Goal: Task Accomplishment & Management: Manage account settings

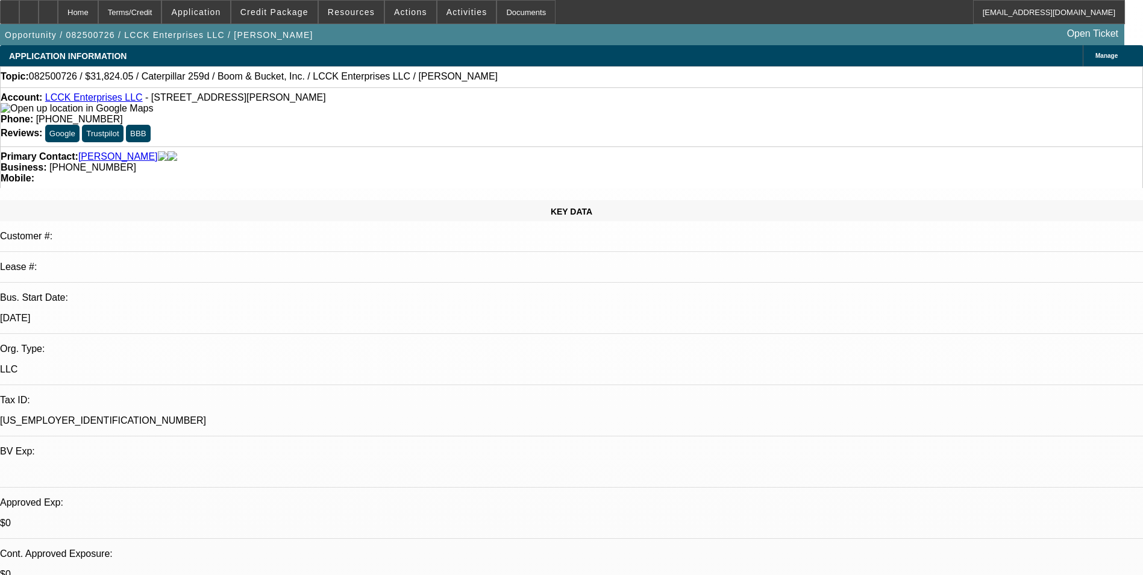
select select "0"
select select "0.1"
select select "4"
select select "0"
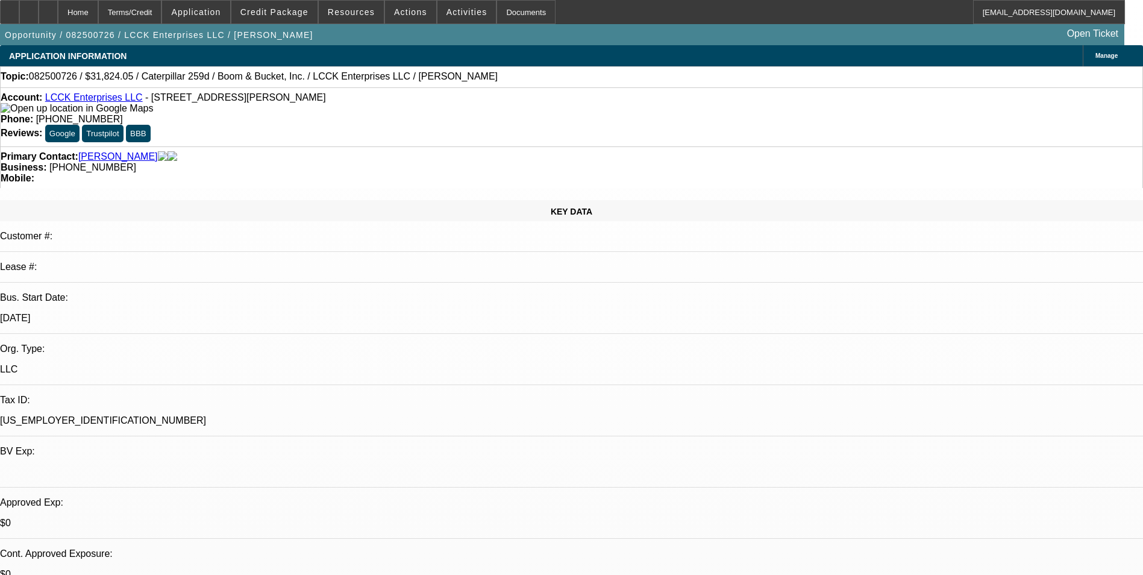
select select "0"
select select "0.1"
select select "4"
select select "0"
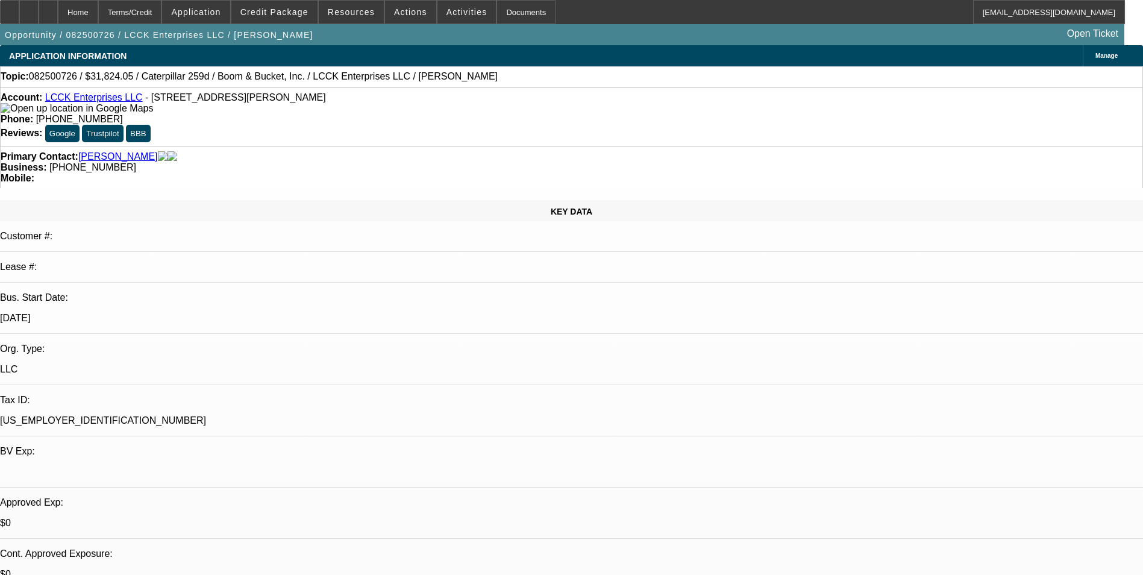
select select "0.1"
select select "4"
select select "0"
select select "3"
select select "0.1"
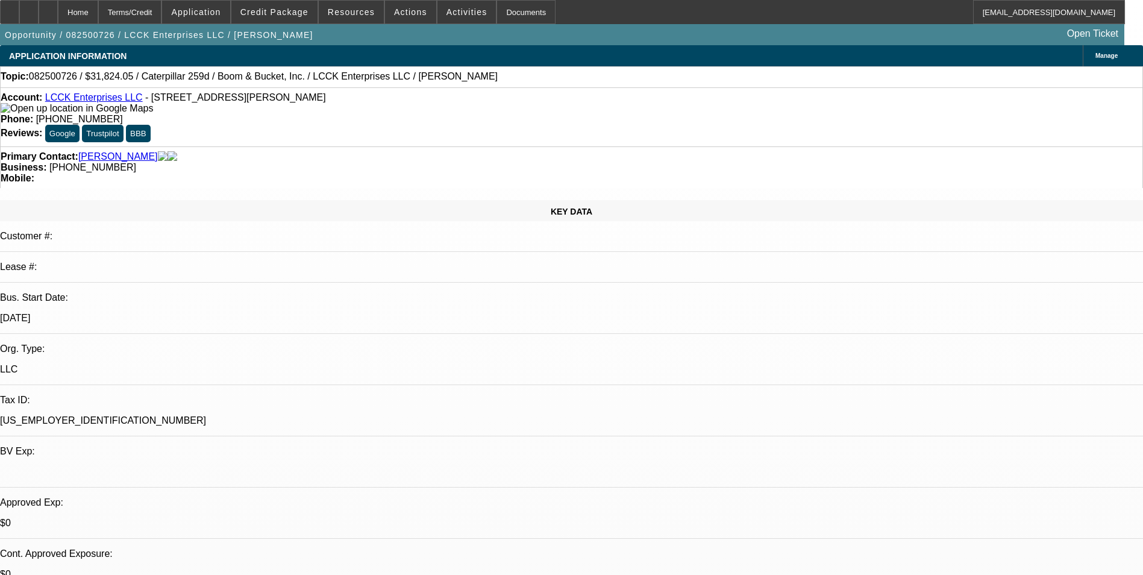
select select "4"
select select "0"
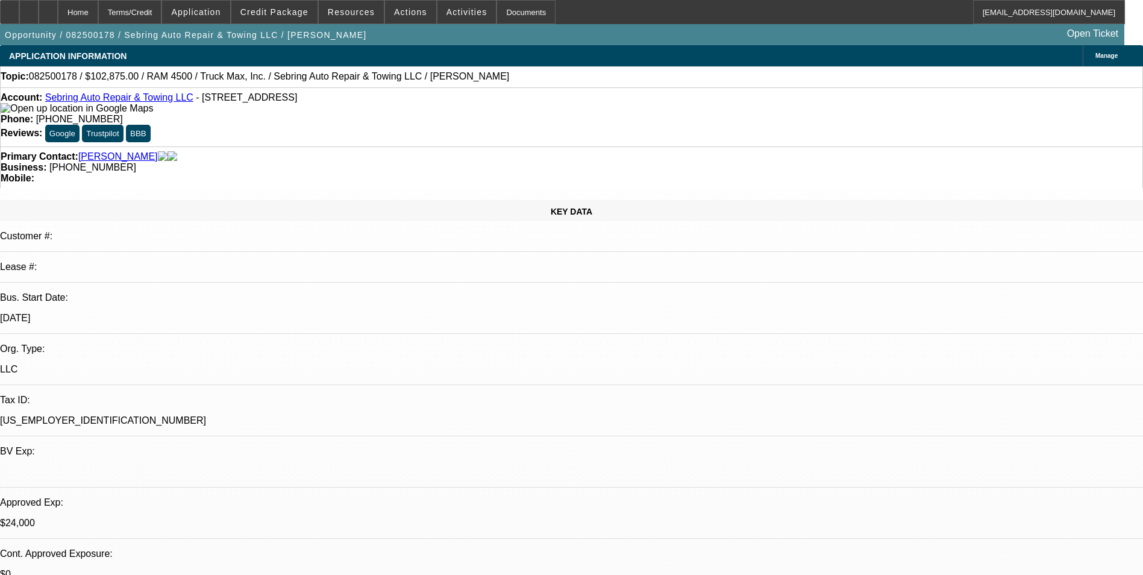
select select "0"
select select "2"
select select "0"
select select "2"
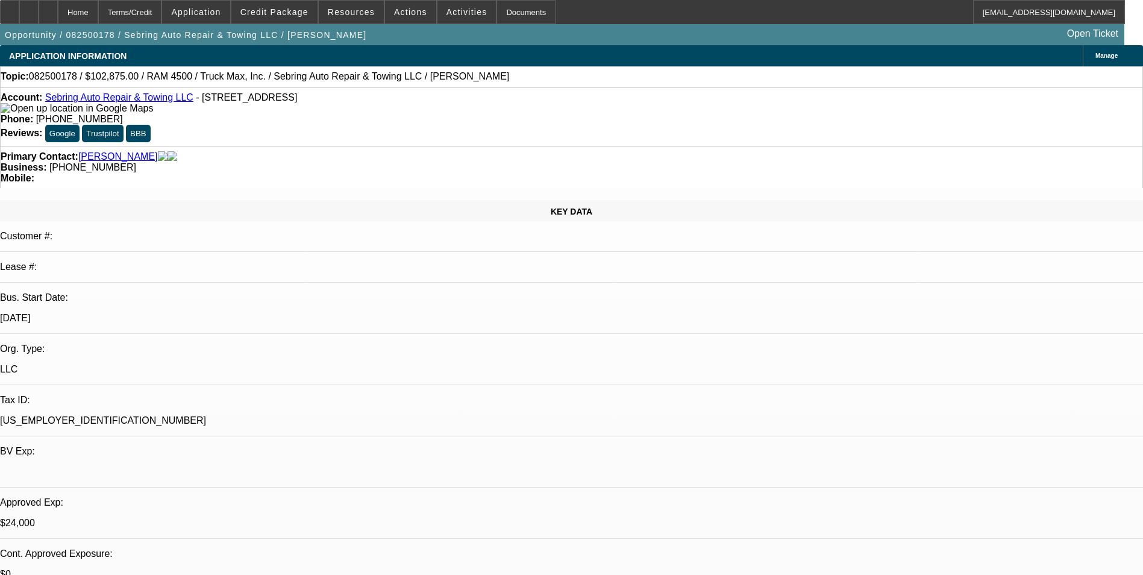
select select "0"
select select "2"
select select "0"
select select "1"
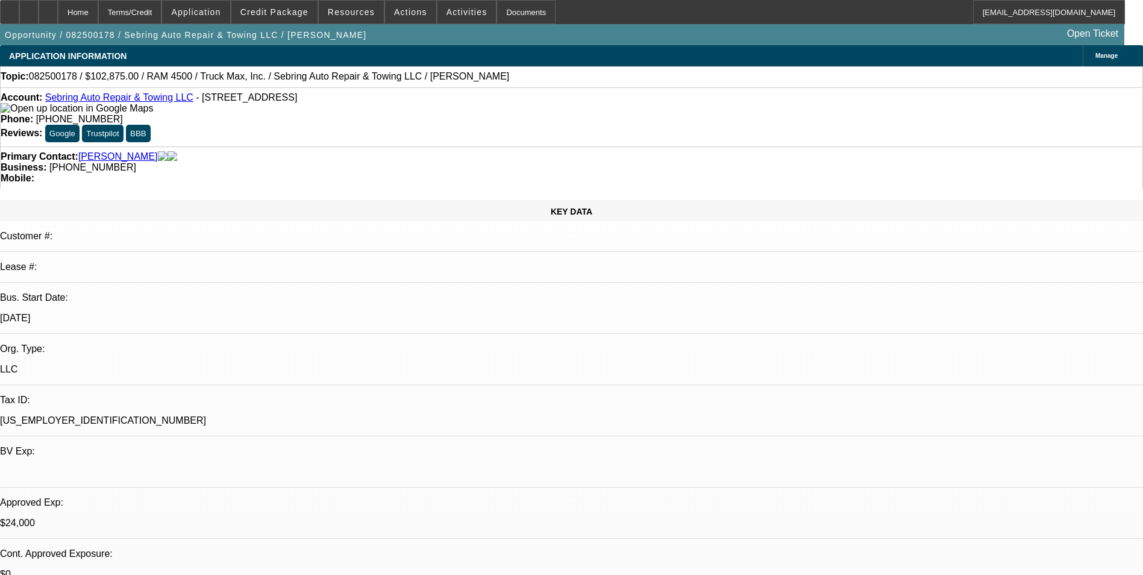
select select "3"
select select "6"
select select "1"
select select "2"
select select "6"
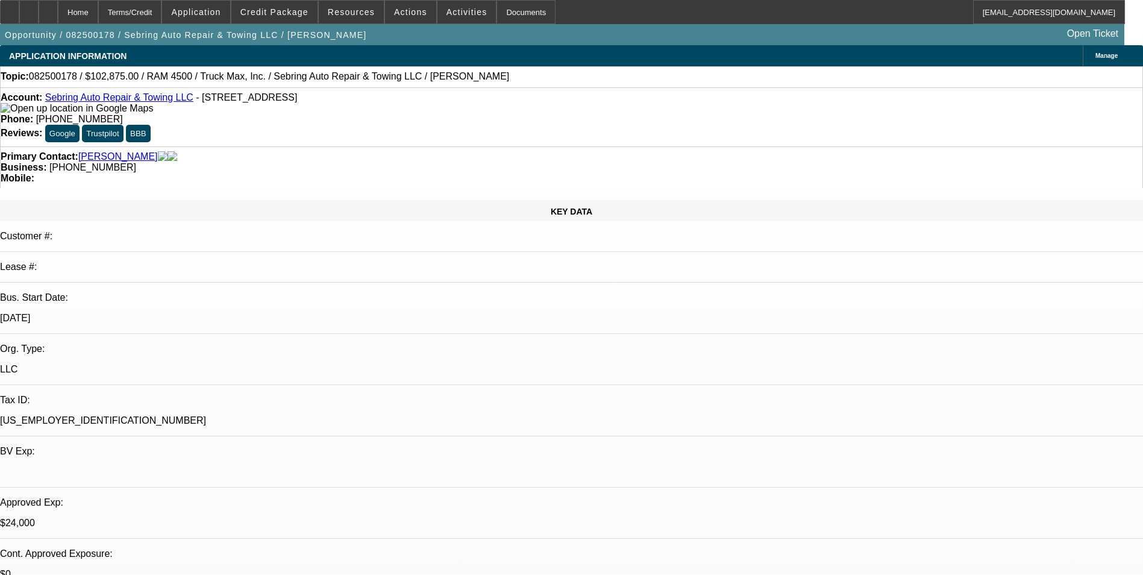
select select "1"
select select "2"
select select "6"
select select "1"
select select "2"
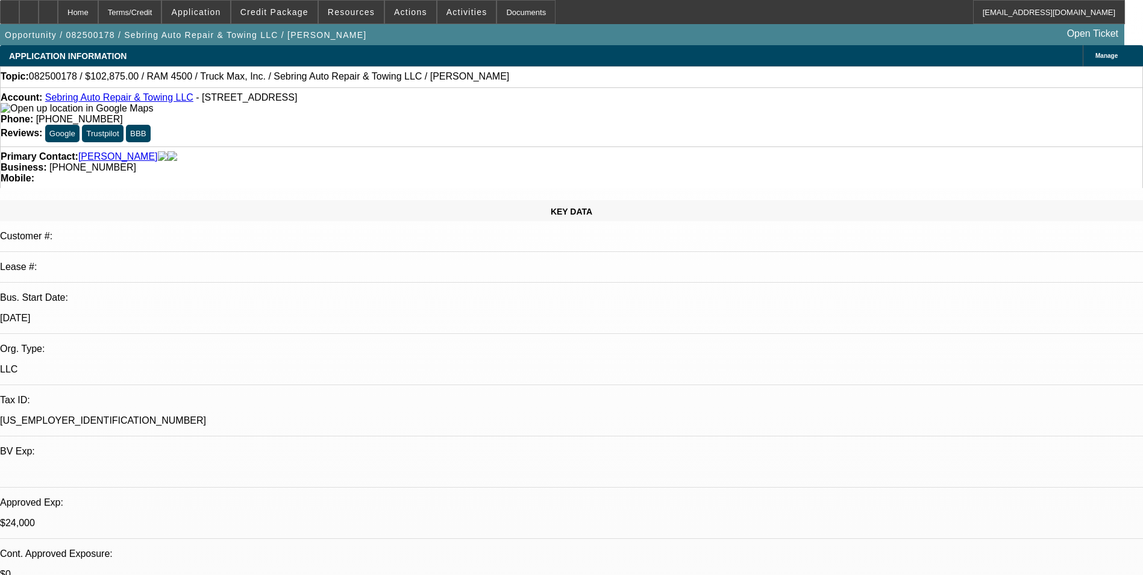
select select "6"
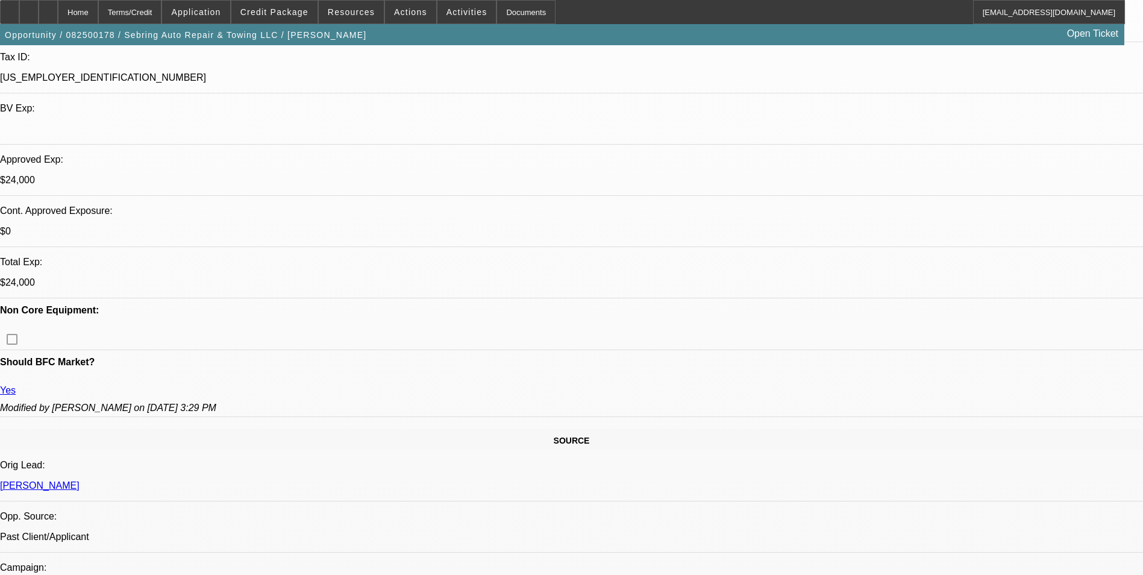
scroll to position [362, 0]
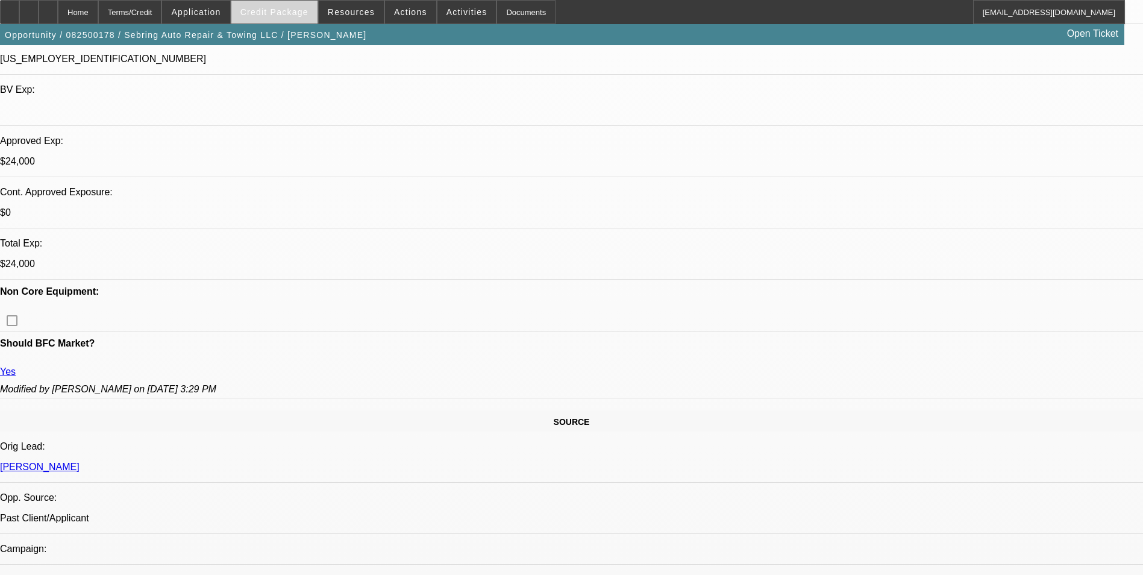
click at [281, 16] on span "Credit Package" at bounding box center [274, 12] width 68 height 10
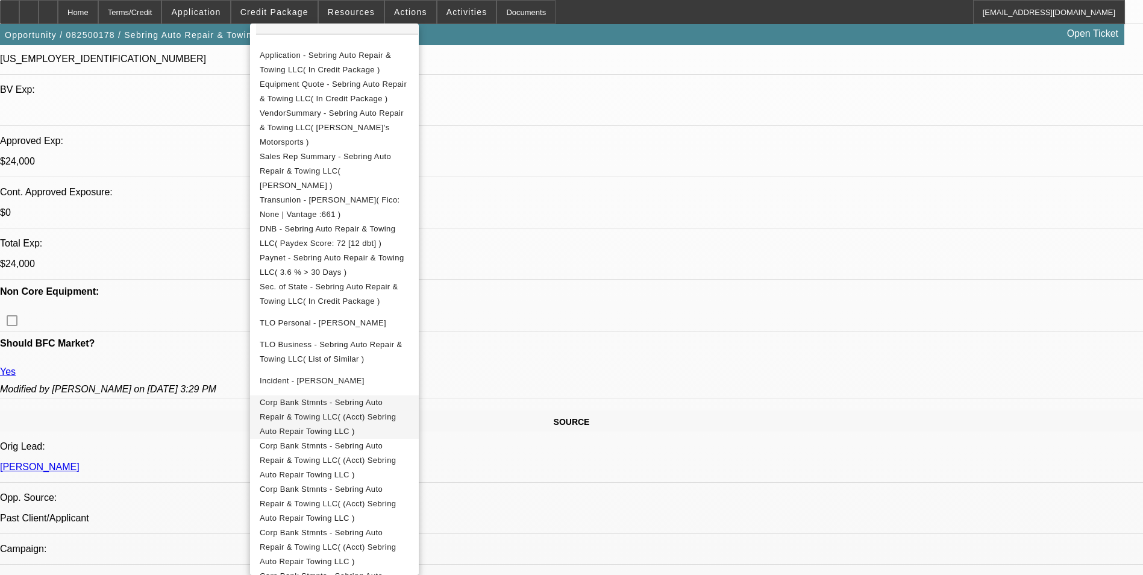
scroll to position [249, 0]
click at [633, 362] on div at bounding box center [571, 287] width 1143 height 575
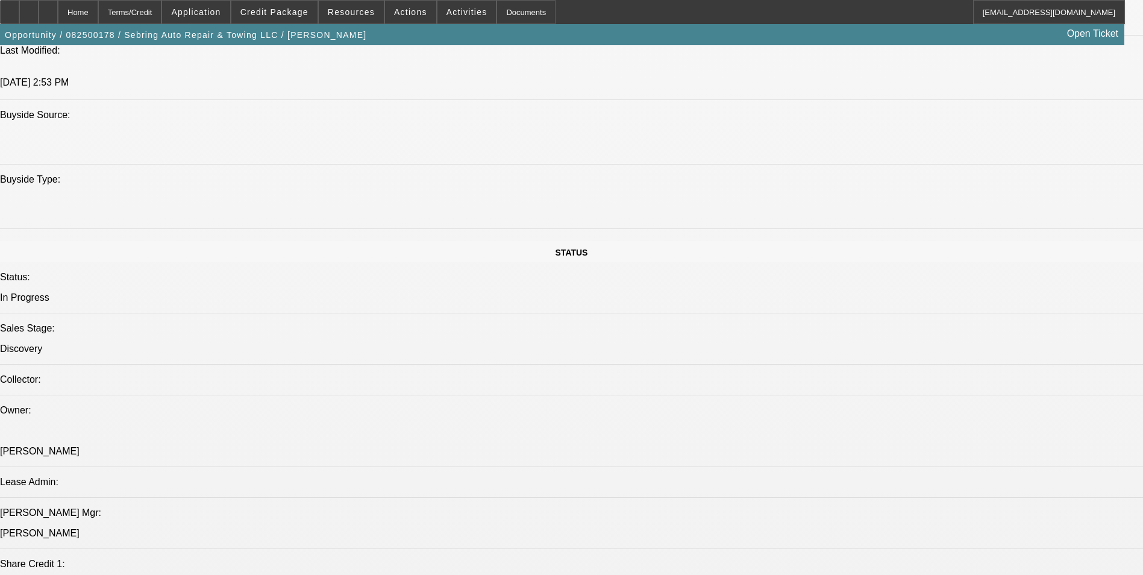
scroll to position [1145, 0]
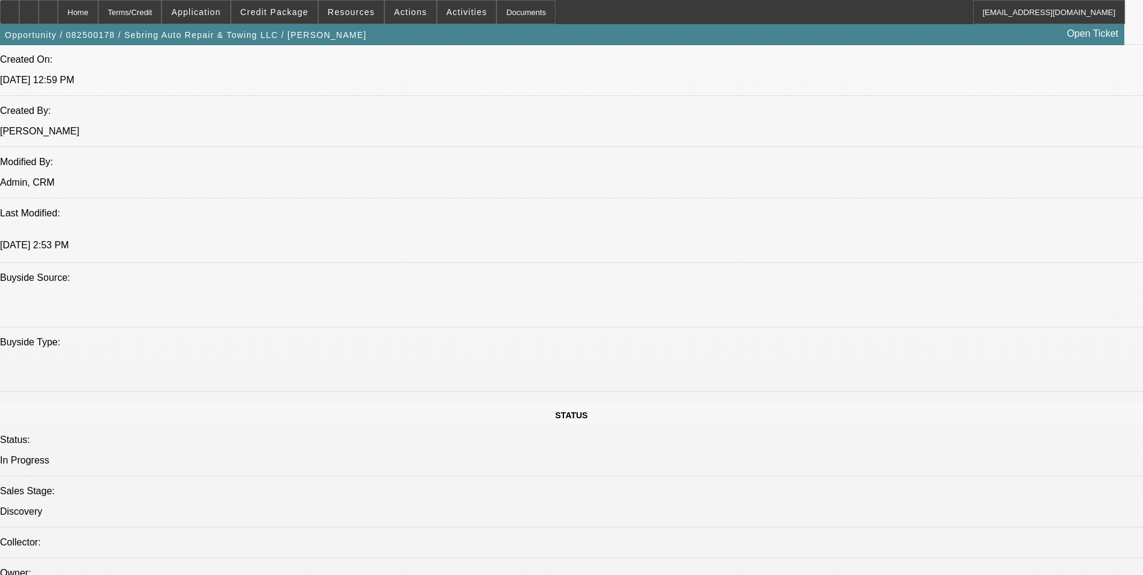
scroll to position [964, 0]
click at [279, 10] on span "Credit Package" at bounding box center [274, 12] width 68 height 10
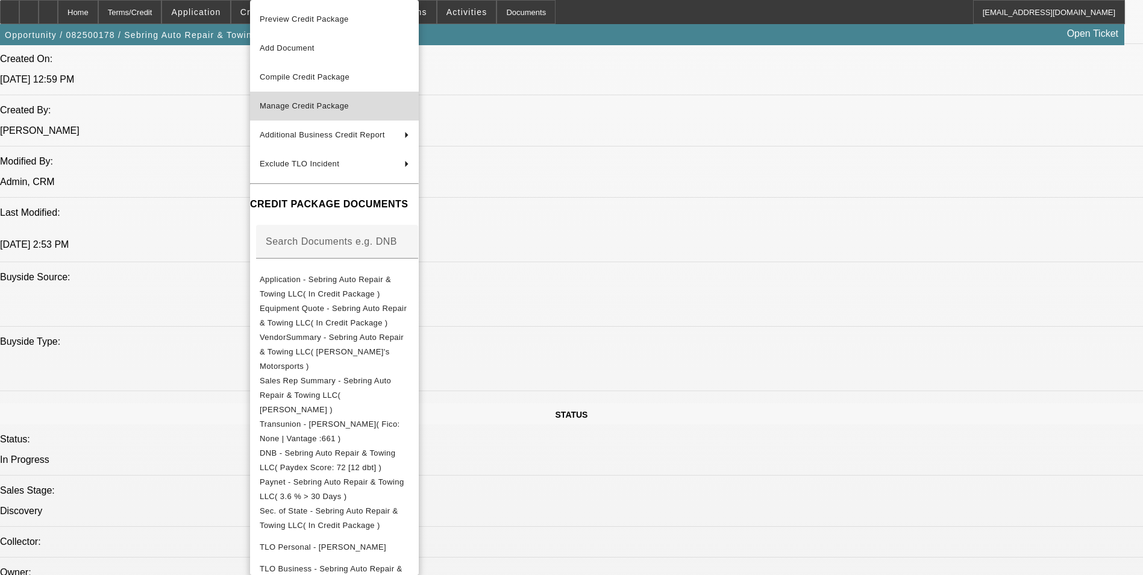
click at [350, 110] on span "Manage Credit Package" at bounding box center [334, 106] width 149 height 14
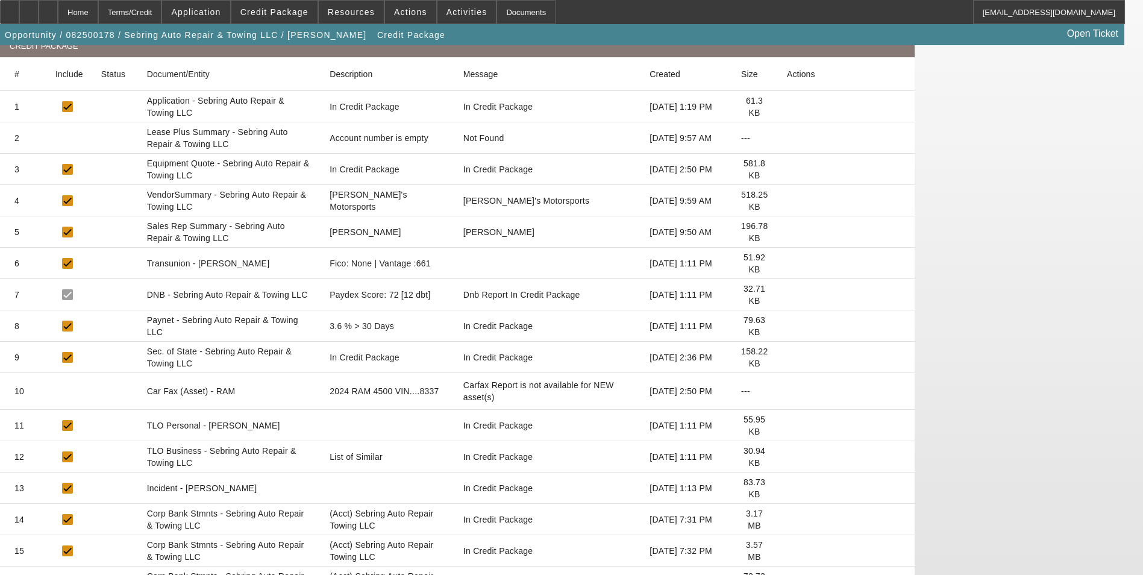
scroll to position [312, 0]
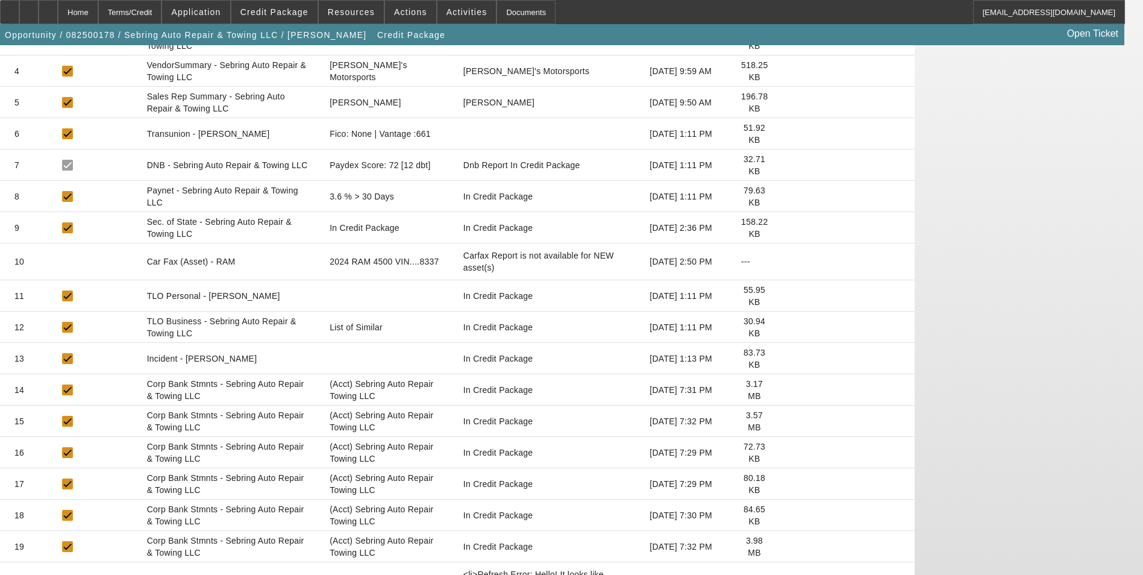
click at [787, 390] on icon at bounding box center [787, 390] width 0 height 0
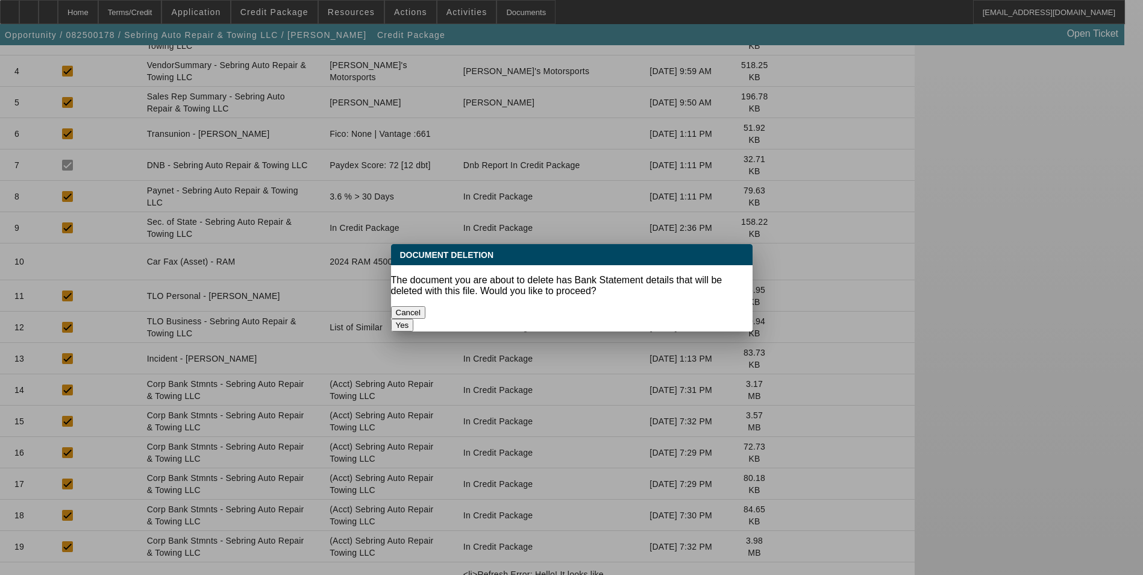
scroll to position [0, 0]
click at [414, 319] on button "Yes" at bounding box center [402, 325] width 23 height 13
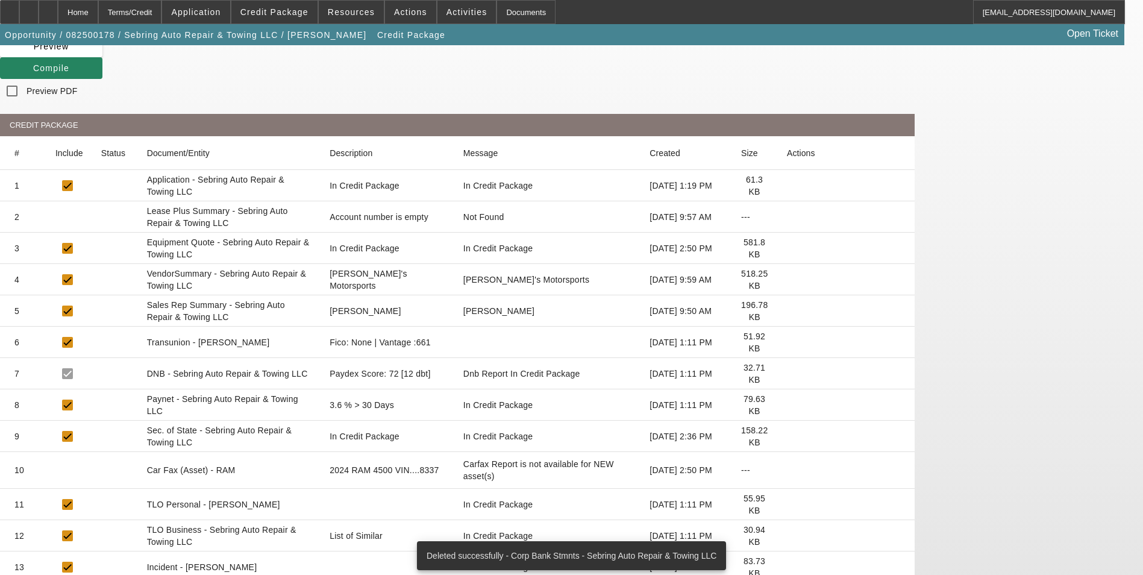
scroll to position [280, 0]
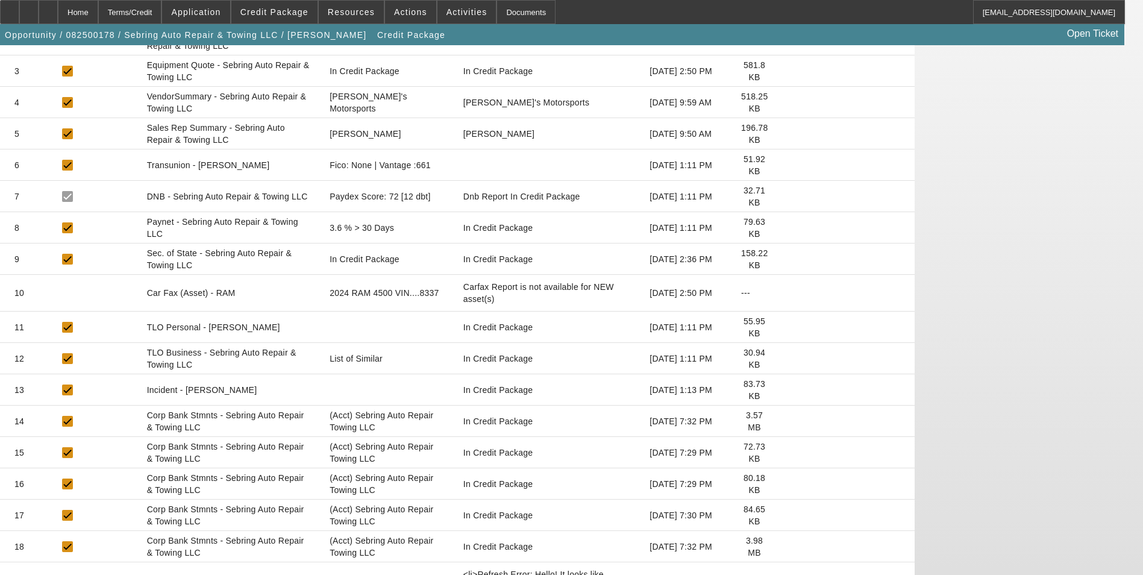
click at [787, 421] on icon at bounding box center [787, 421] width 0 height 0
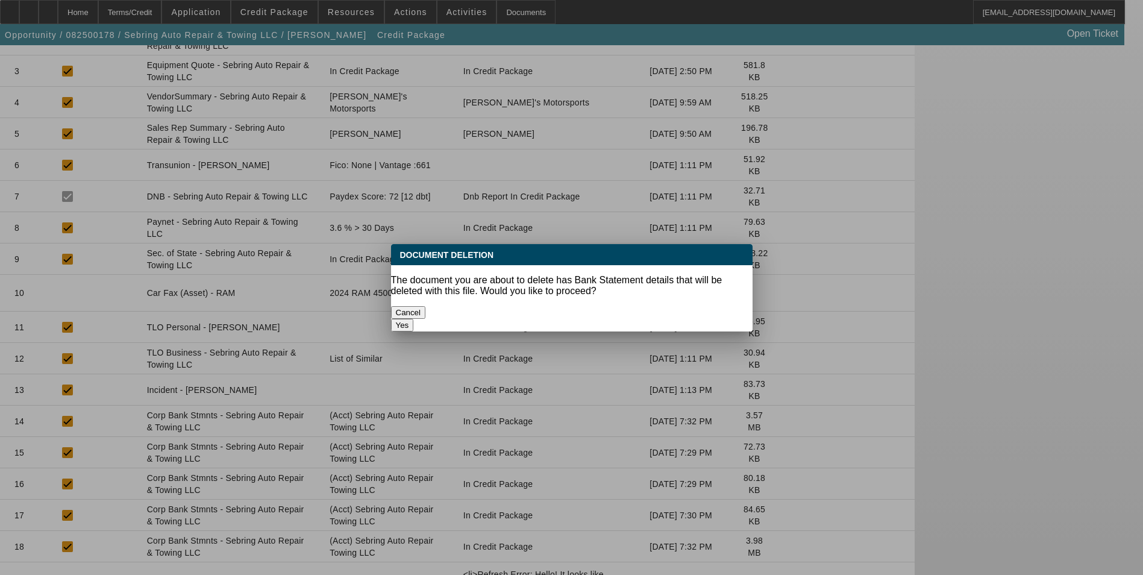
scroll to position [0, 0]
click at [414, 319] on button "Yes" at bounding box center [402, 325] width 23 height 13
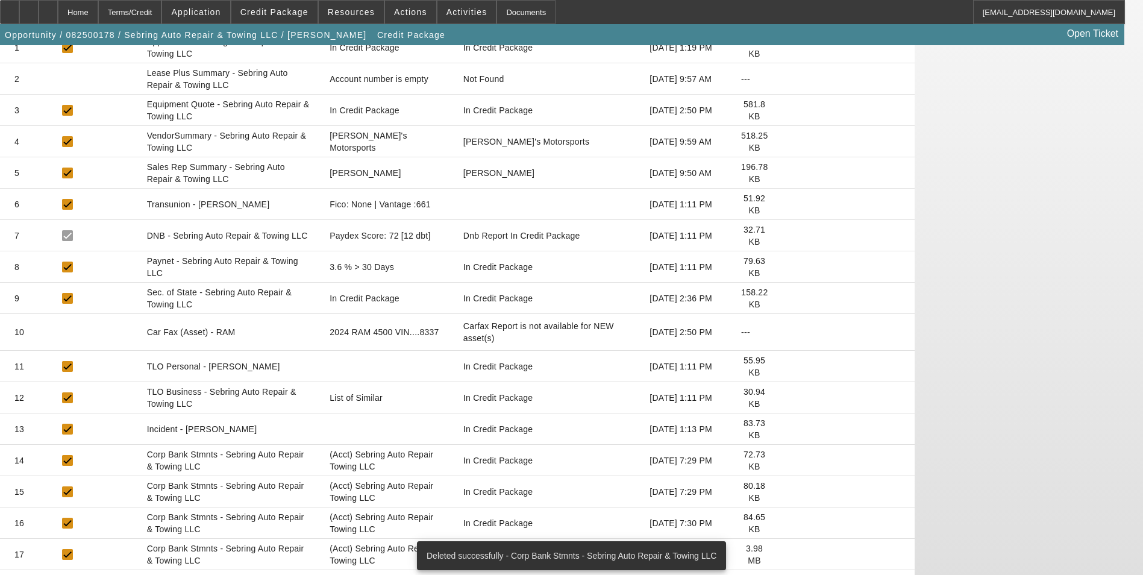
scroll to position [249, 0]
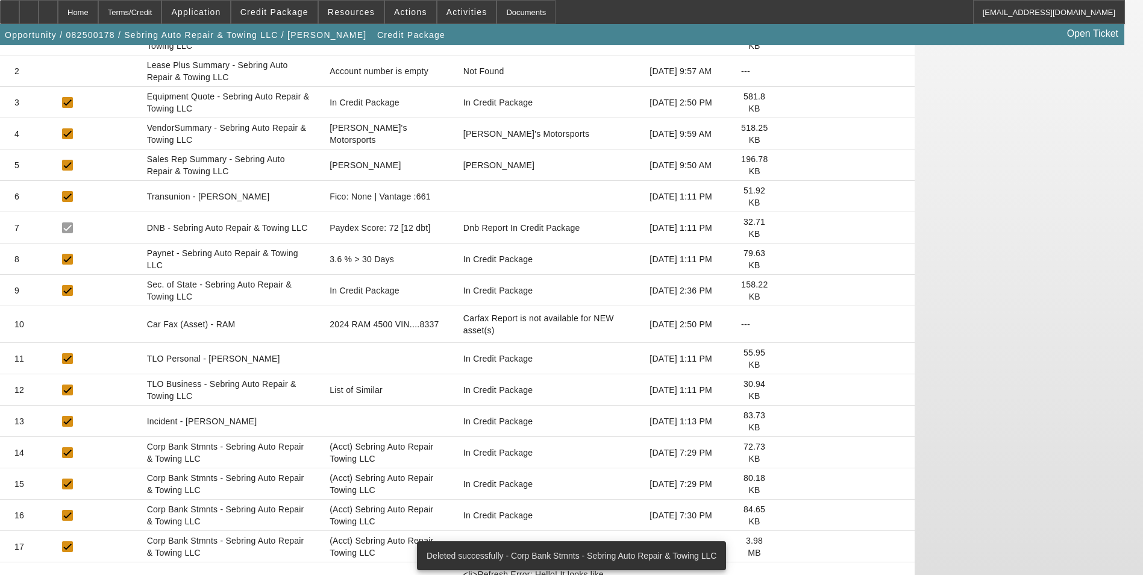
click at [787, 453] on icon at bounding box center [787, 453] width 0 height 0
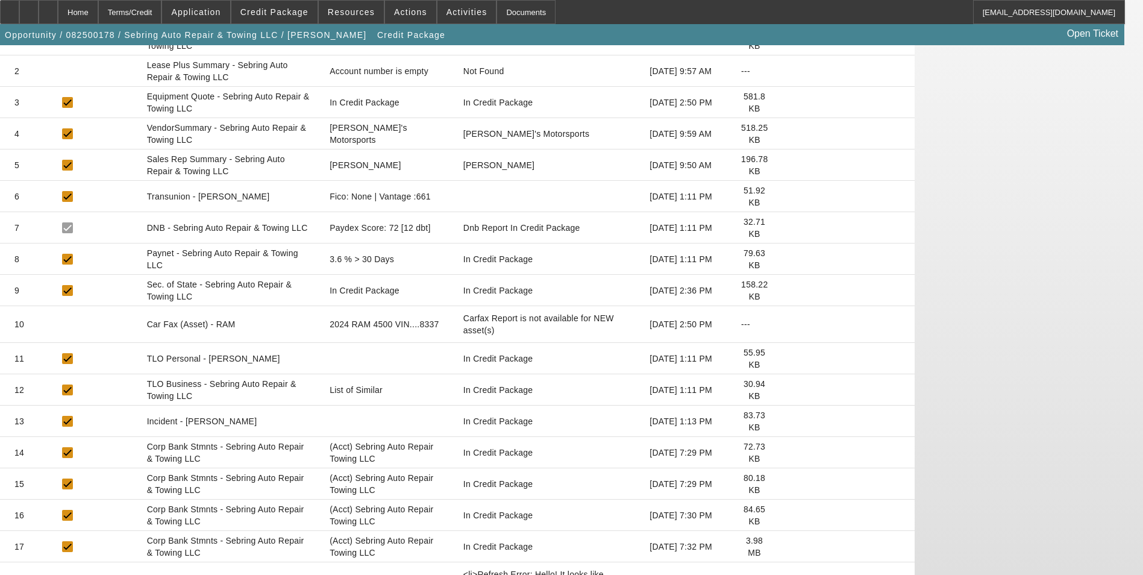
scroll to position [0, 0]
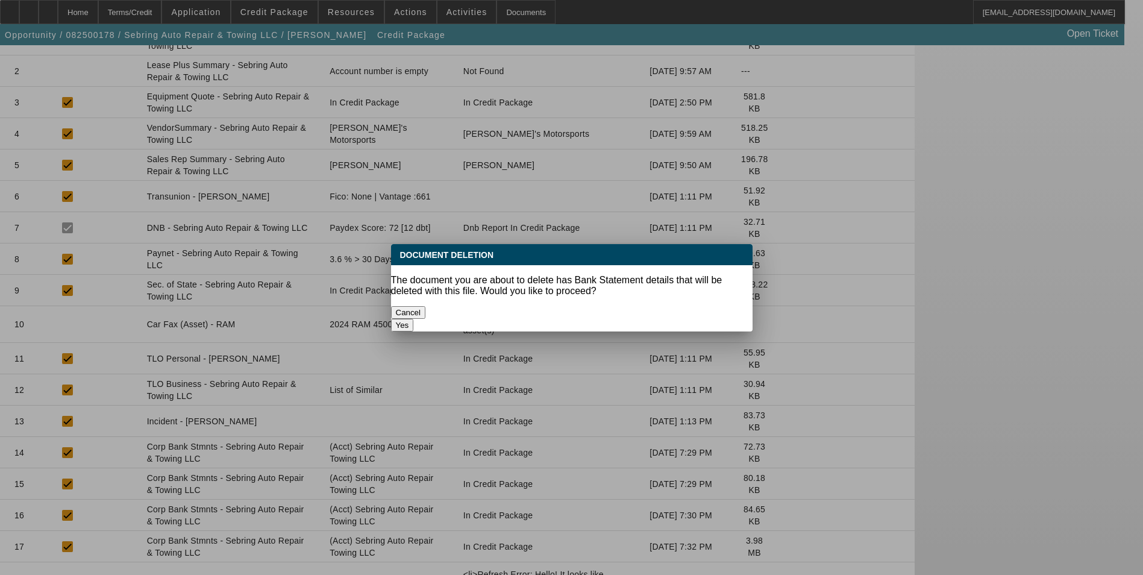
click at [414, 319] on button "Yes" at bounding box center [402, 325] width 23 height 13
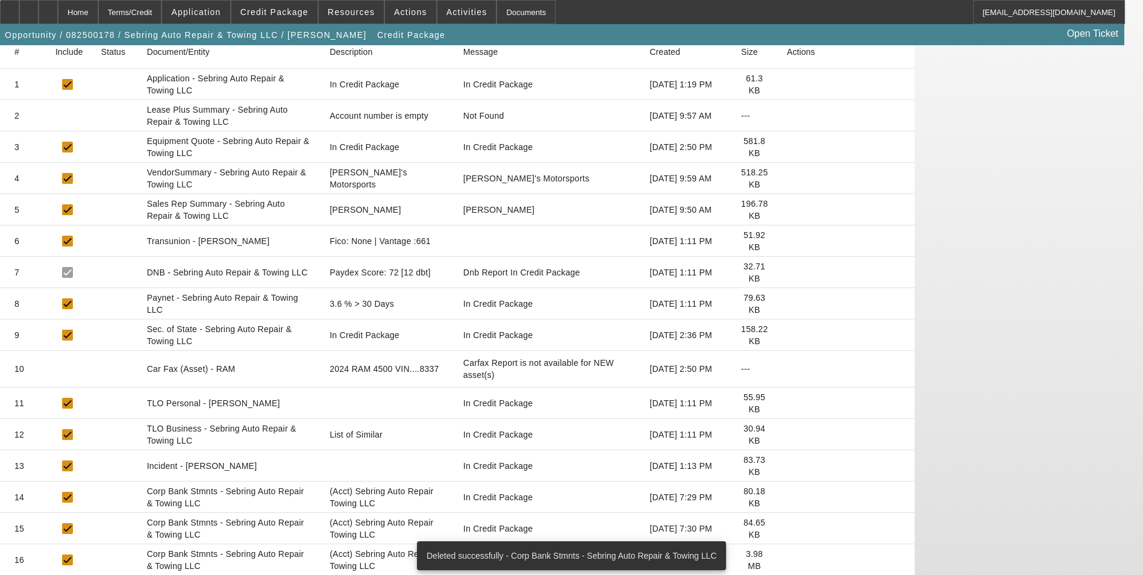
scroll to position [218, 0]
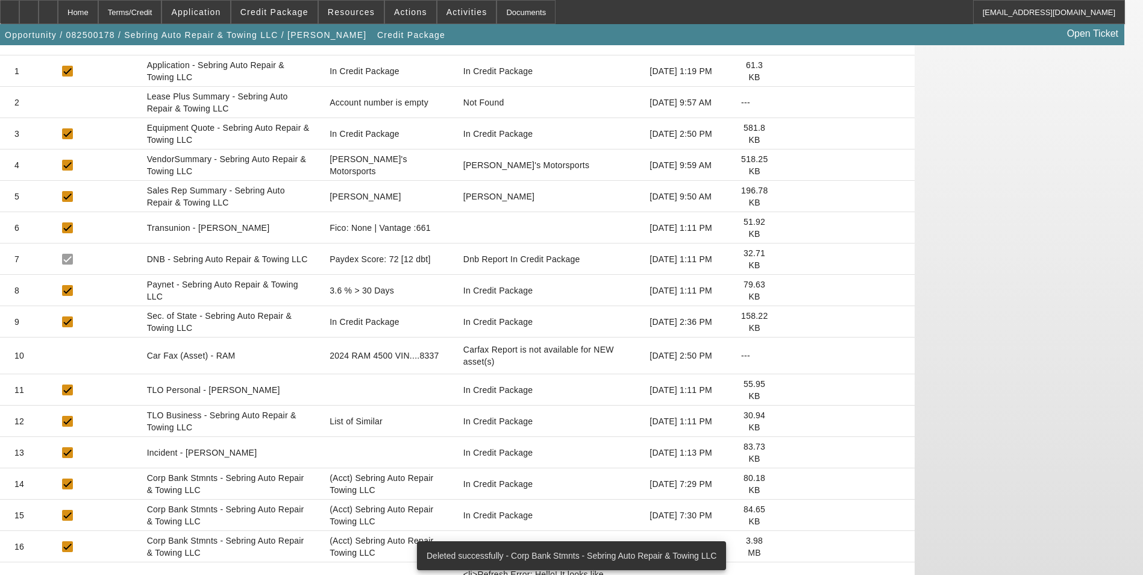
click at [787, 484] on icon at bounding box center [787, 484] width 0 height 0
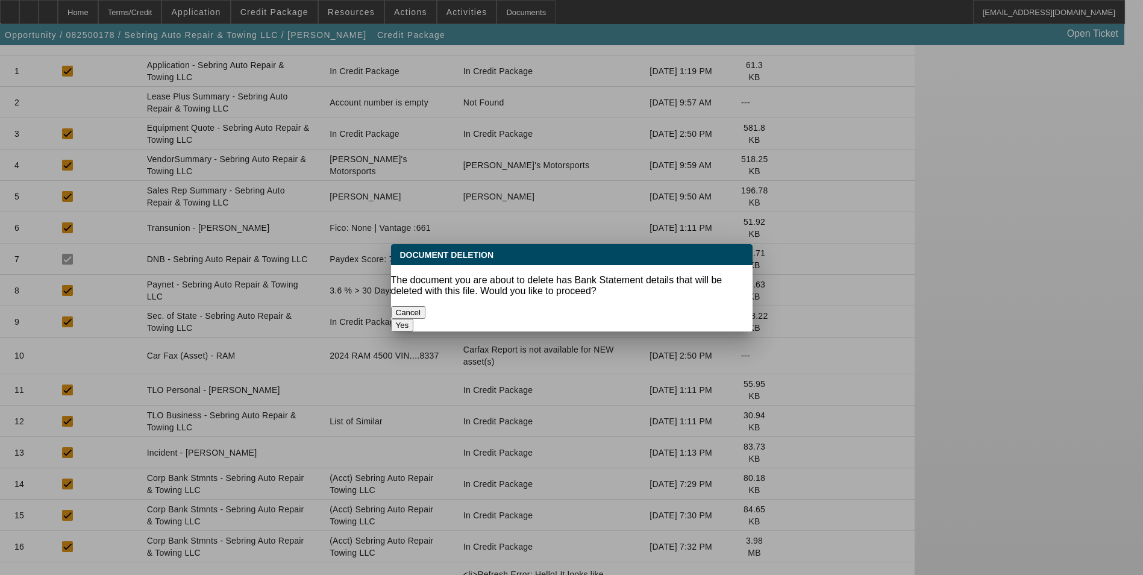
click at [414, 319] on button "Yes" at bounding box center [402, 325] width 23 height 13
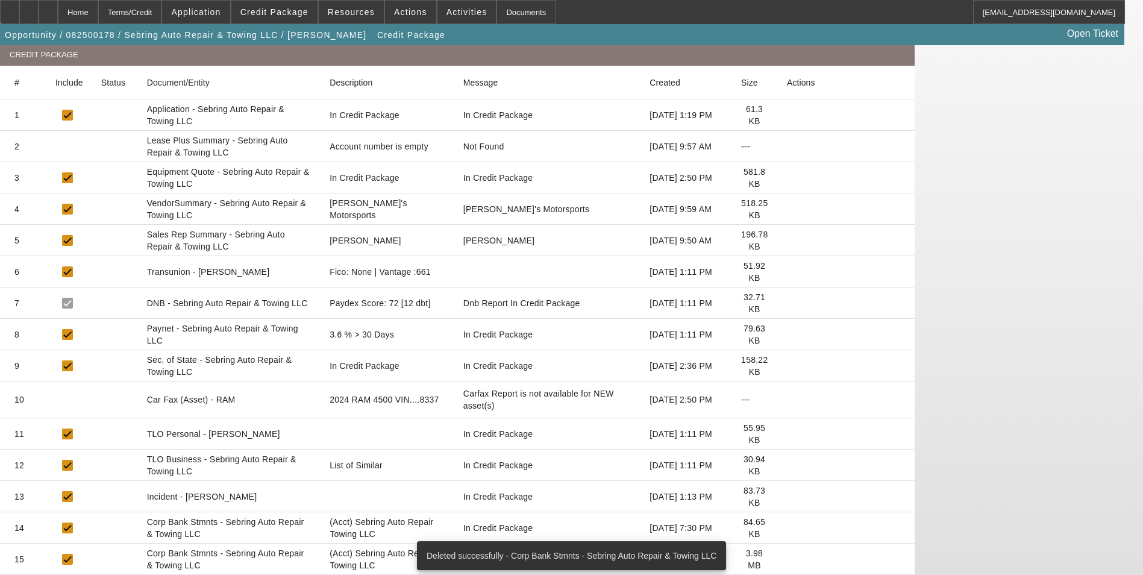
scroll to position [186, 0]
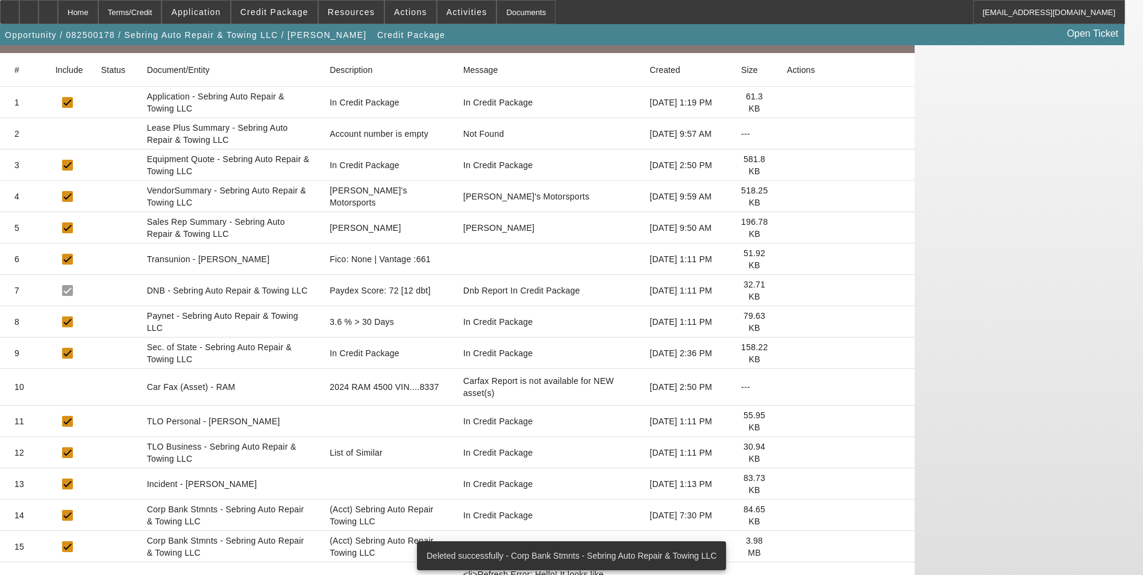
click at [787, 515] on icon at bounding box center [787, 515] width 0 height 0
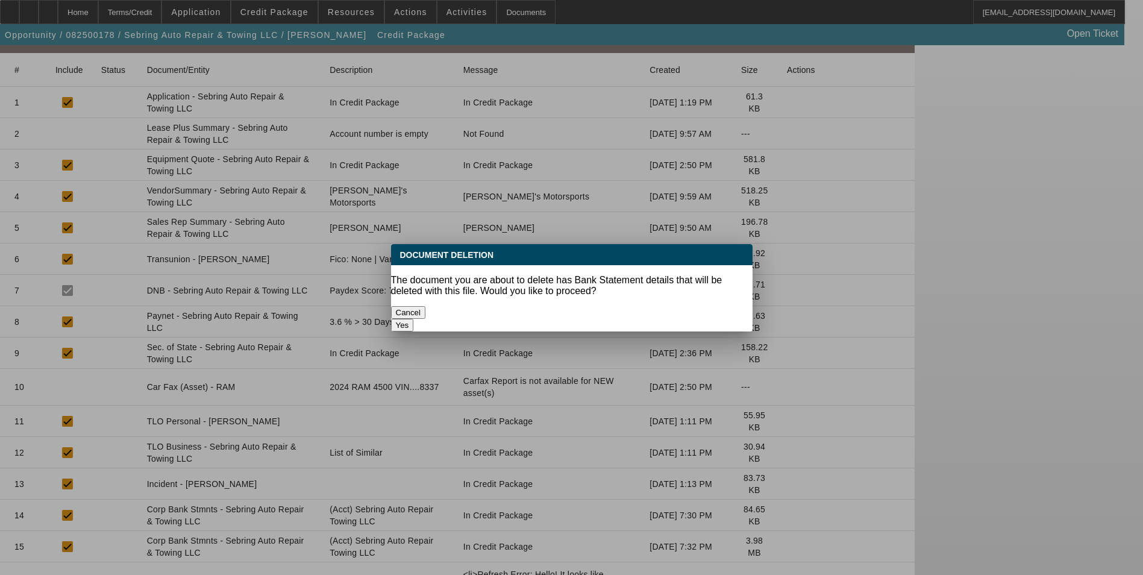
click at [414, 319] on button "Yes" at bounding box center [402, 325] width 23 height 13
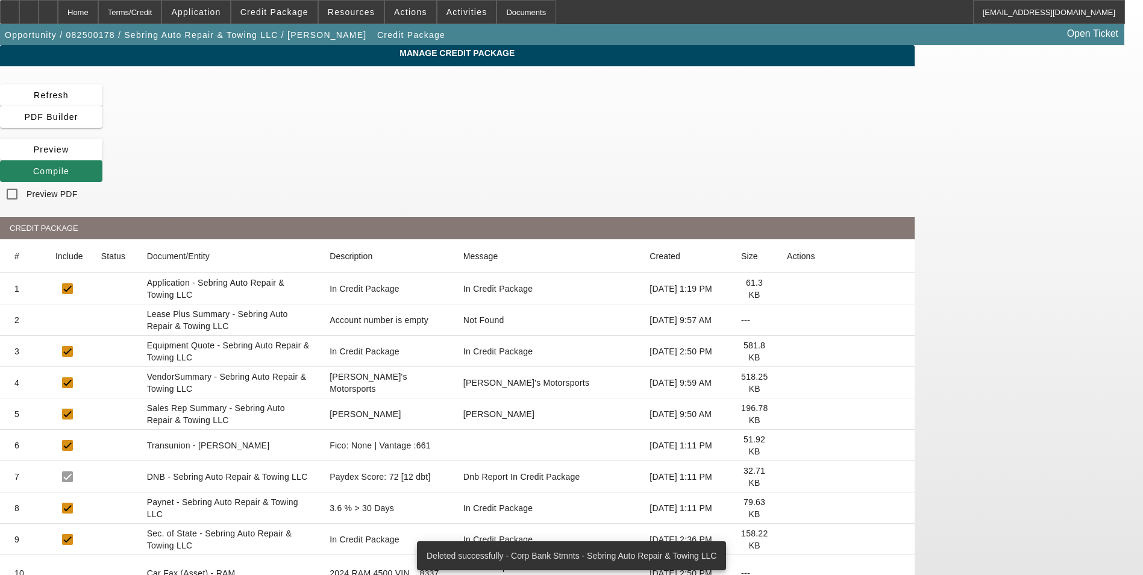
scroll to position [155, 0]
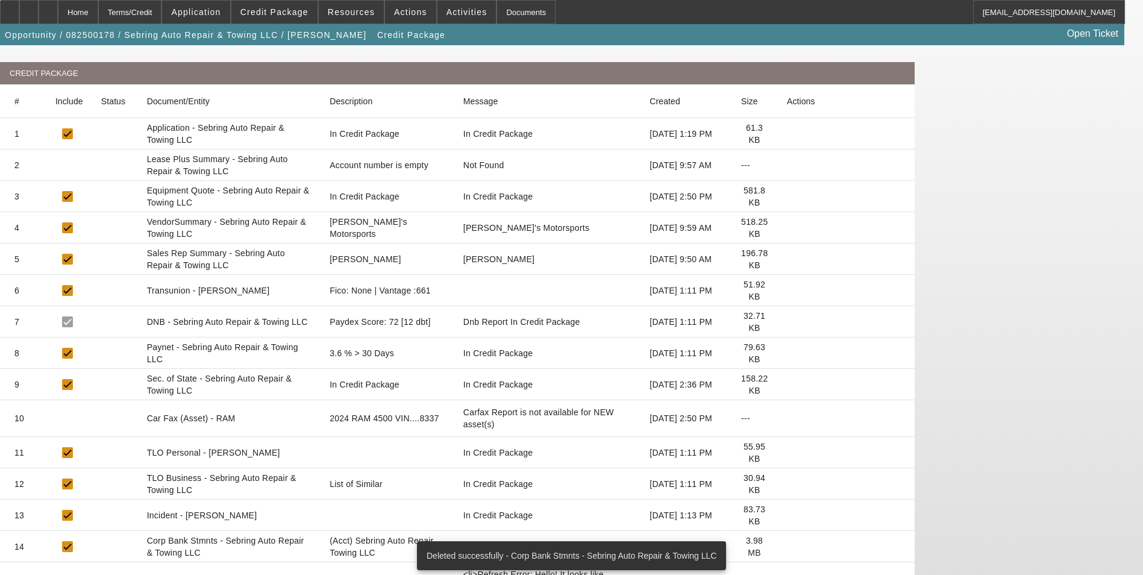
click at [787, 547] on icon at bounding box center [787, 547] width 0 height 0
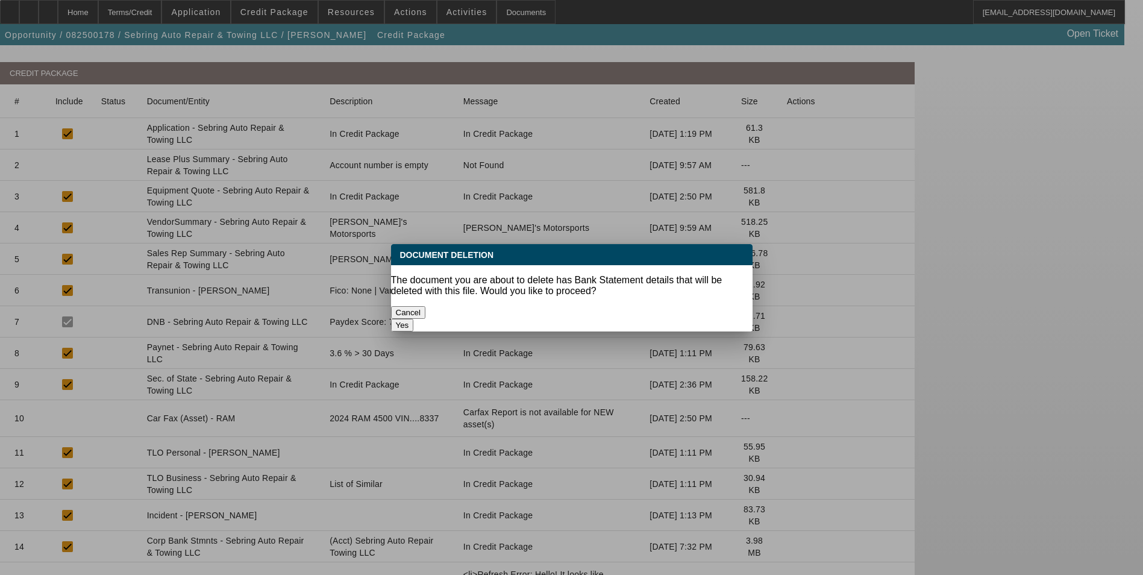
click at [414, 319] on button "Yes" at bounding box center [402, 325] width 23 height 13
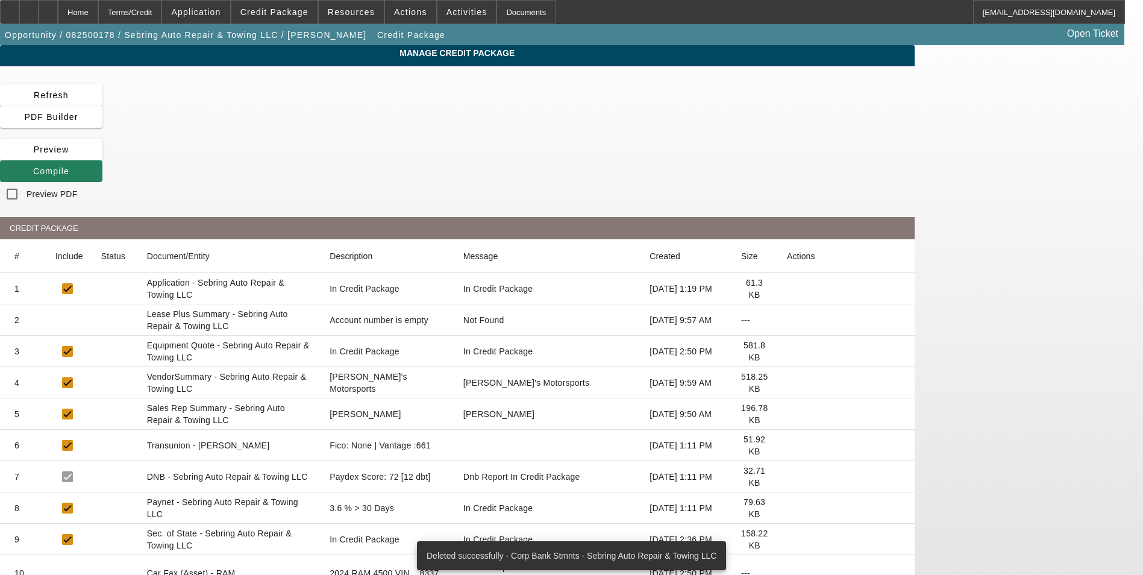
click at [69, 166] on span "Compile" at bounding box center [51, 171] width 36 height 10
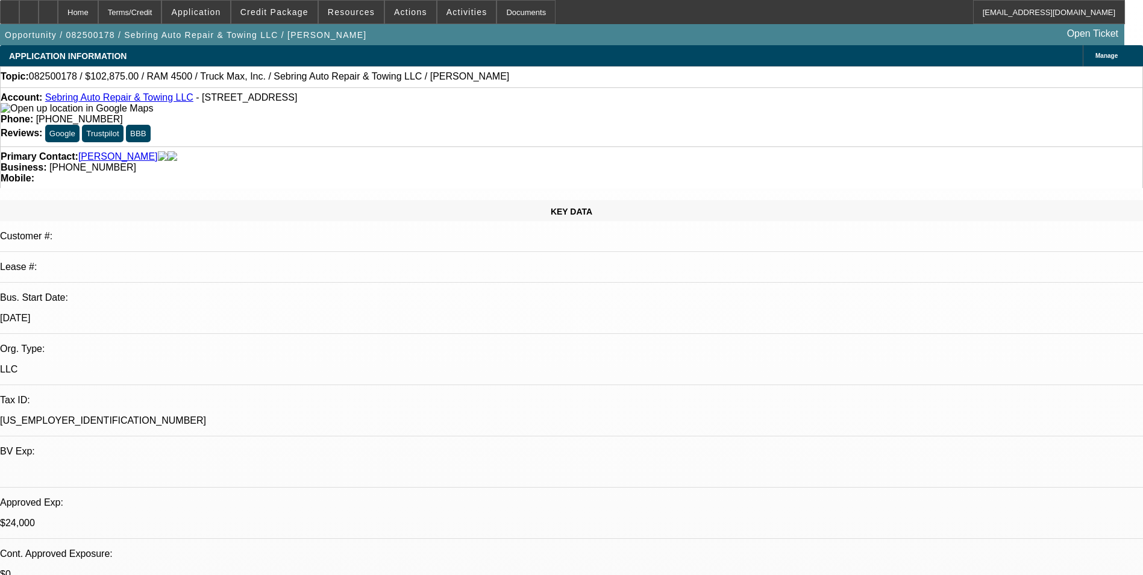
select select "0"
select select "3"
select select "0"
select select "6"
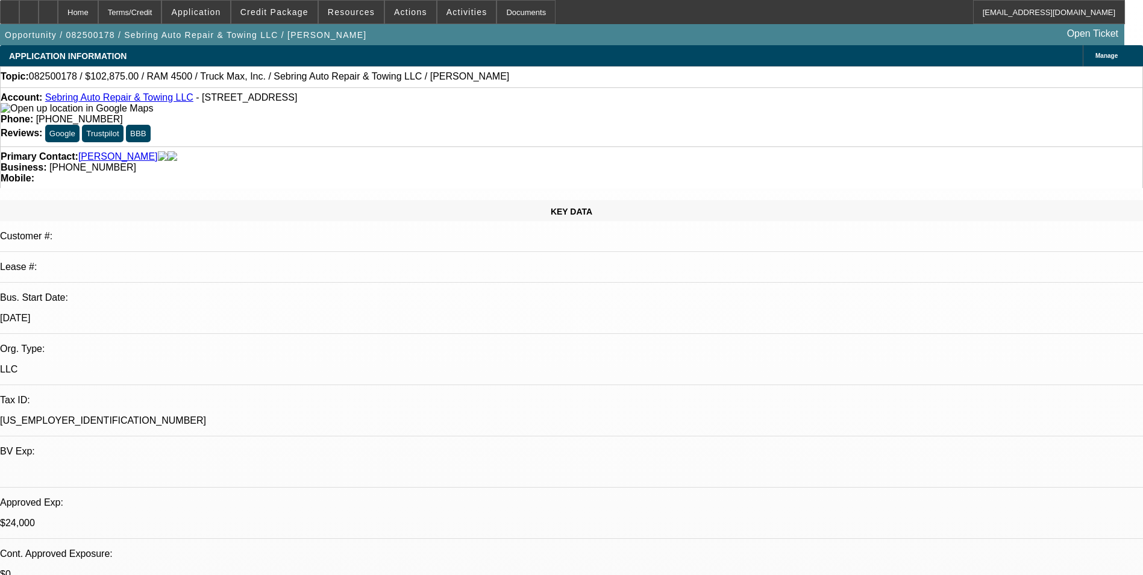
select select "0"
select select "2"
select select "0"
select select "6"
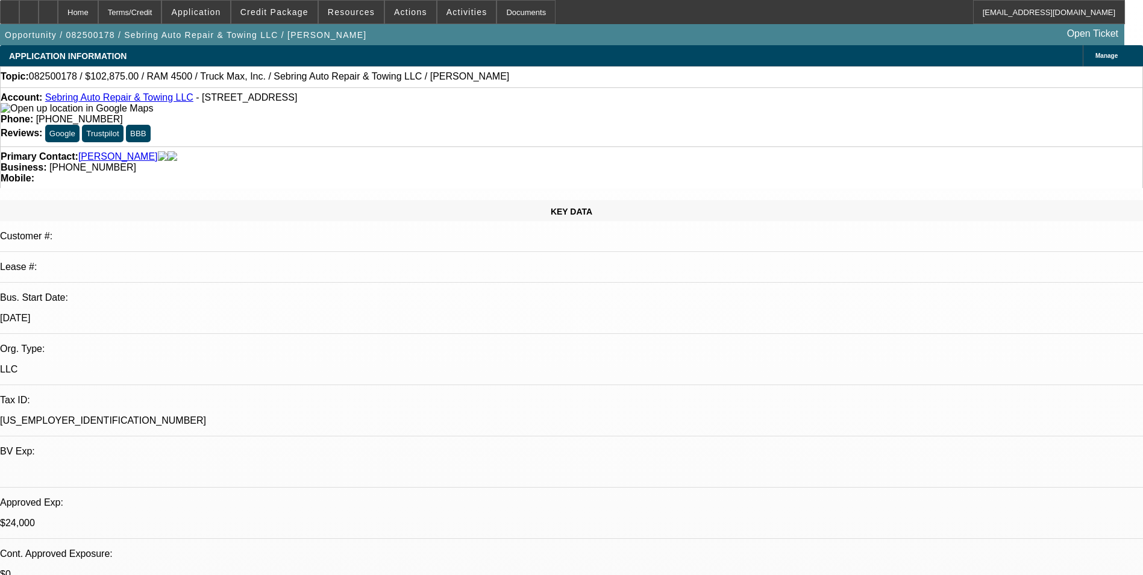
select select "0"
select select "2"
select select "0"
select select "6"
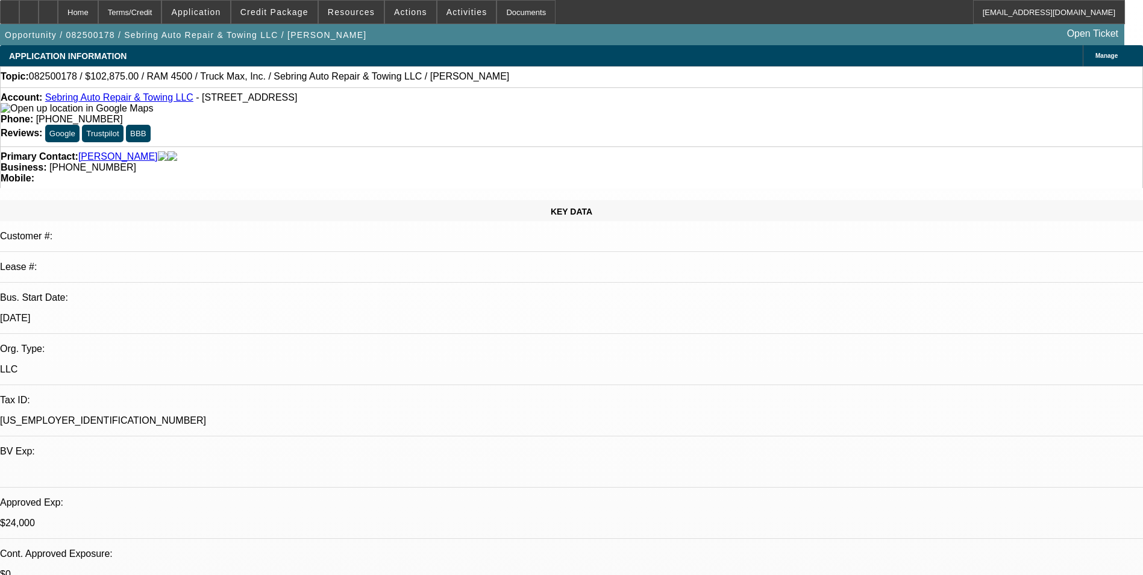
select select "0"
select select "2"
select select "0"
select select "6"
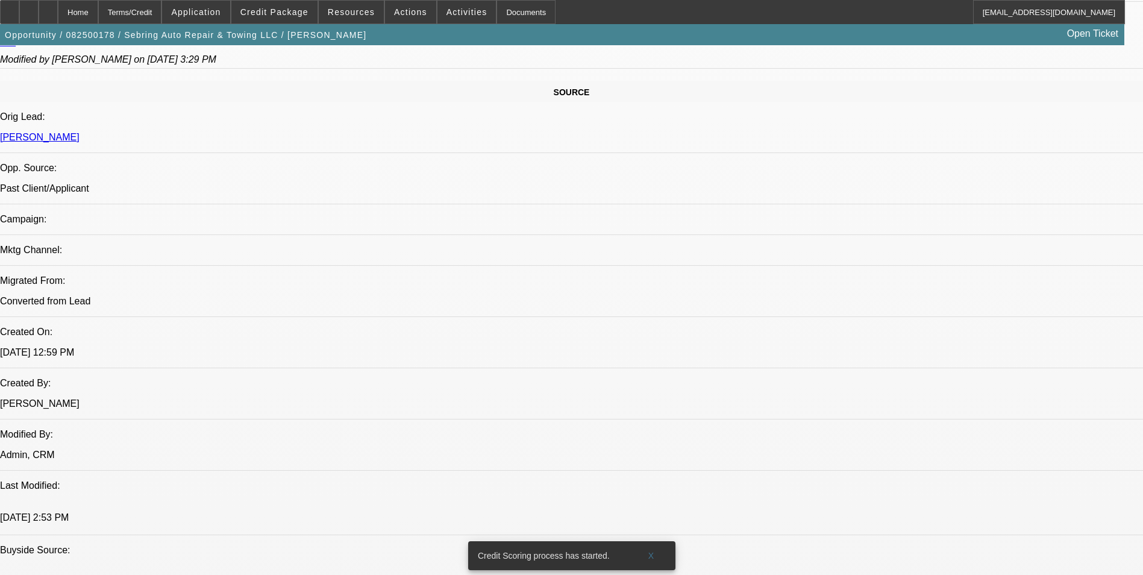
scroll to position [663, 0]
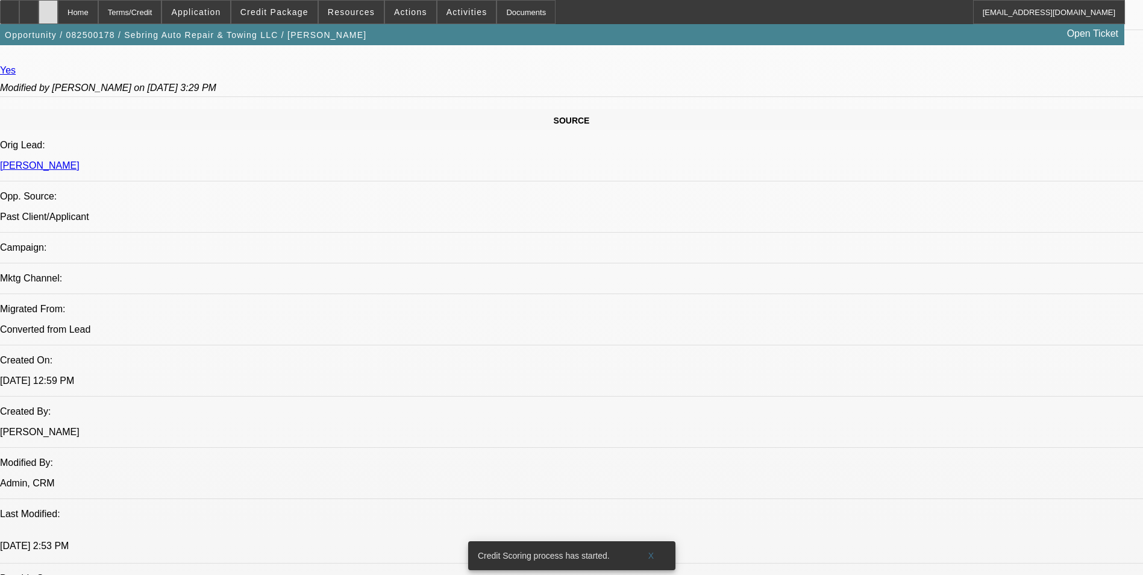
click at [58, 16] on div at bounding box center [48, 12] width 19 height 24
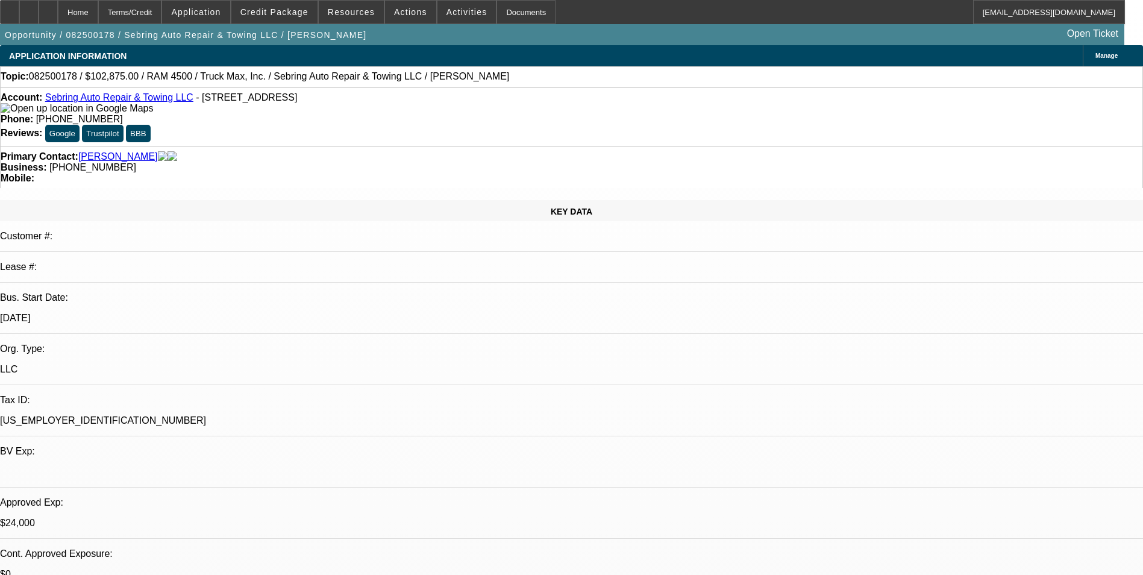
select select "0"
select select "2"
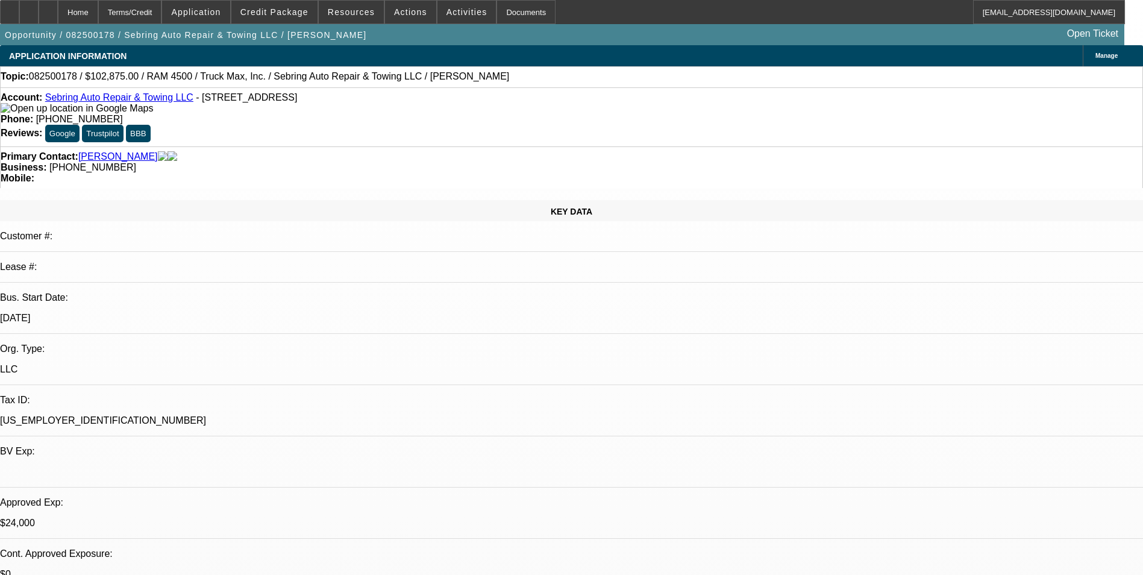
select select "0"
select select "2"
select select "0"
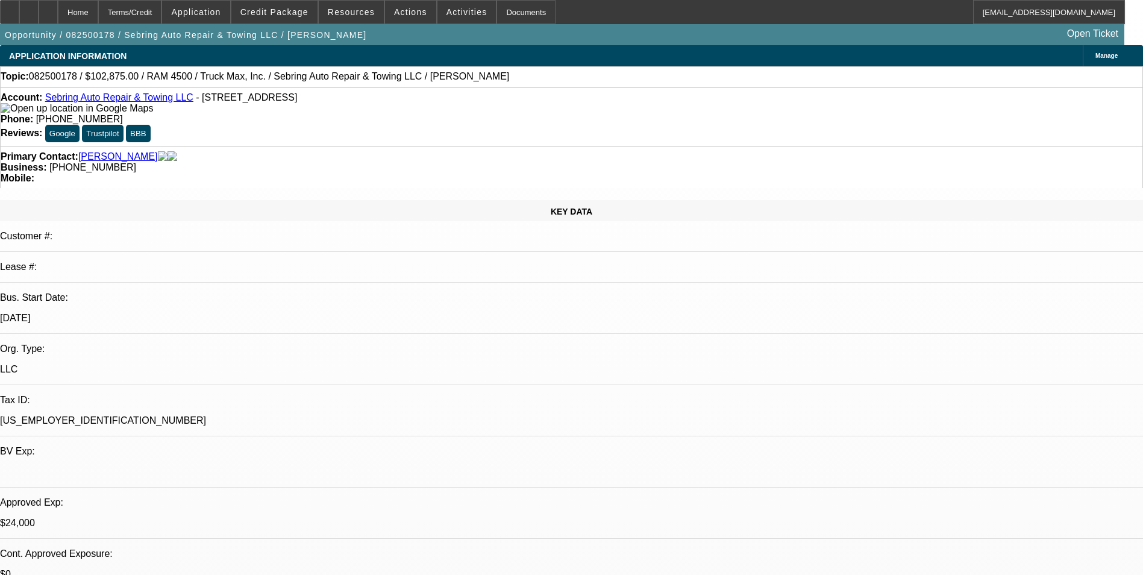
select select "2"
select select "0"
select select "1"
select select "3"
select select "6"
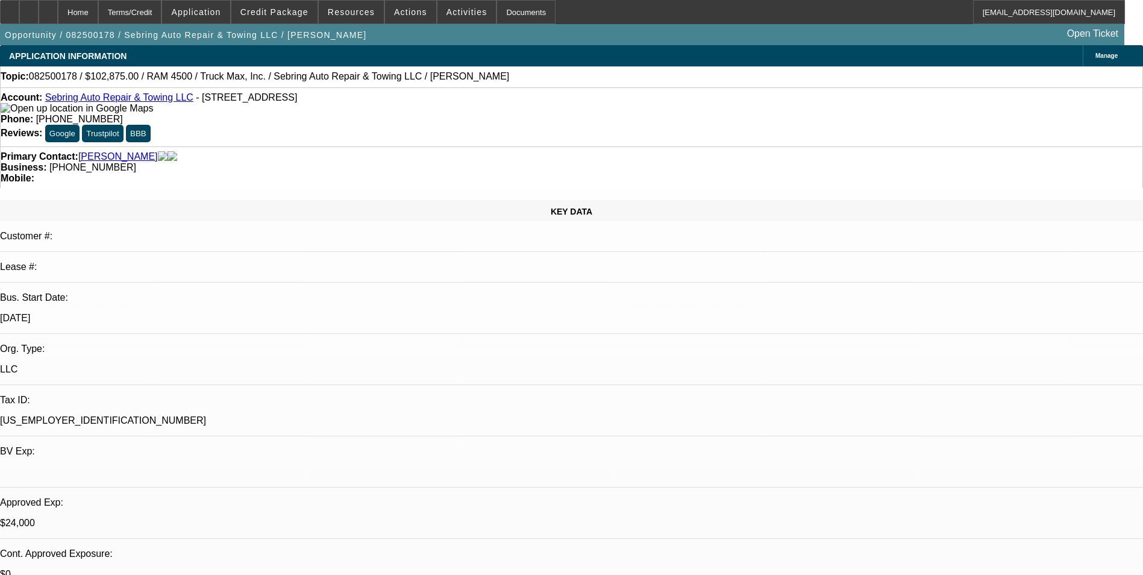
select select "1"
select select "2"
select select "6"
select select "1"
select select "2"
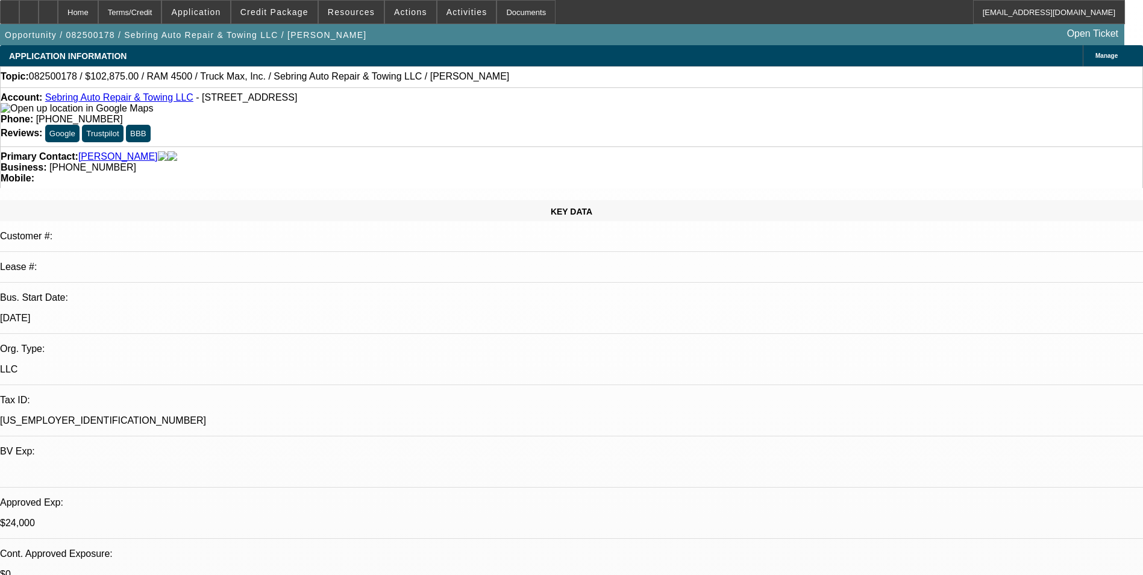
select select "6"
select select "1"
select select "2"
select select "6"
click at [29, 8] on icon at bounding box center [29, 8] width 0 height 0
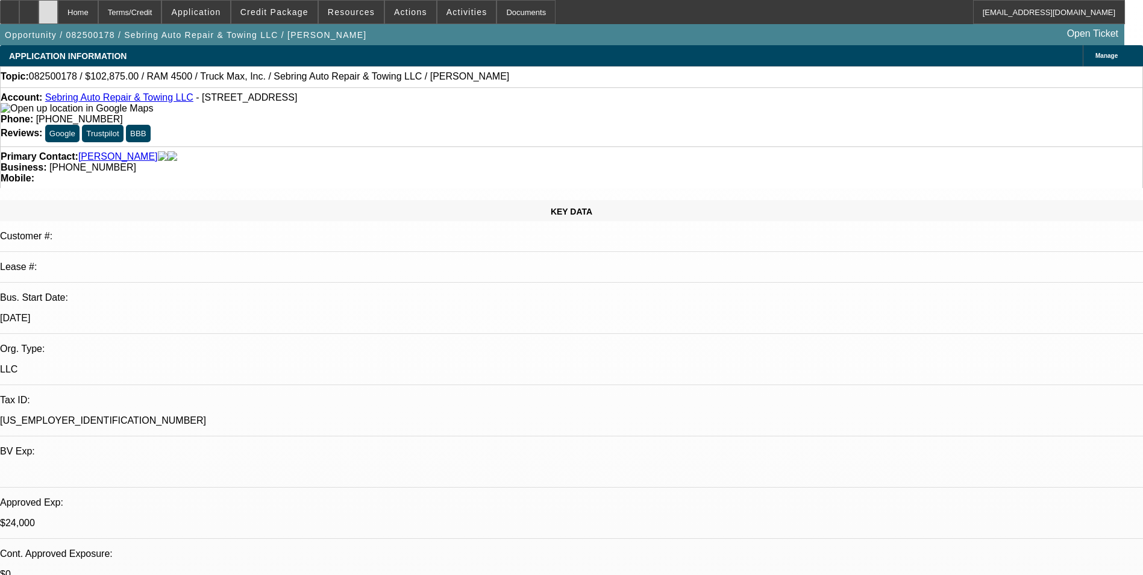
click at [48, 8] on icon at bounding box center [48, 8] width 0 height 0
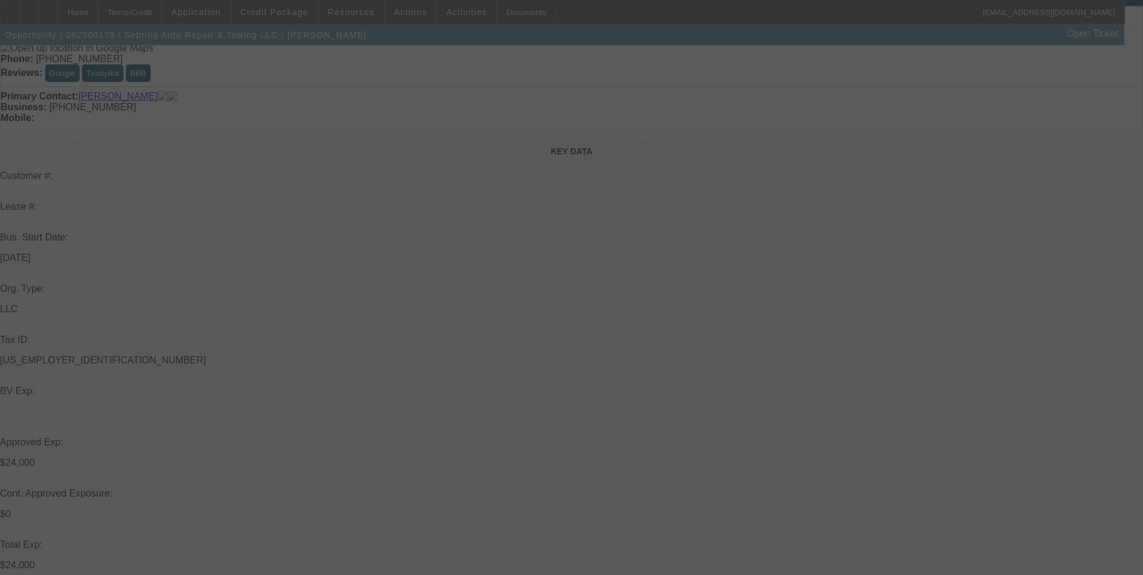
select select "0"
select select "3"
select select "0"
select select "6"
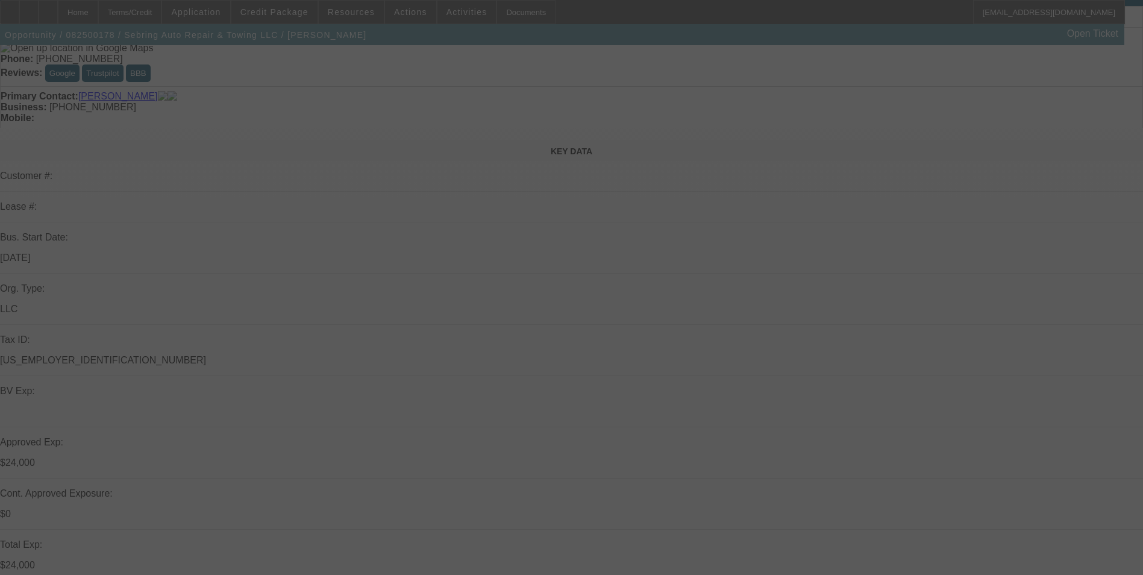
select select "0"
select select "2"
select select "0"
select select "6"
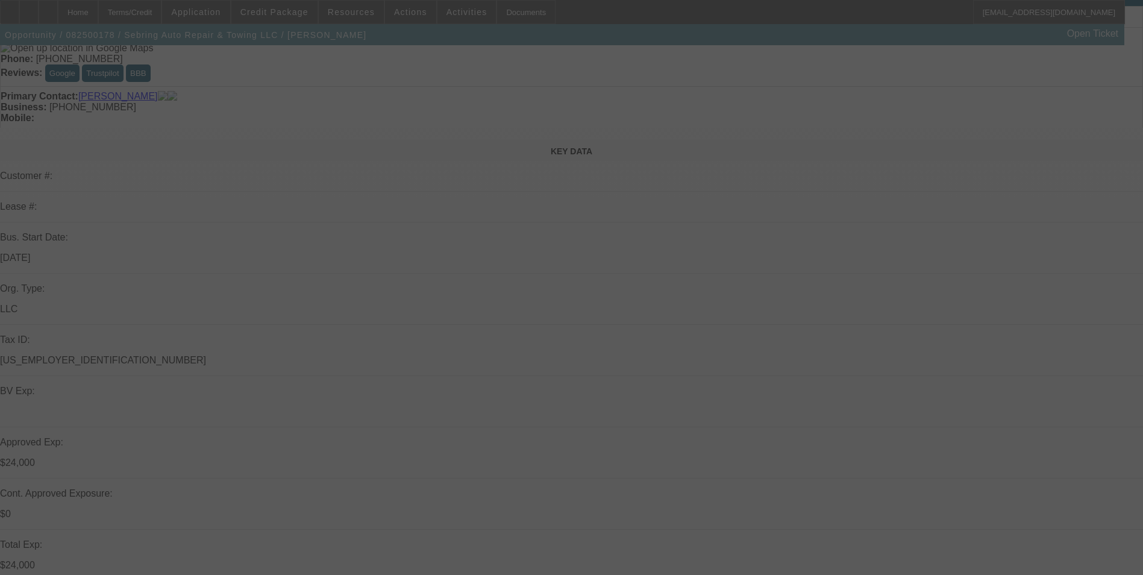
select select "0"
select select "2"
select select "0"
select select "6"
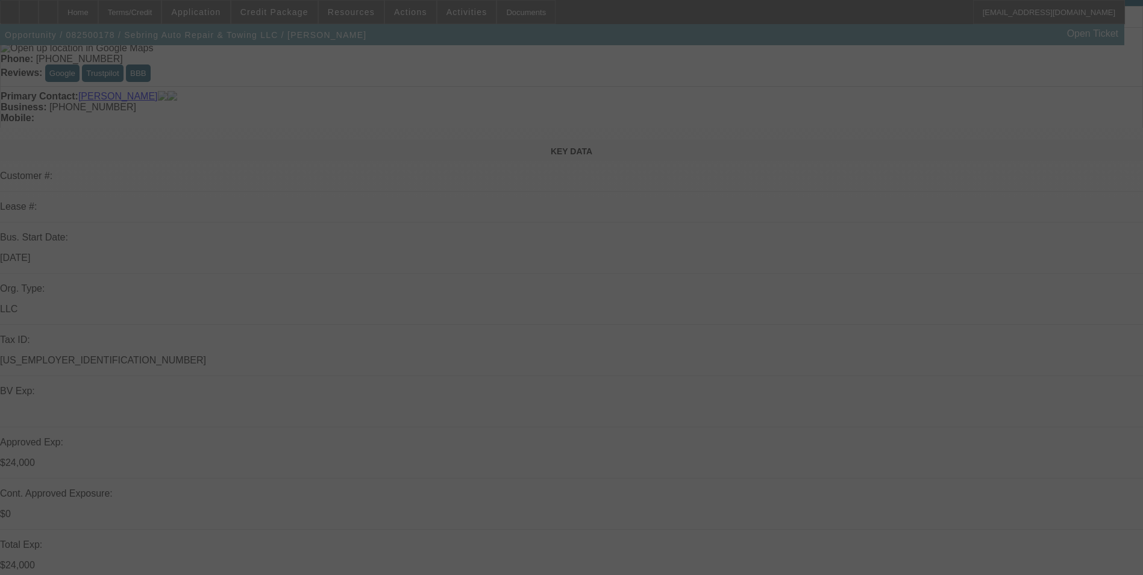
select select "0"
select select "2"
select select "0"
select select "6"
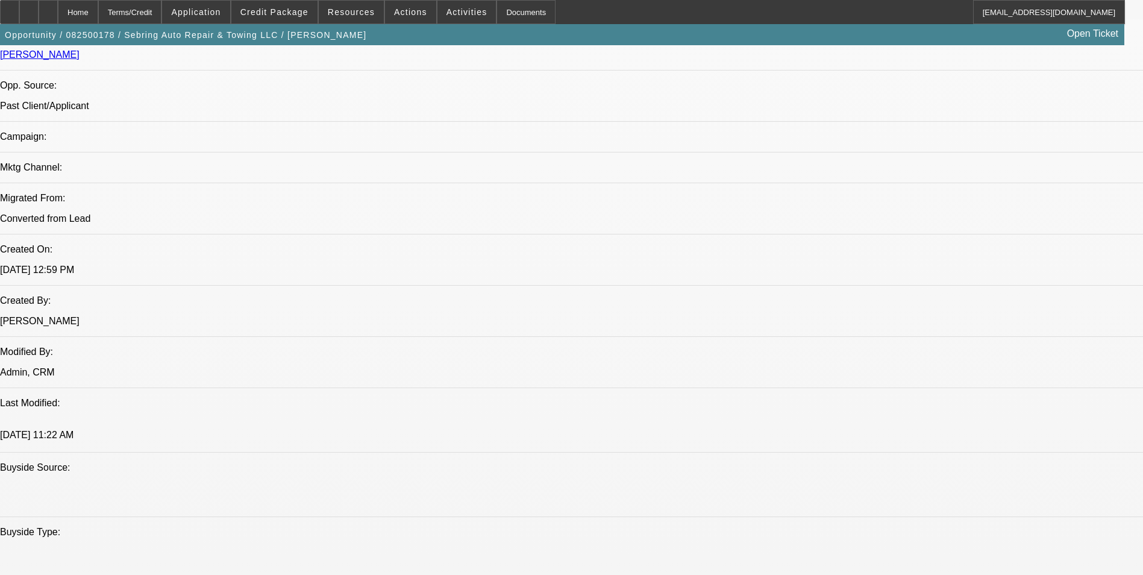
scroll to position [964, 0]
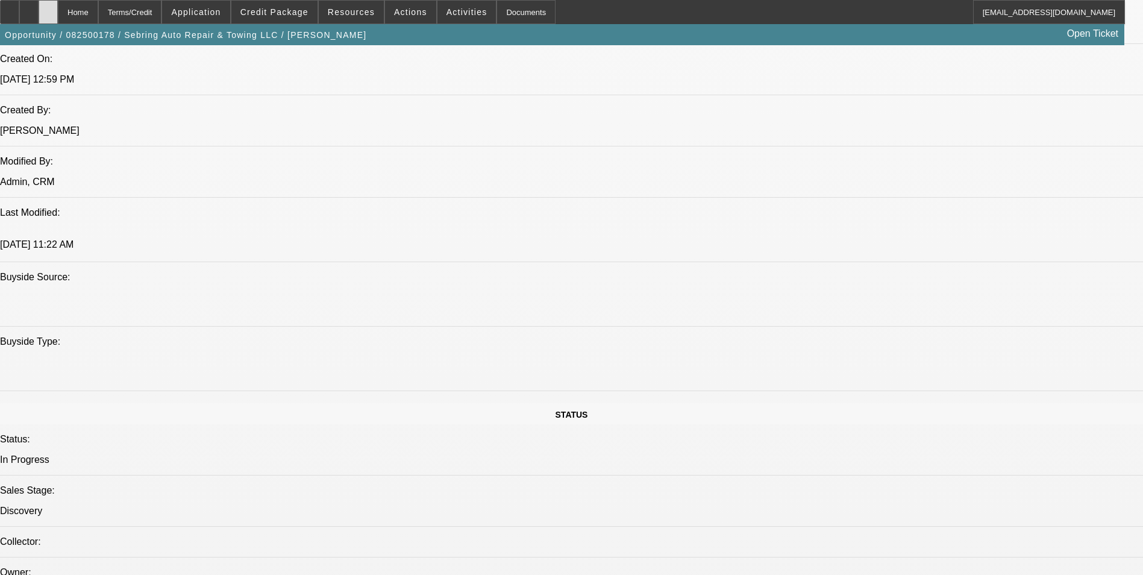
click at [48, 8] on icon at bounding box center [48, 8] width 0 height 0
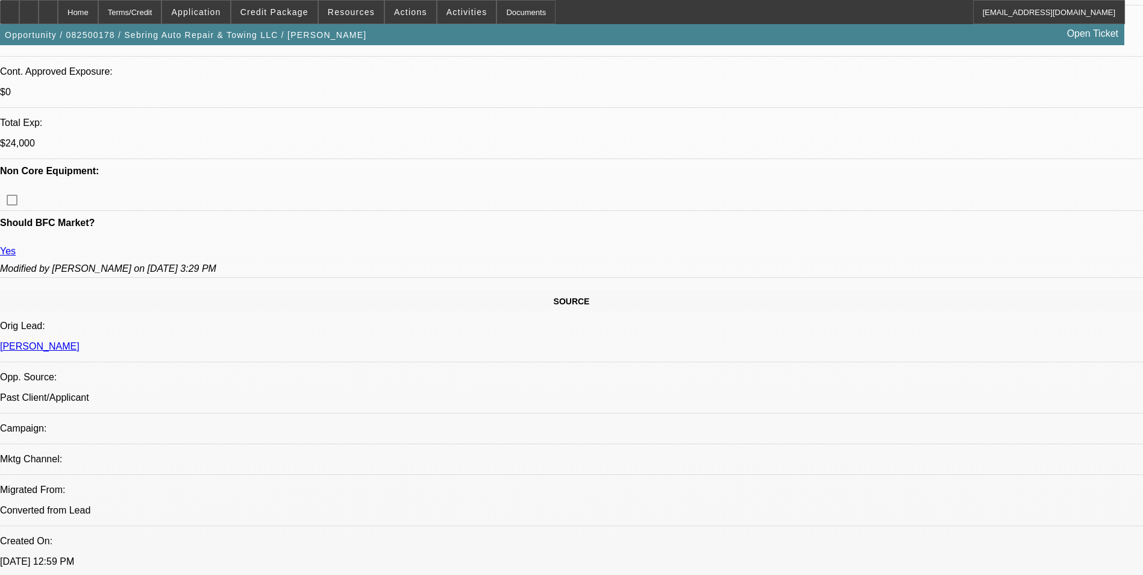
select select "0"
select select "2"
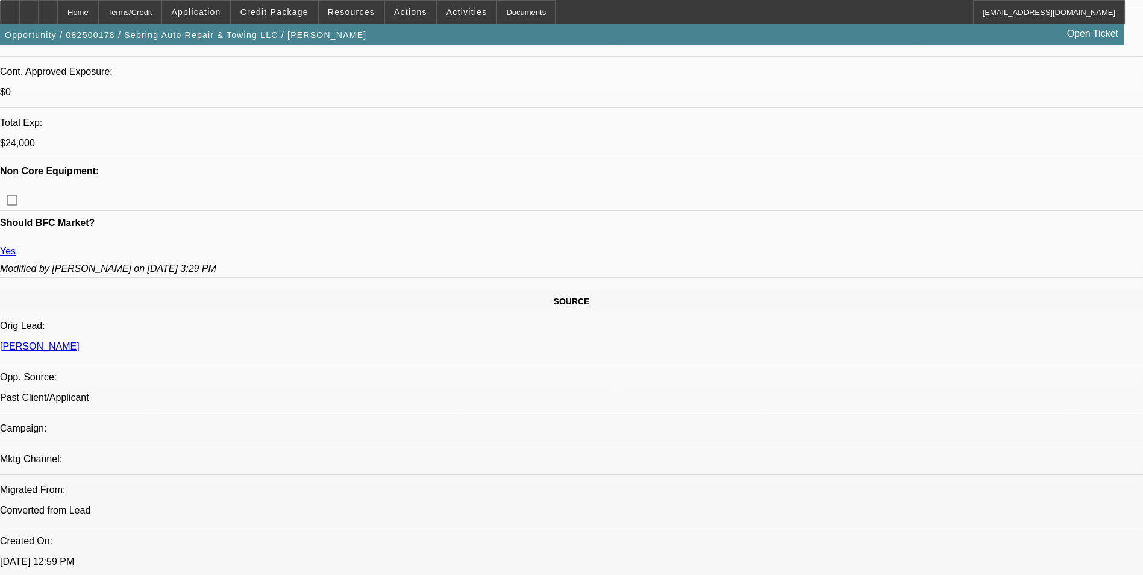
select select "0"
select select "2"
select select "0"
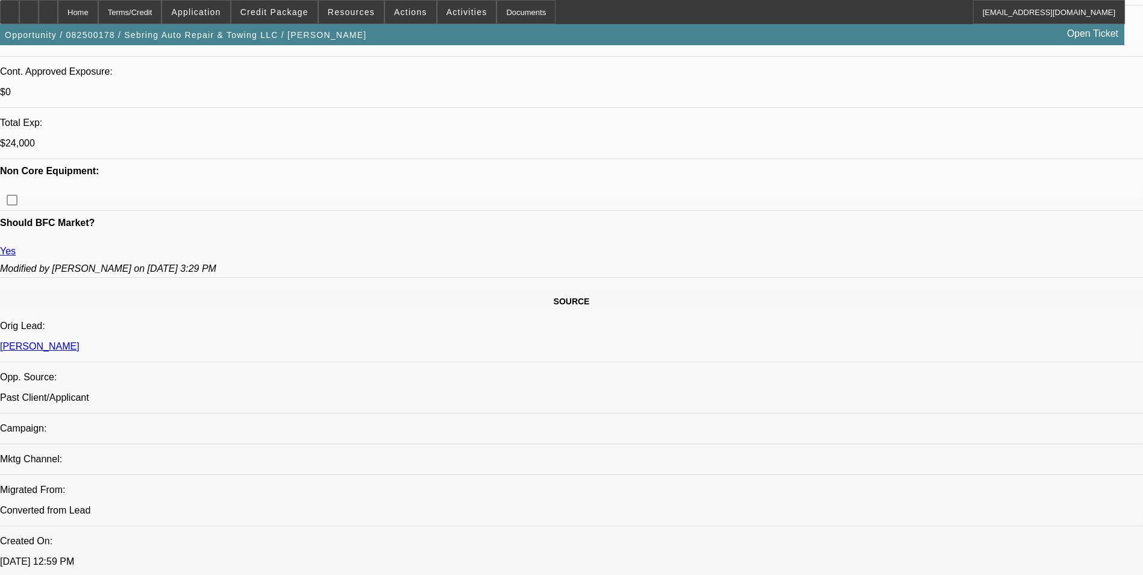
select select "2"
select select "0"
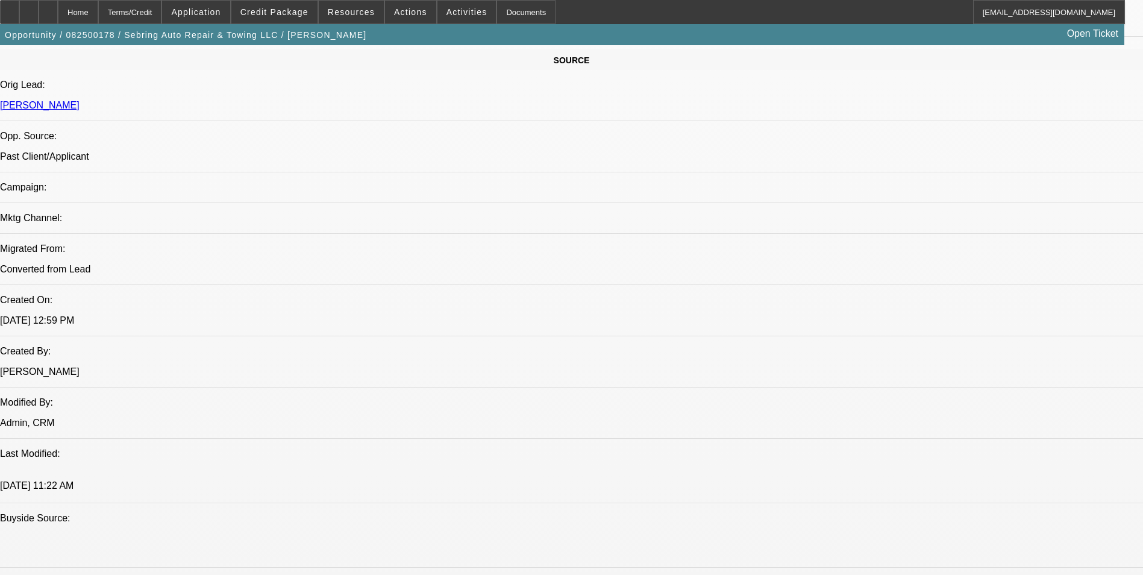
select select "1"
select select "3"
select select "6"
select select "1"
select select "2"
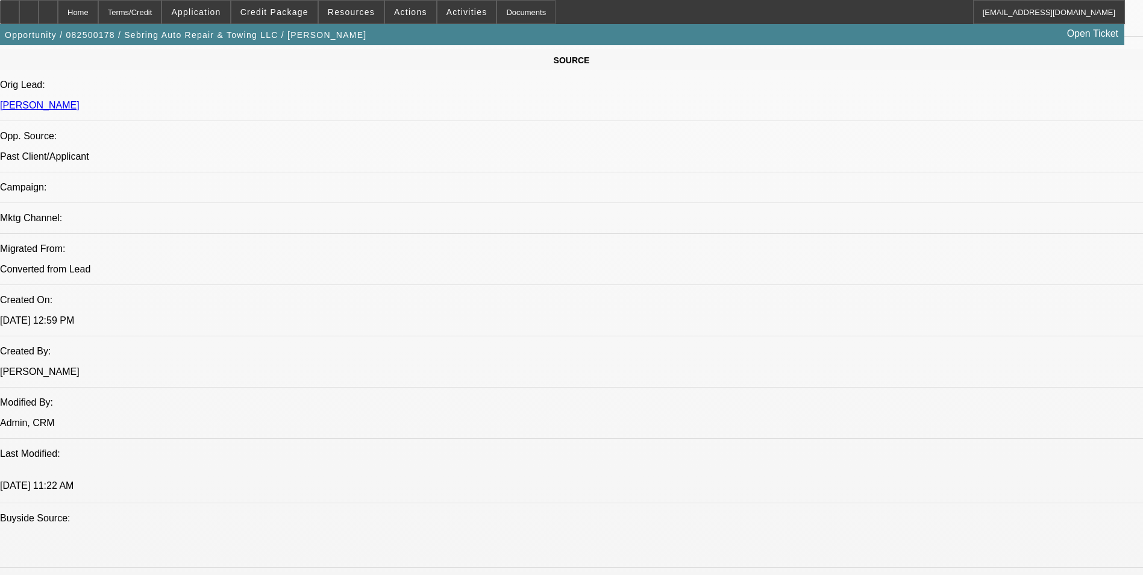
select select "6"
select select "1"
select select "2"
select select "6"
select select "1"
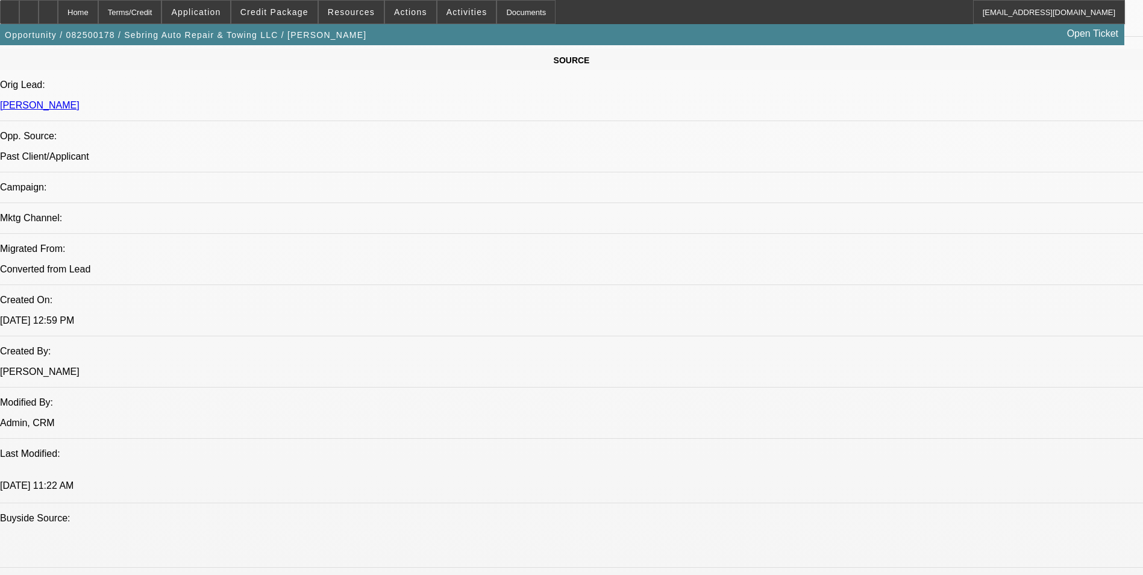
select select "2"
select select "6"
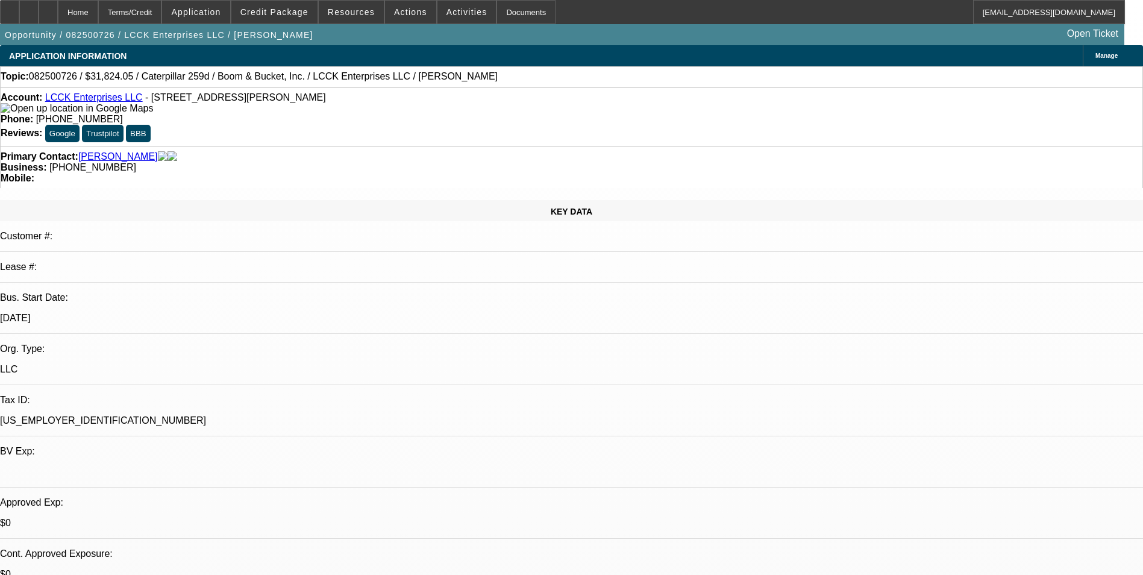
select select "0"
select select "0.1"
select select "0"
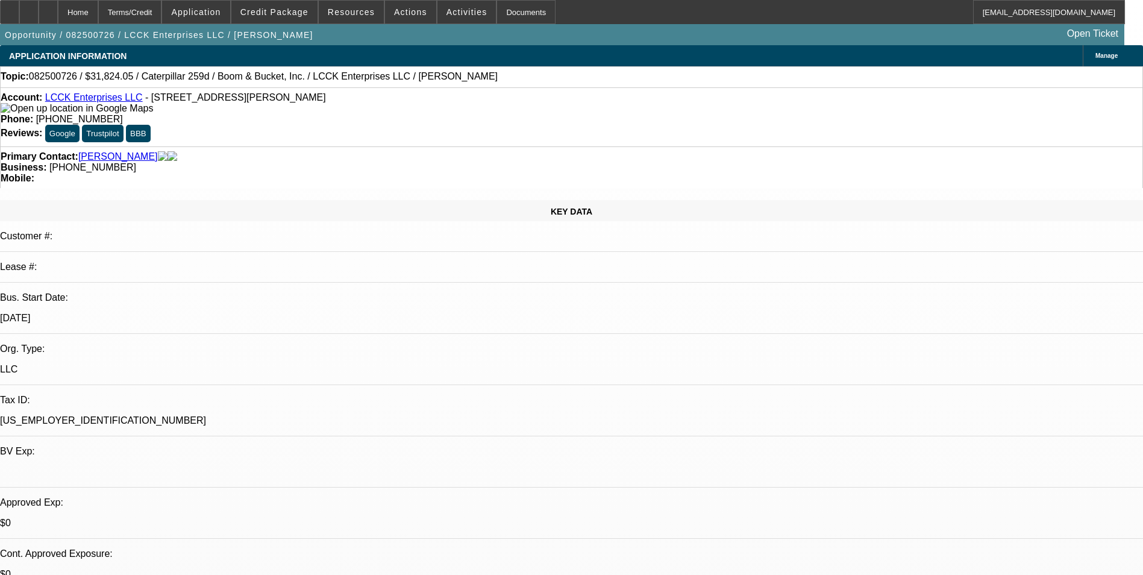
select select "0.1"
select select "0"
select select "0.1"
select select "0"
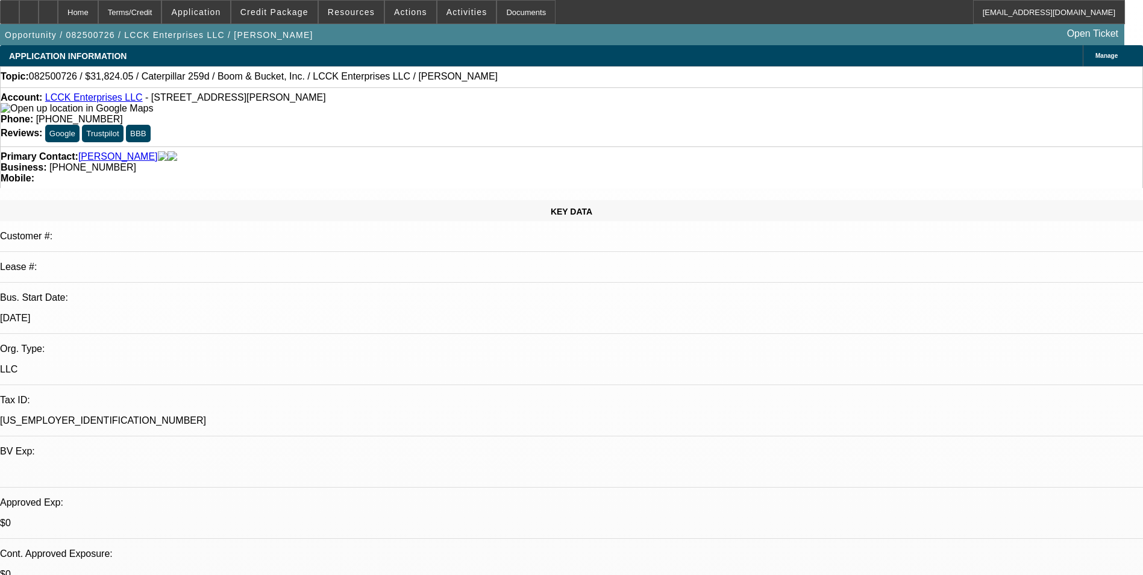
select select "0.1"
select select "1"
select select "4"
select select "1"
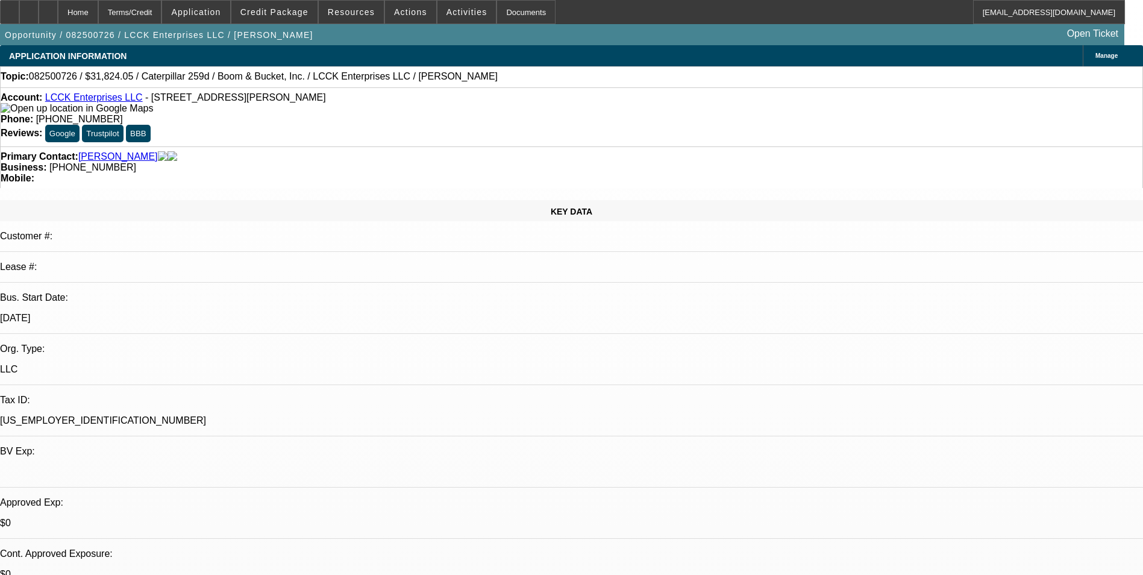
select select "1"
select select "4"
select select "1"
select select "4"
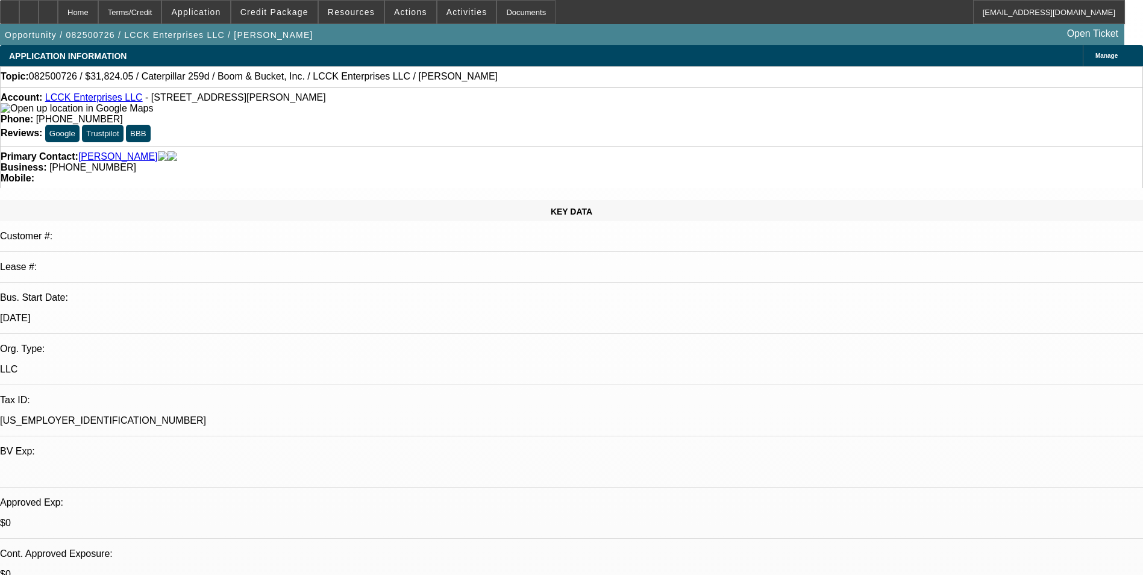
select select "1"
select select "3"
select select "4"
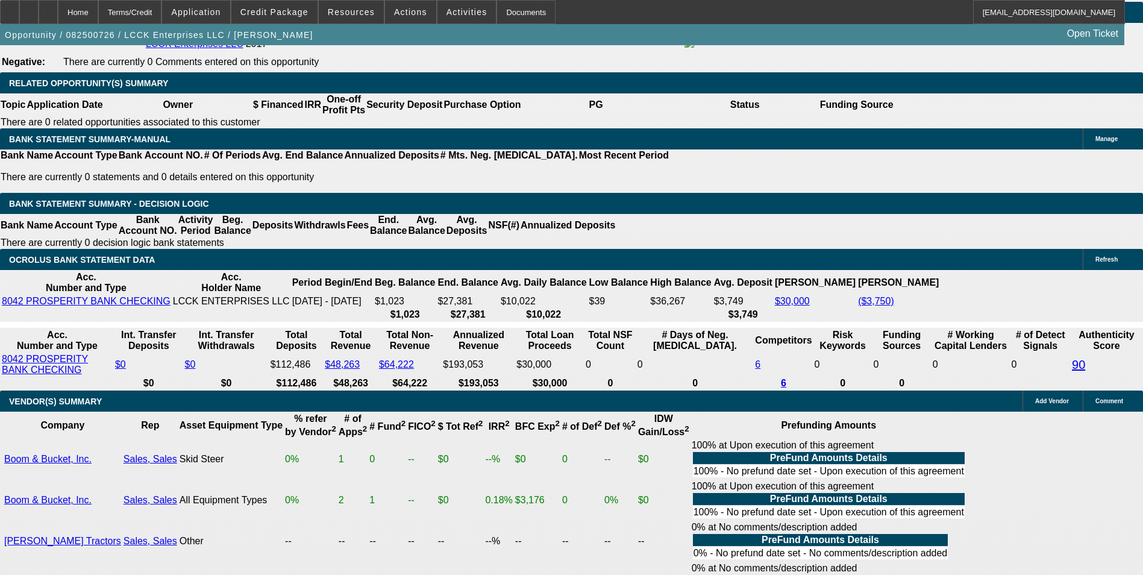
scroll to position [1989, 0]
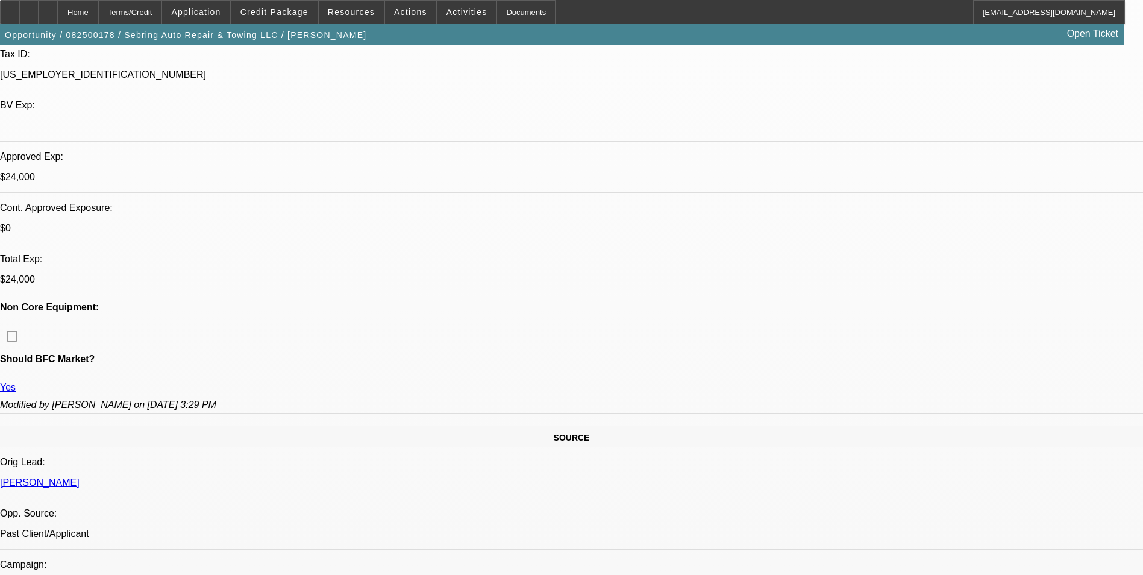
select select "0"
select select "2"
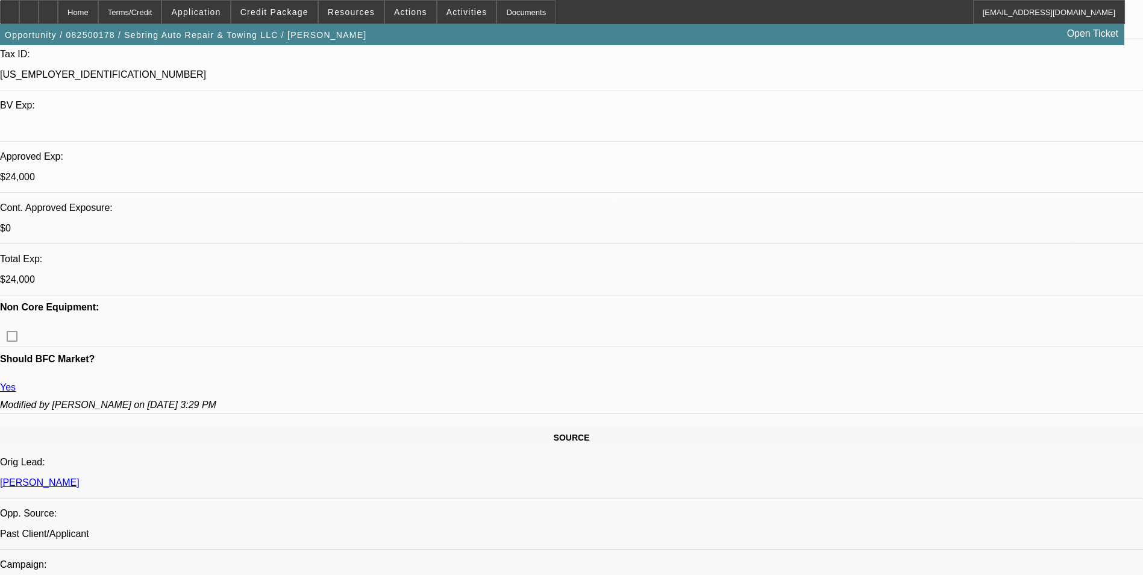
select select "0"
select select "2"
select select "0"
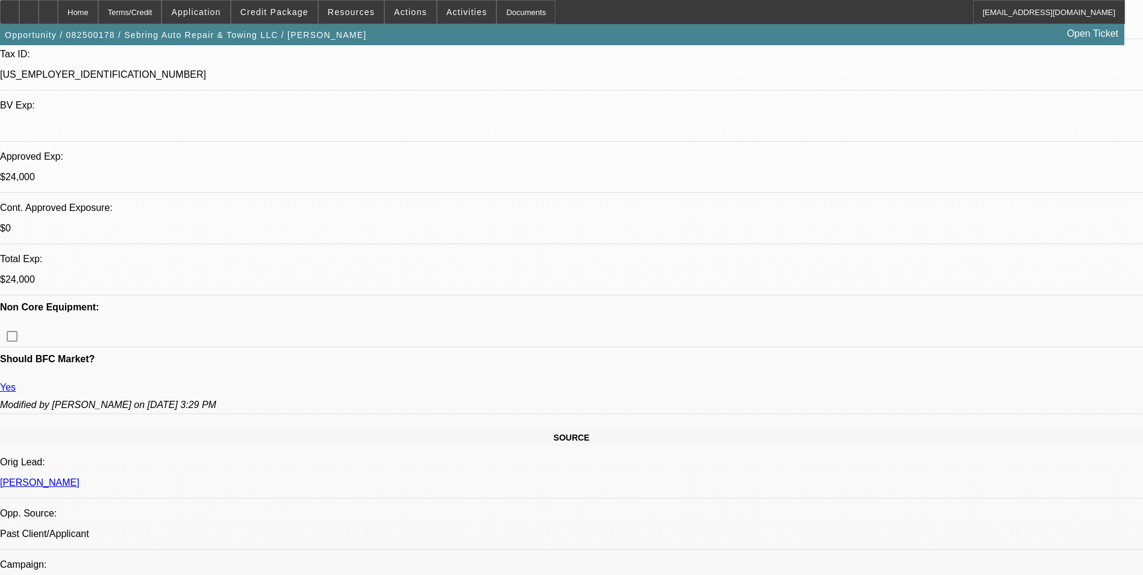
select select "2"
select select "0"
select select "1"
select select "3"
select select "6"
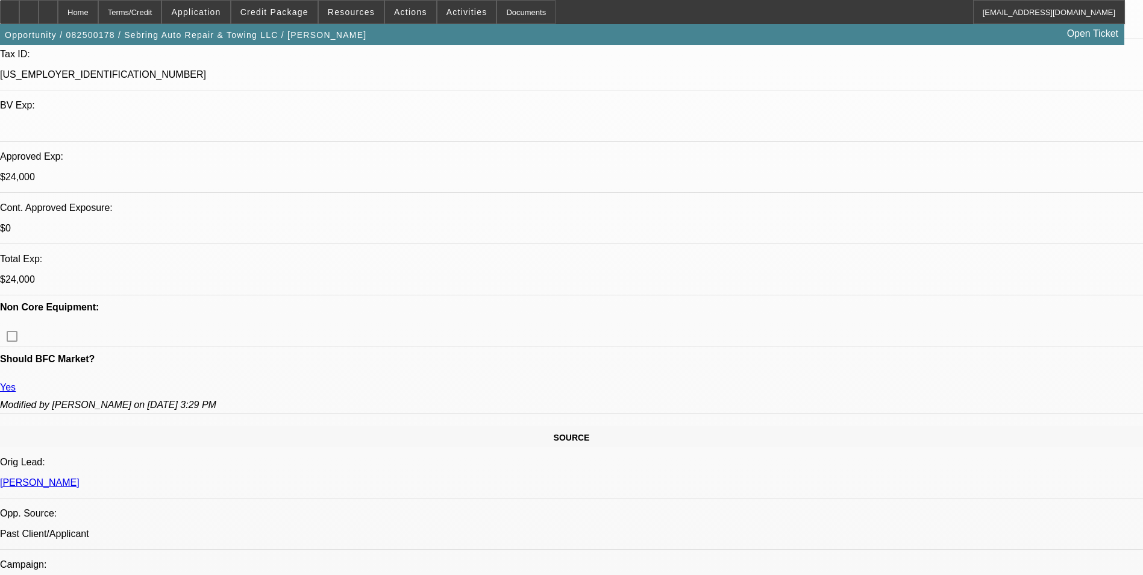
select select "1"
select select "2"
select select "6"
select select "1"
select select "2"
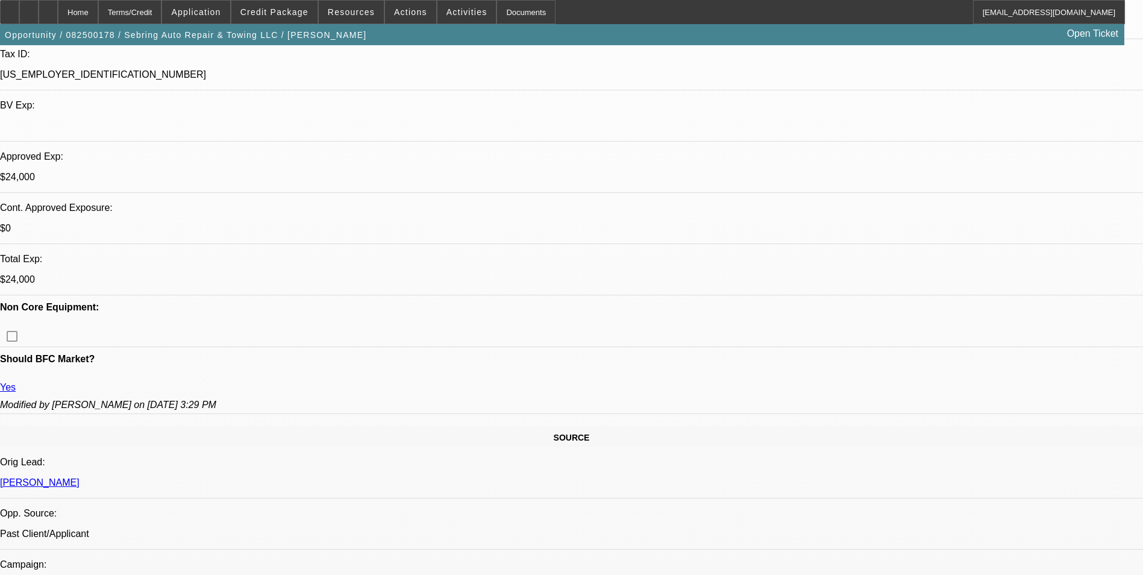
select select "6"
select select "1"
select select "2"
select select "6"
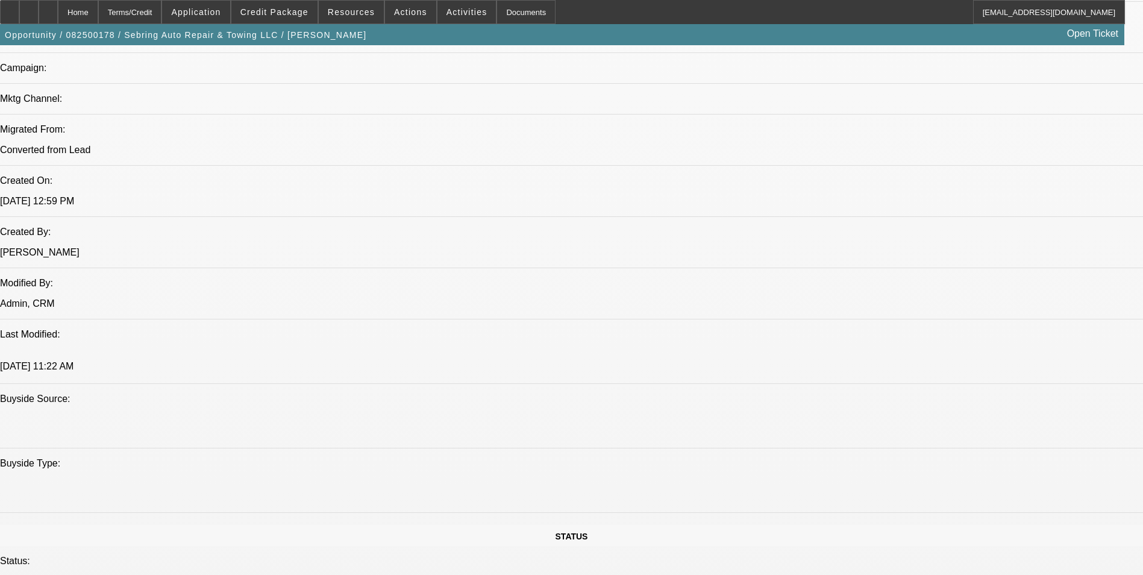
scroll to position [844, 0]
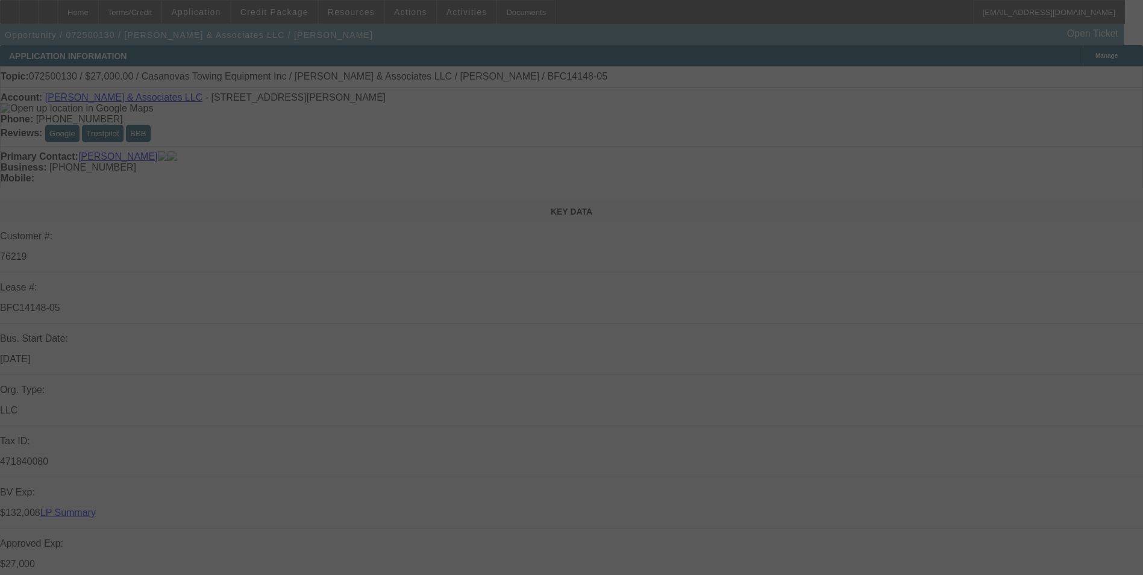
select select "0"
select select "2"
select select "0.1"
select select "0"
select select "2"
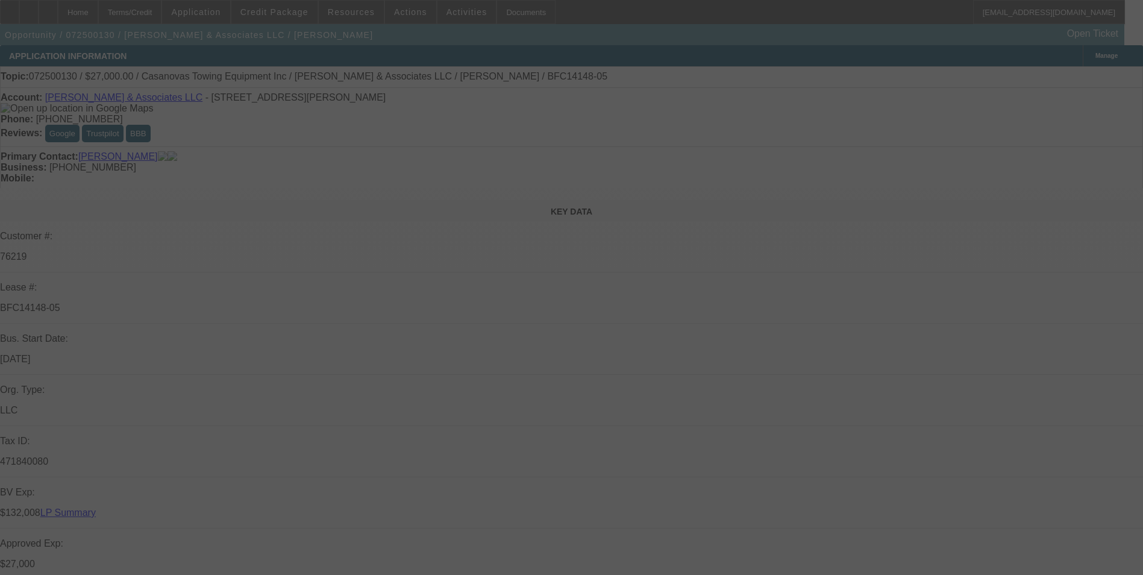
select select "0.1"
select select "0"
select select "2"
select select "0.1"
select select "0"
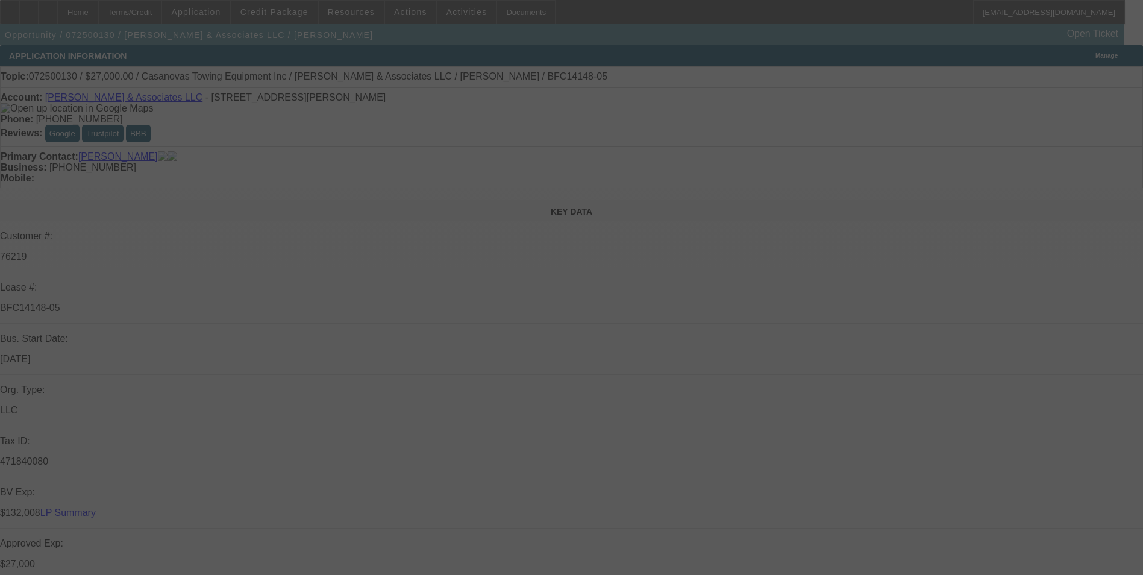
select select "2"
select select "0.1"
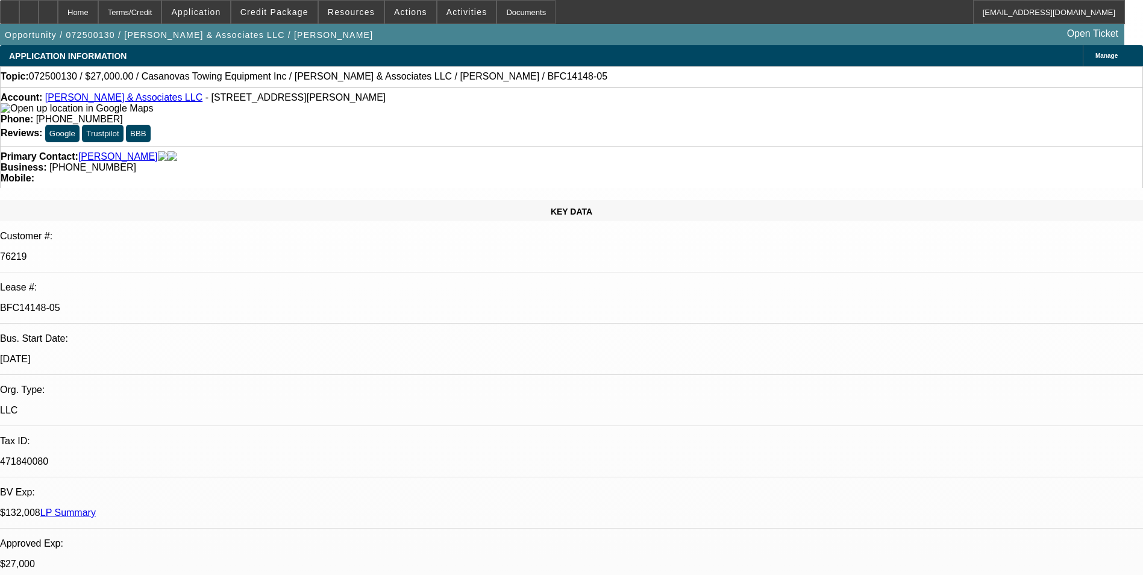
select select "1"
select select "2"
select select "4"
select select "1"
select select "2"
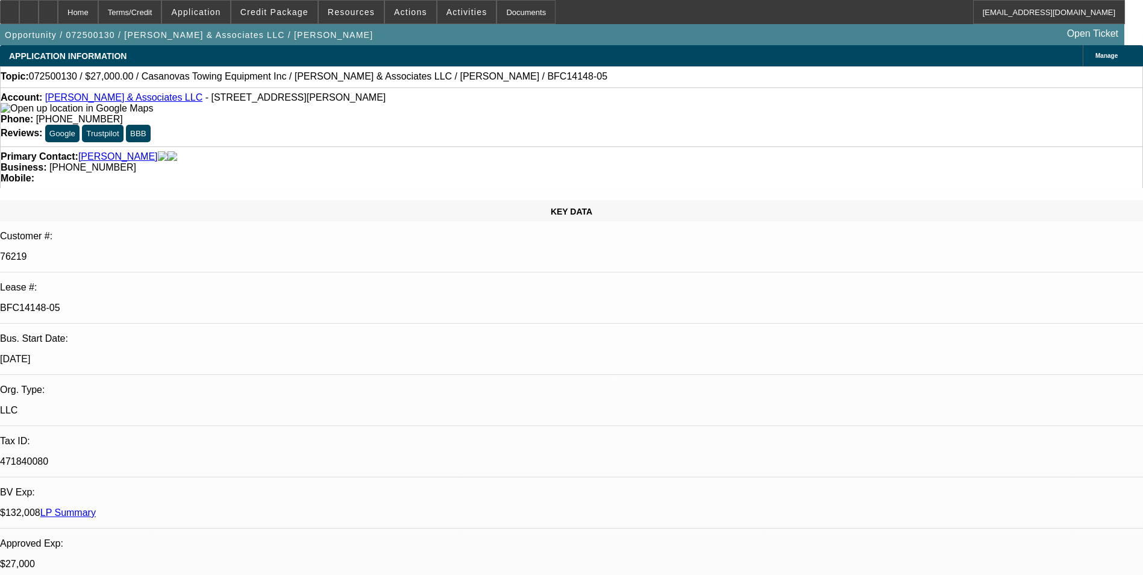
select select "4"
select select "1"
select select "2"
select select "4"
select select "1"
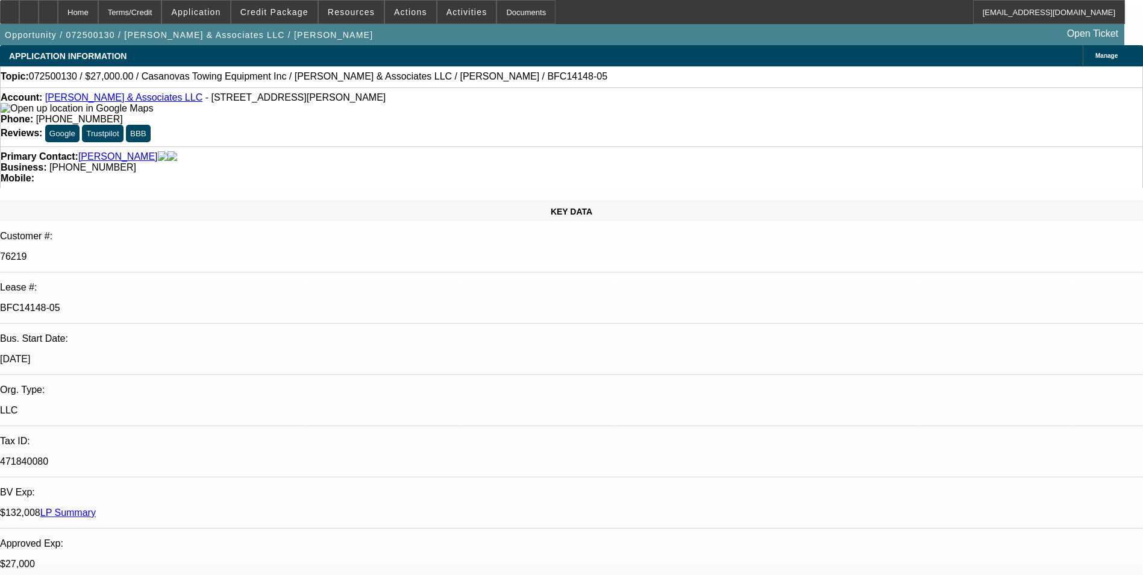
select select "2"
select select "4"
click at [156, 10] on div "Terms/Credit" at bounding box center [130, 12] width 64 height 24
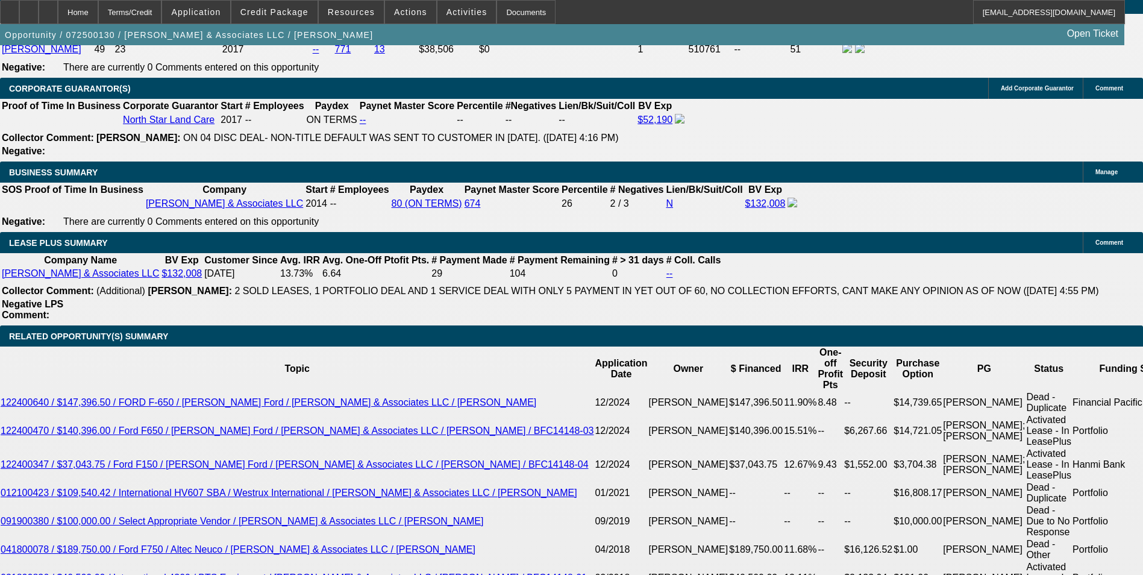
scroll to position [1867, 0]
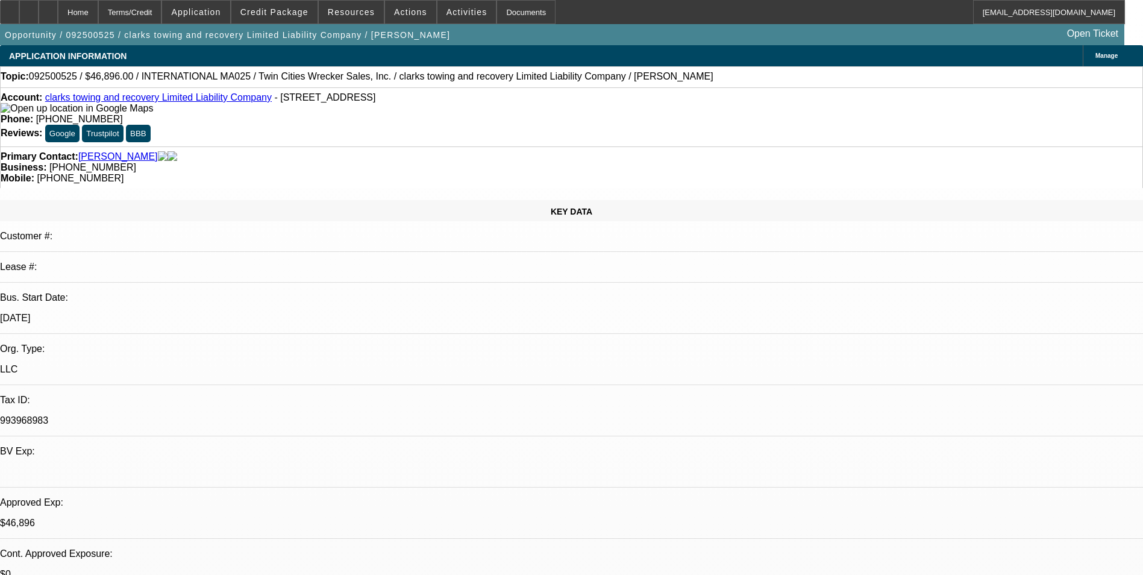
select select "0.2"
select select "2"
select select "0"
select select "0.2"
select select "2"
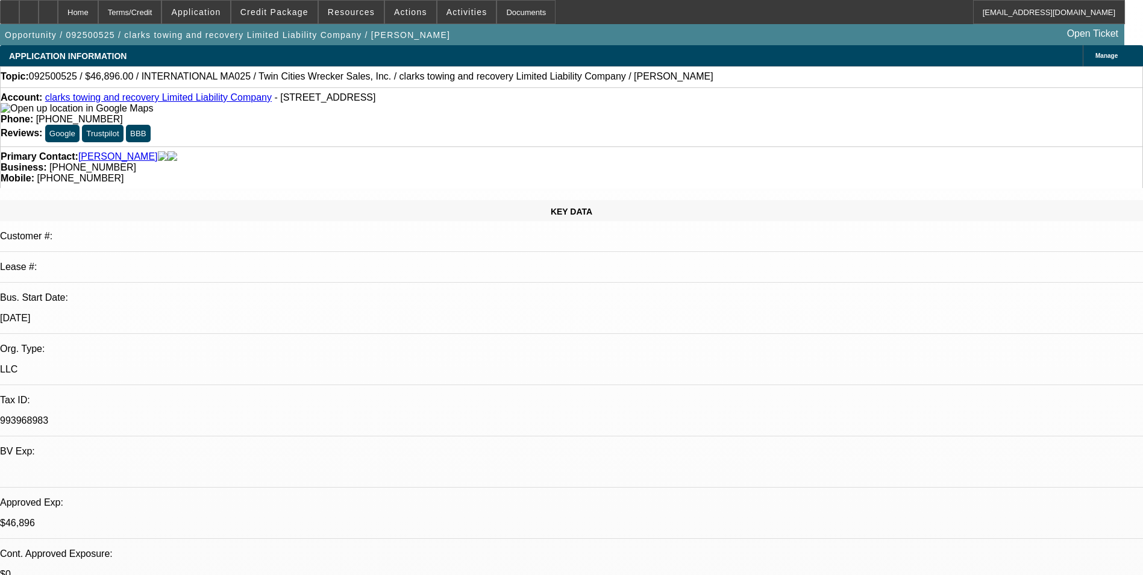
select select "0"
select select "2"
select select "0"
select select "1"
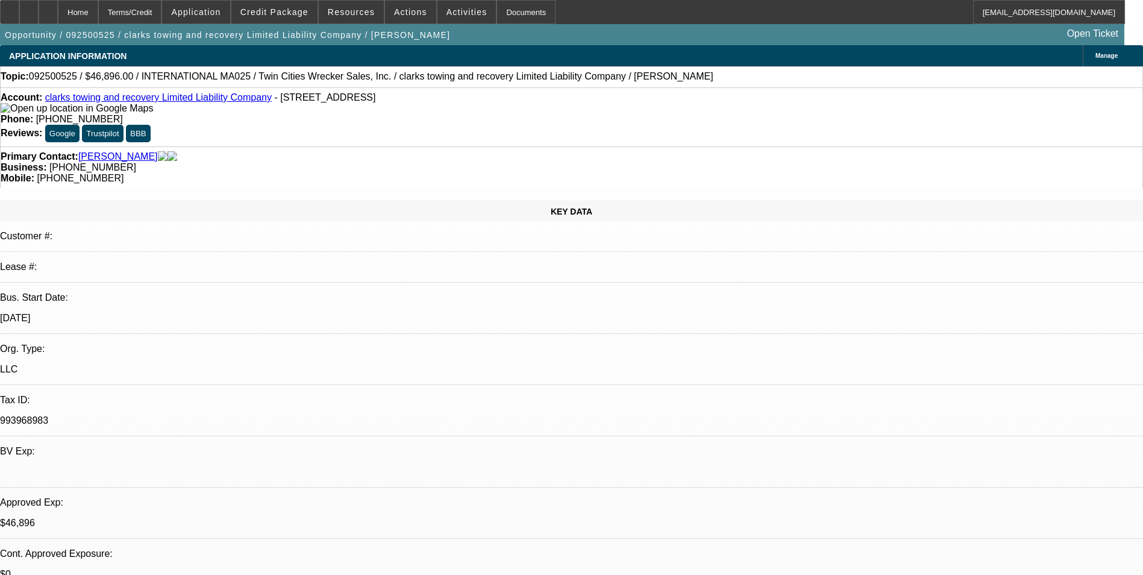
select select "2"
select select "6"
select select "1"
select select "2"
select select "6"
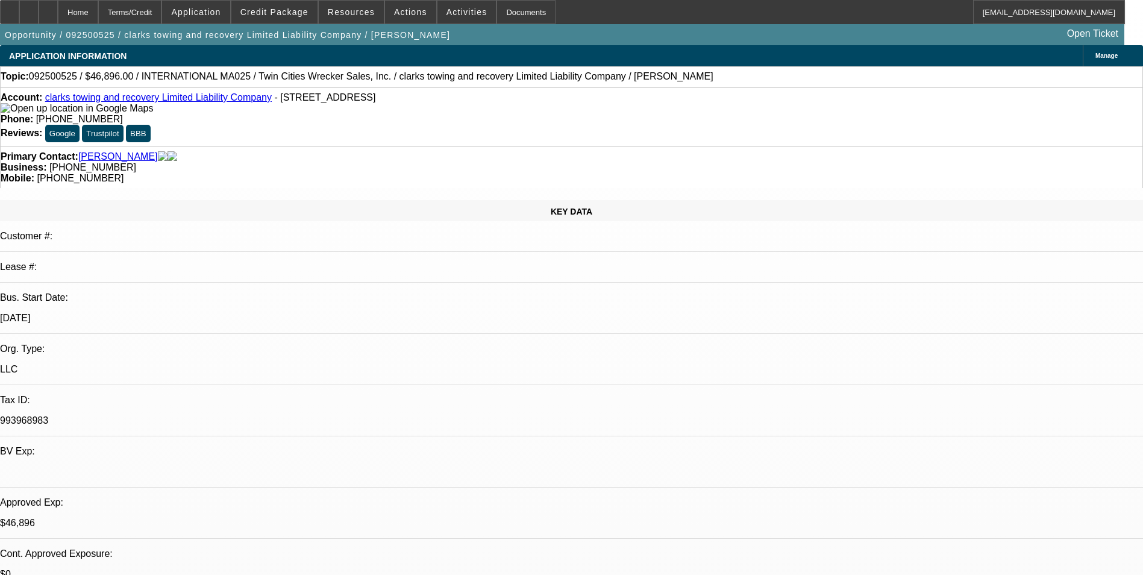
select select "1"
select select "2"
select select "6"
click at [151, 15] on div "Terms/Credit" at bounding box center [130, 12] width 64 height 24
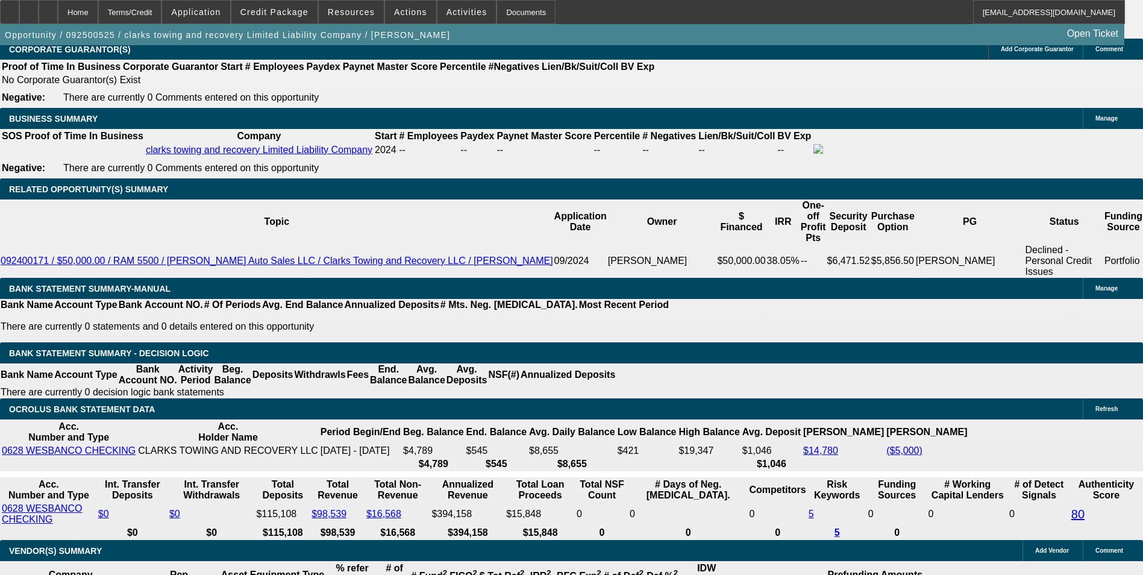
scroll to position [1920, 0]
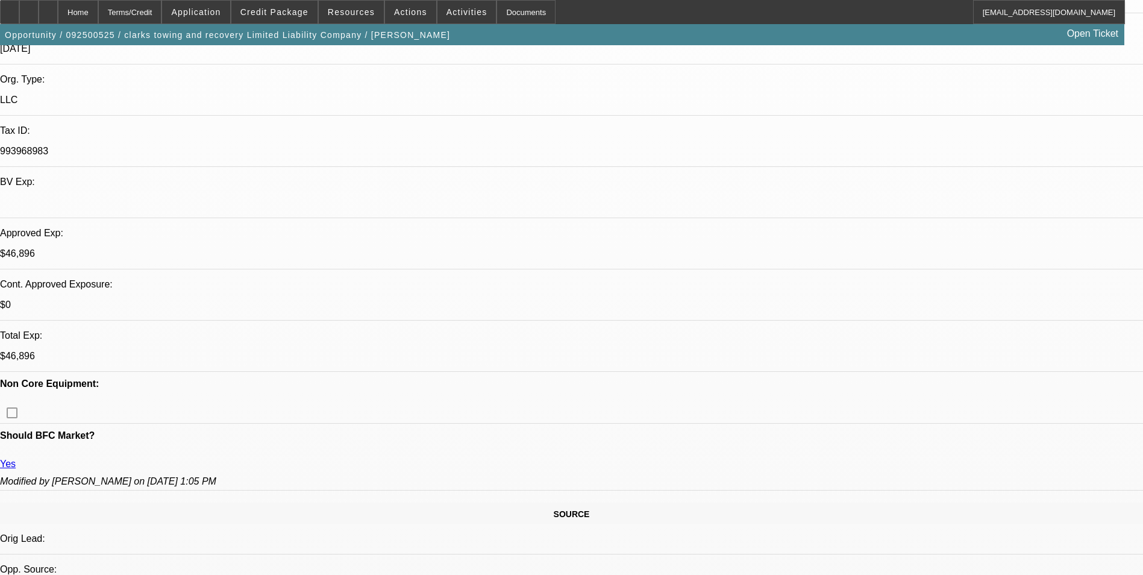
scroll to position [233, 0]
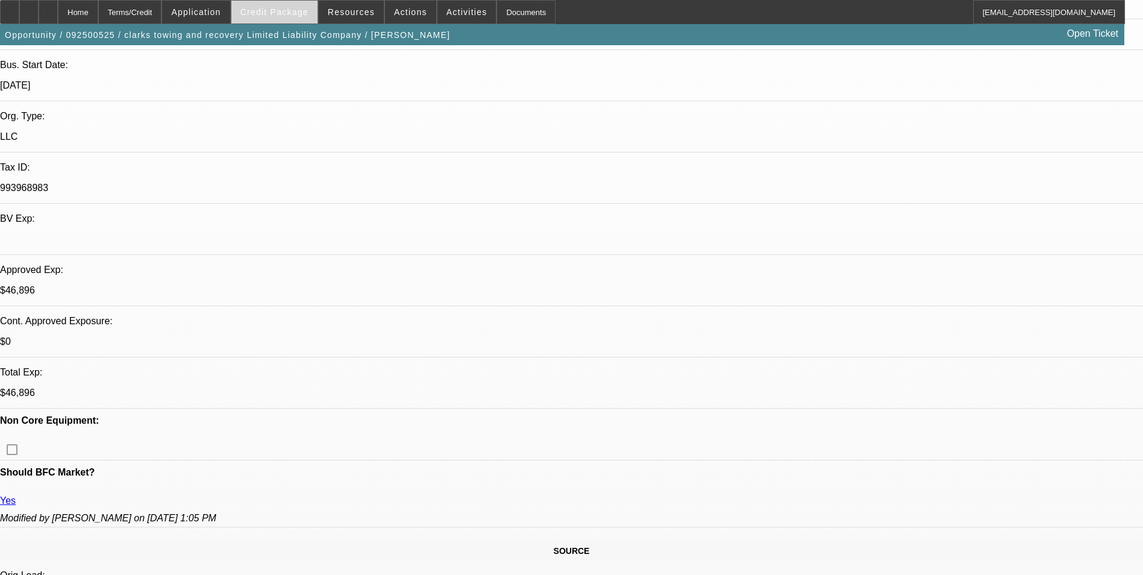
click at [293, 16] on span "Credit Package" at bounding box center [274, 12] width 68 height 10
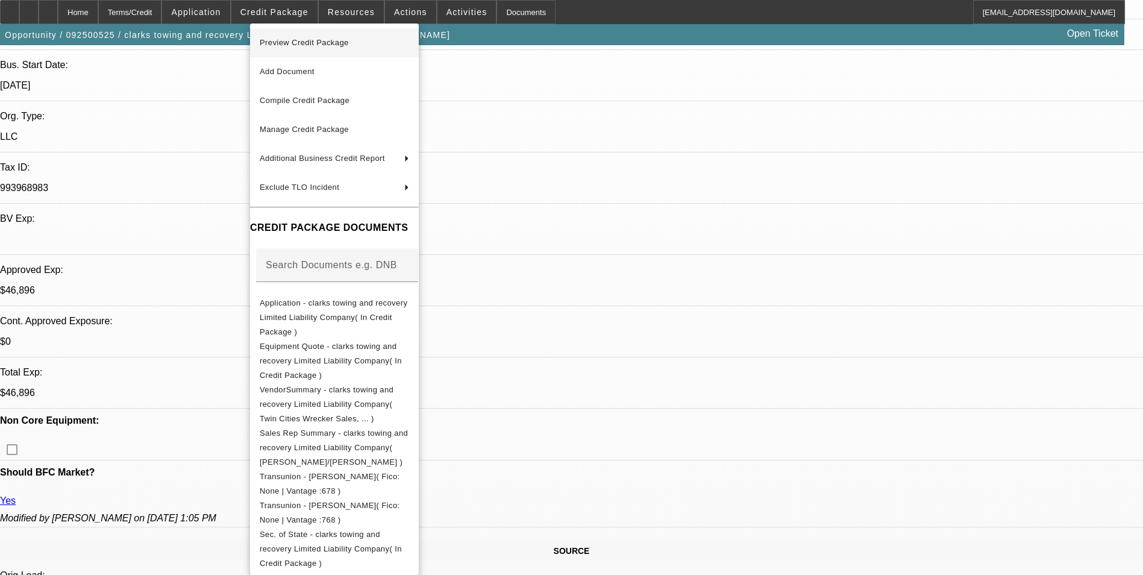
click at [325, 45] on span "Preview Credit Package" at bounding box center [304, 42] width 89 height 9
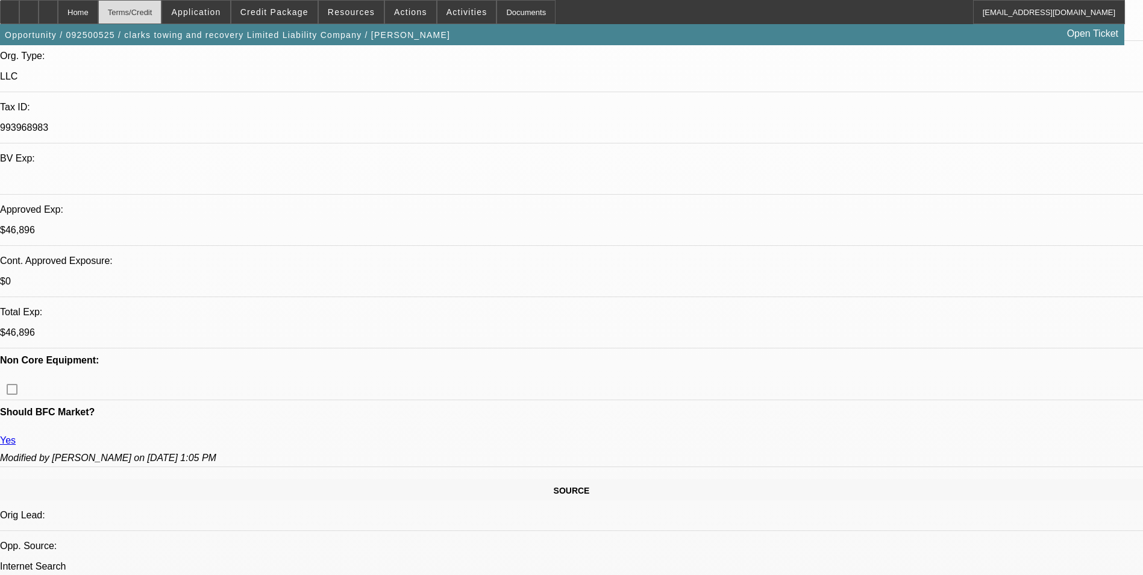
click at [162, 19] on div "Terms/Credit" at bounding box center [130, 12] width 64 height 24
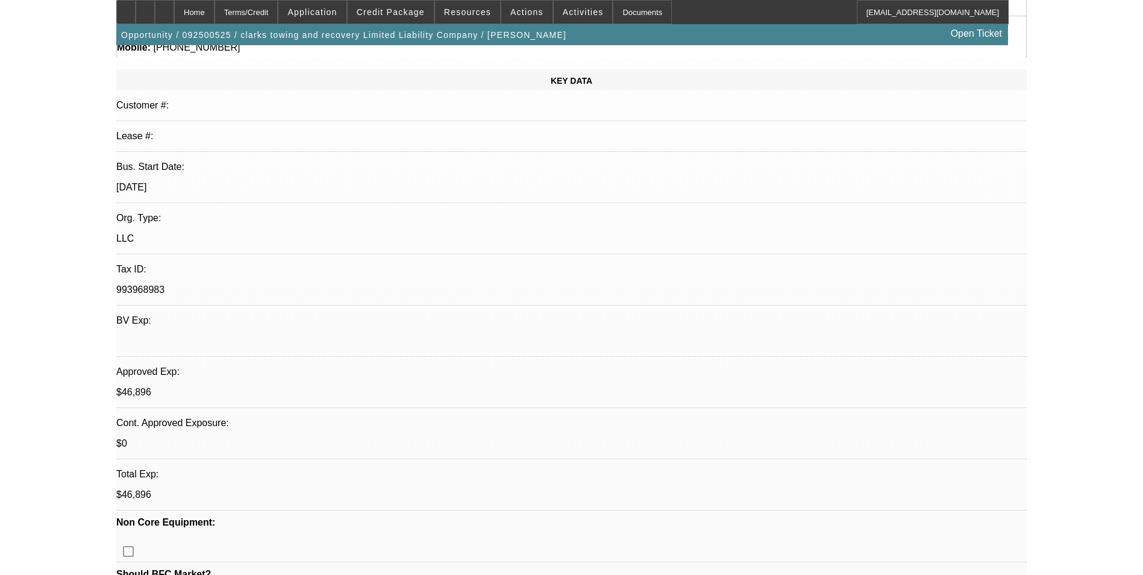
scroll to position [0, 0]
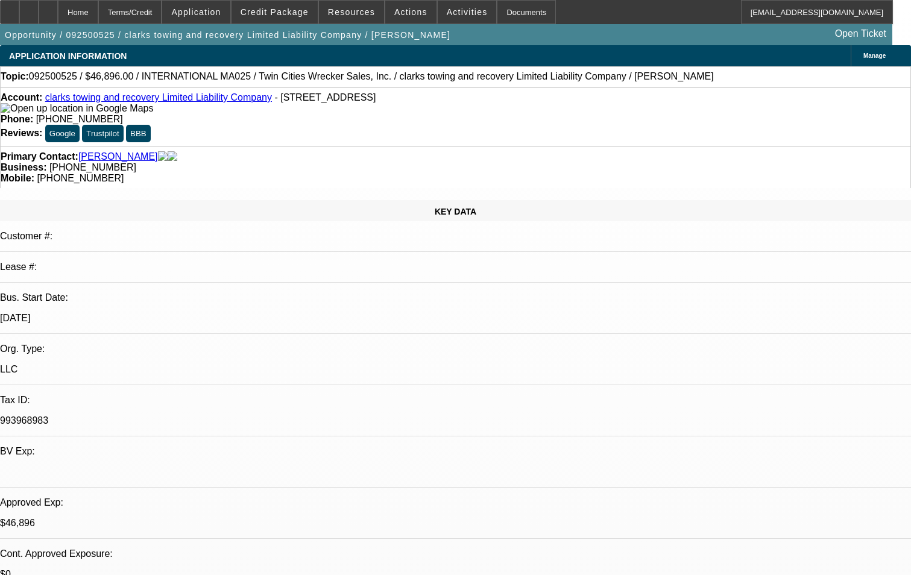
click at [597, 82] on div "Topic: 092500525 / $46,896.00 / INTERNATIONAL MA025 / Twin Cities Wrecker Sales…" at bounding box center [455, 76] width 909 height 11
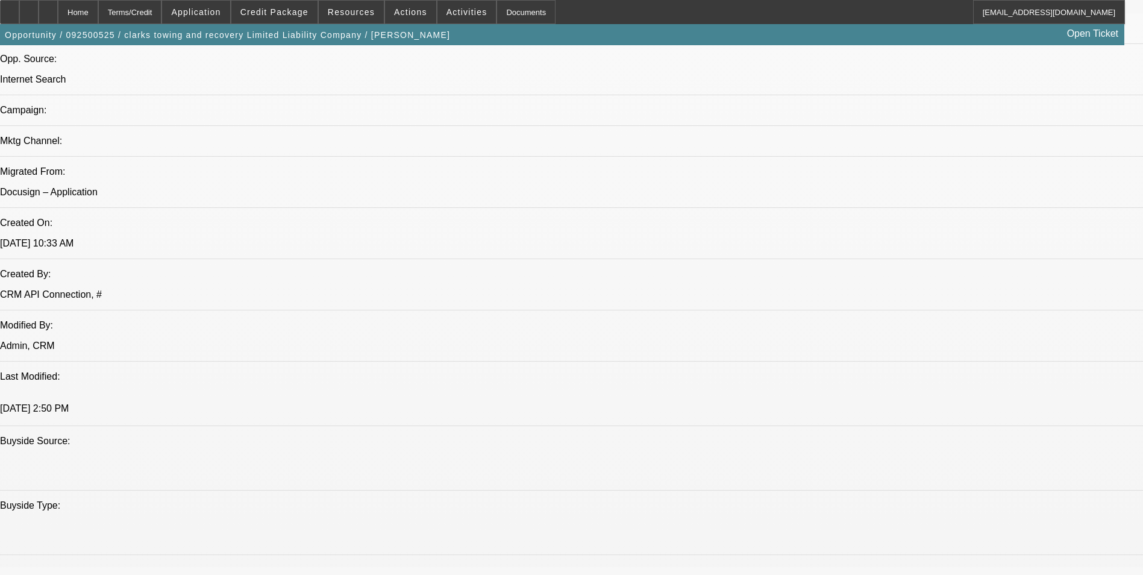
scroll to position [783, 0]
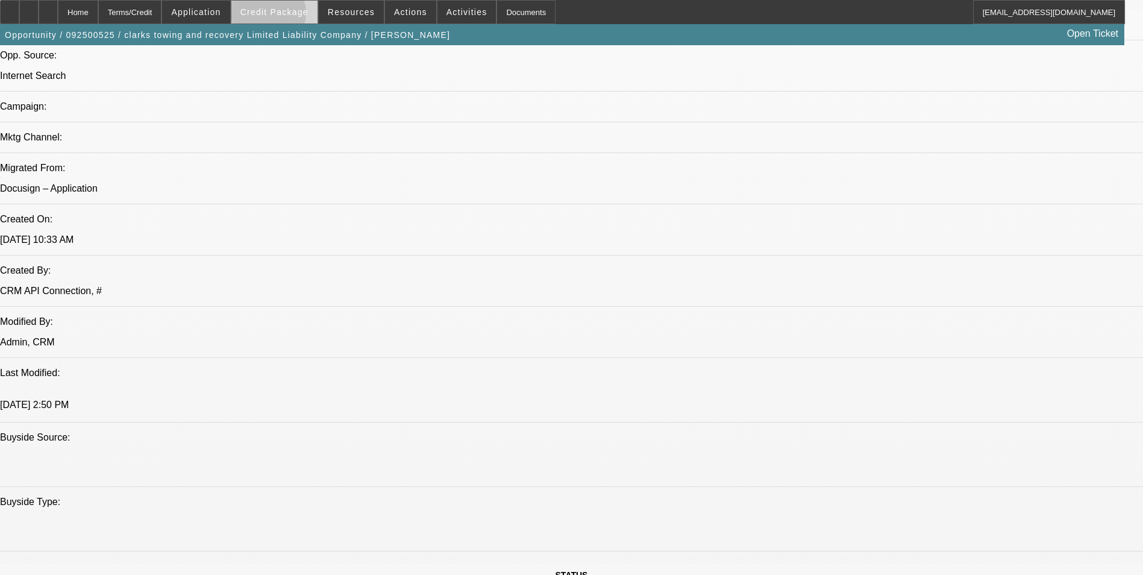
click at [287, 16] on span "Credit Package" at bounding box center [274, 12] width 68 height 10
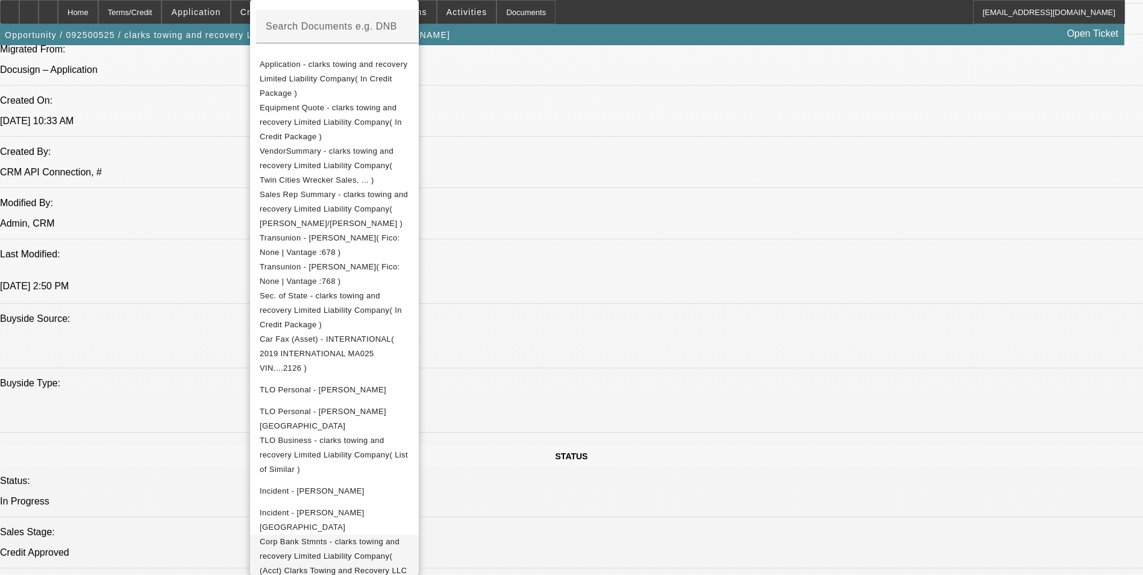
scroll to position [964, 0]
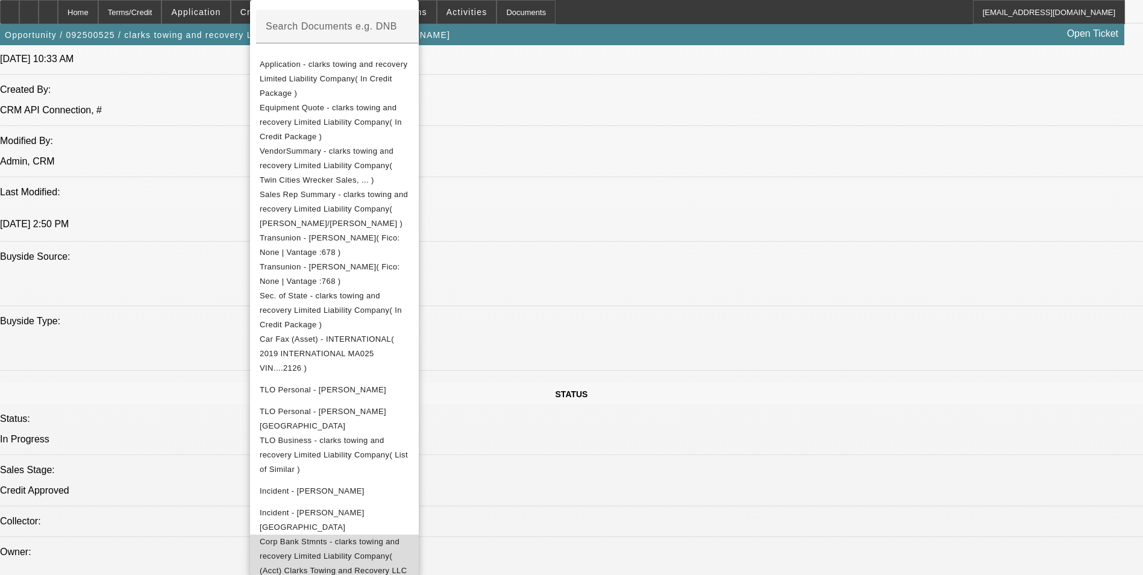
click at [409, 534] on span "Corp Bank Stmnts - clarks towing and recovery Limited Liability Company( (Acct)…" at bounding box center [334, 563] width 149 height 58
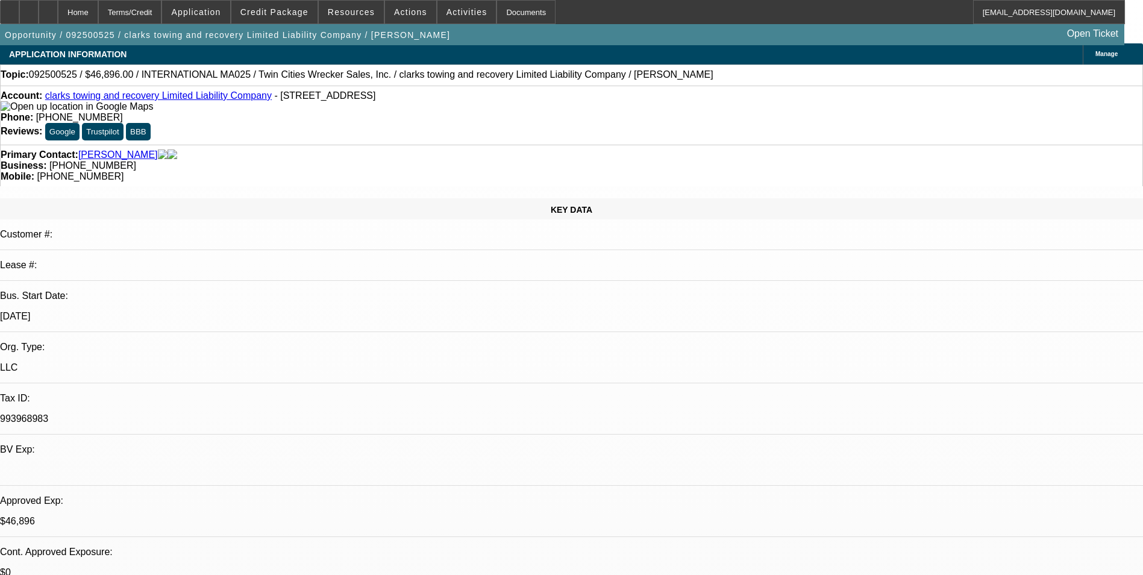
scroll to position [0, 0]
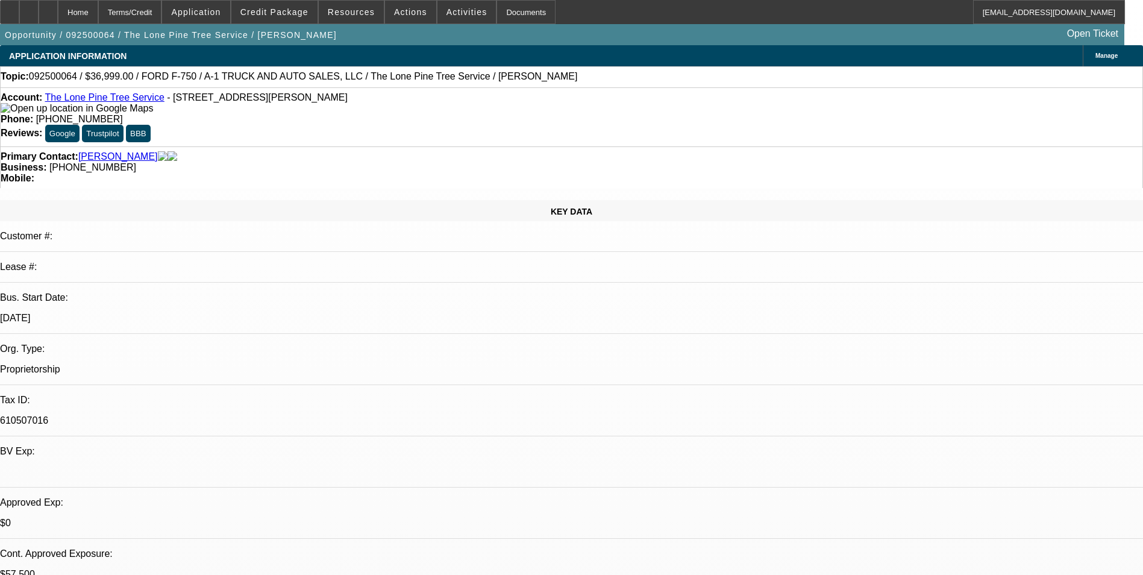
select select "0"
select select "2"
select select "0.1"
select select "0"
select select "2"
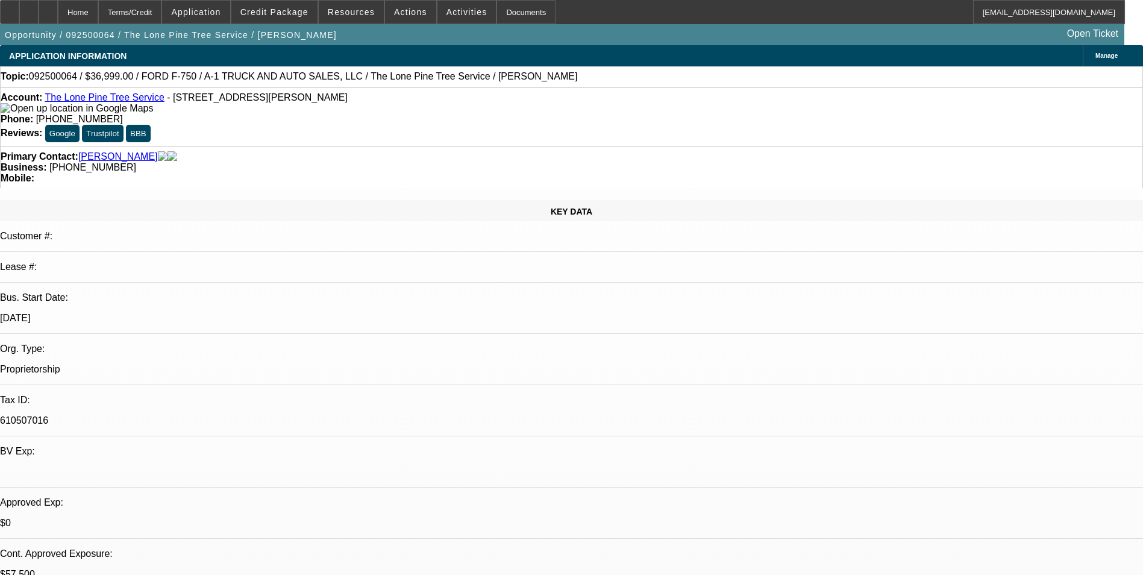
select select "0.1"
select select "0"
select select "2"
select select "0.1"
select select "0"
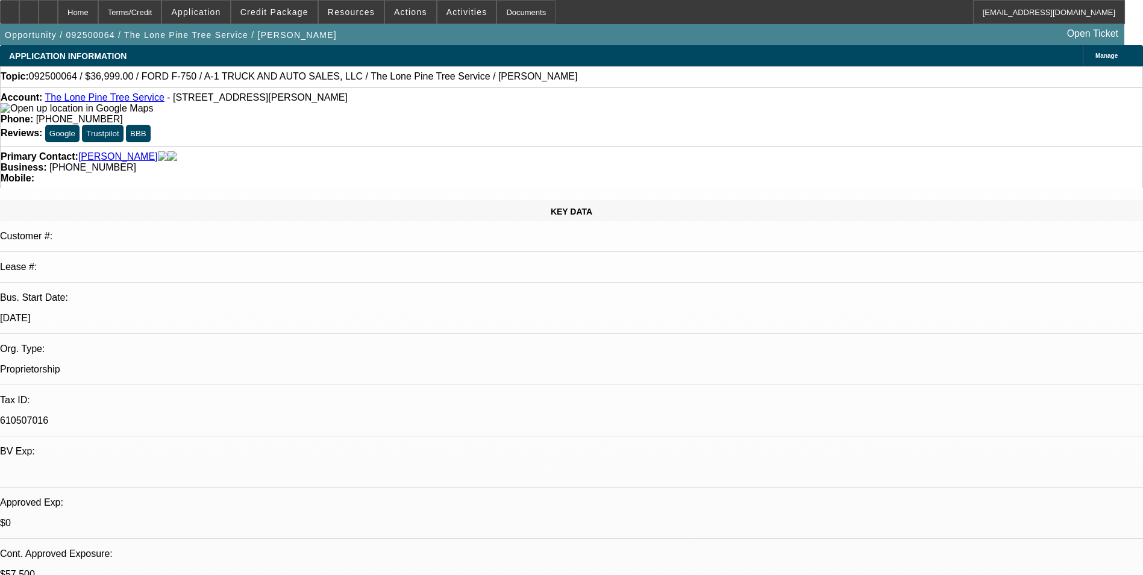
select select "2"
select select "0.1"
select select "1"
select select "2"
select select "4"
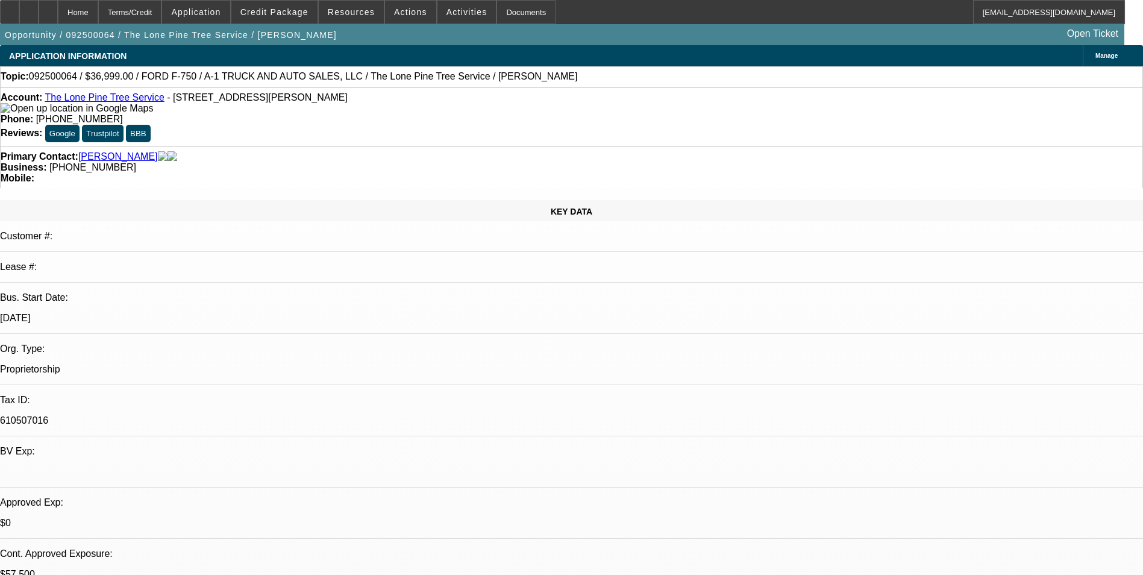
select select "1"
select select "2"
select select "4"
select select "1"
select select "2"
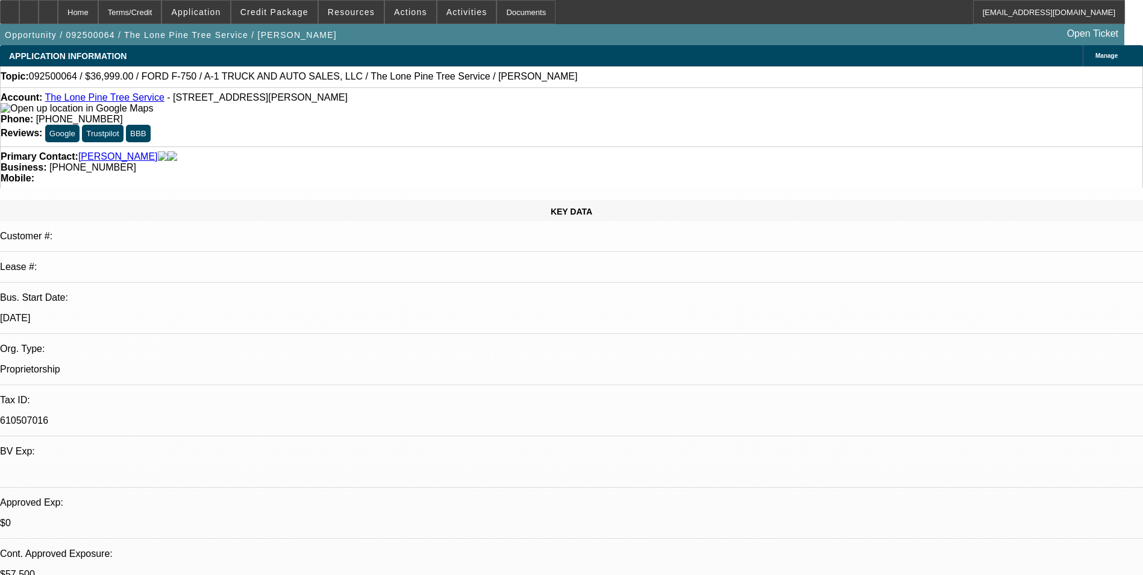
select select "4"
select select "1"
select select "2"
select select "4"
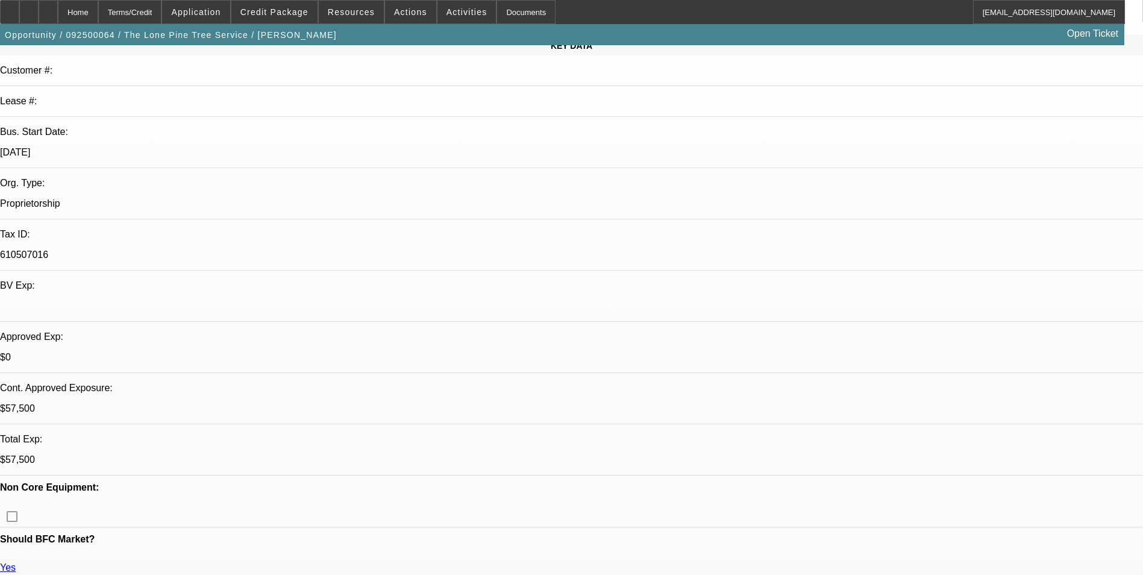
scroll to position [241, 0]
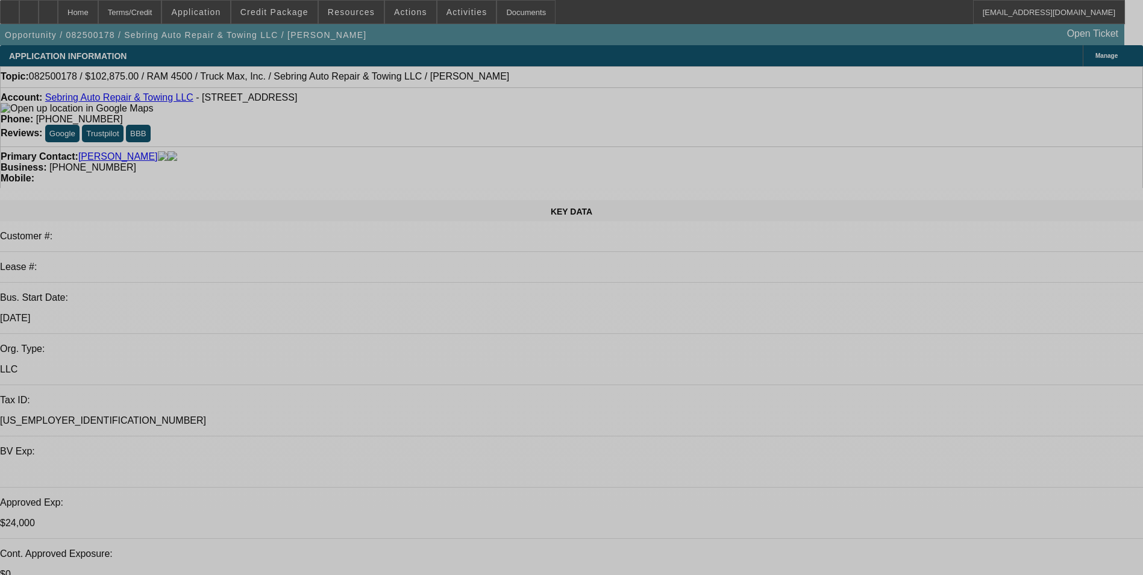
select select "0"
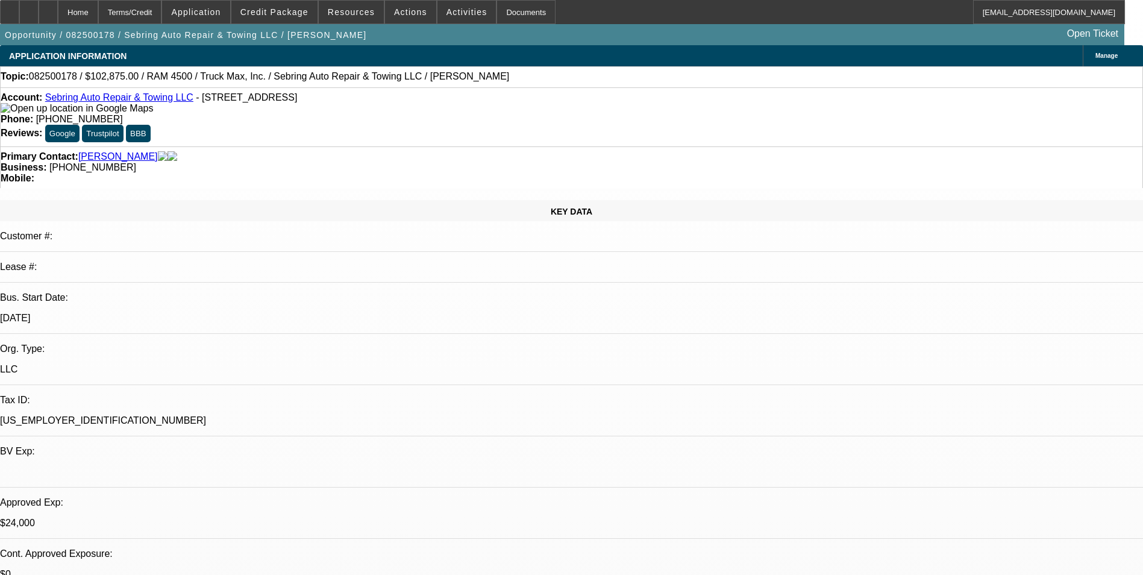
select select "0"
select select "3"
select select "0"
select select "6"
select select "0"
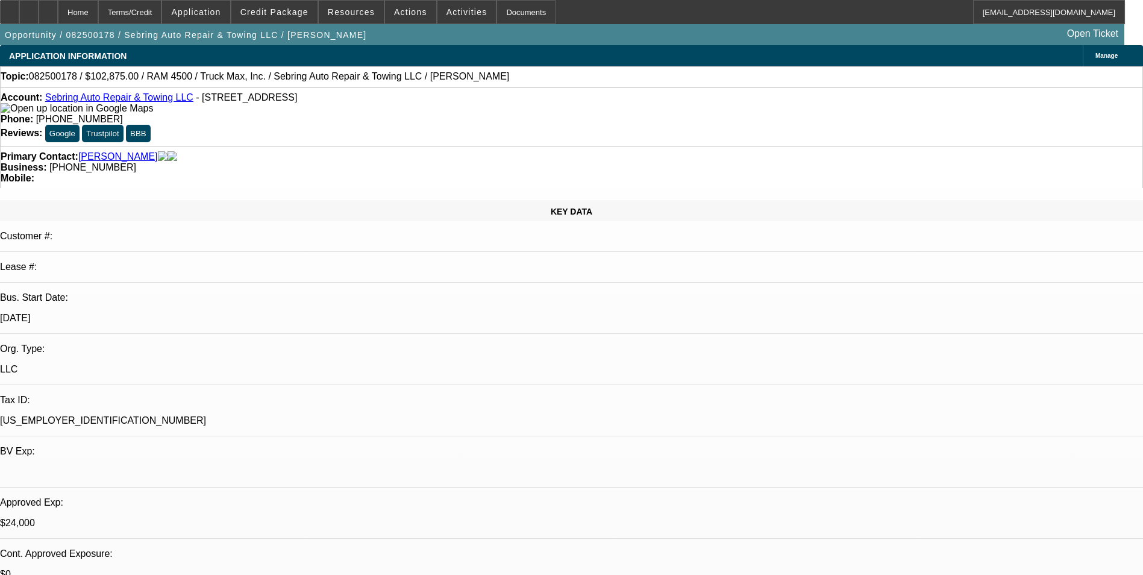
select select "2"
select select "0"
select select "6"
select select "0"
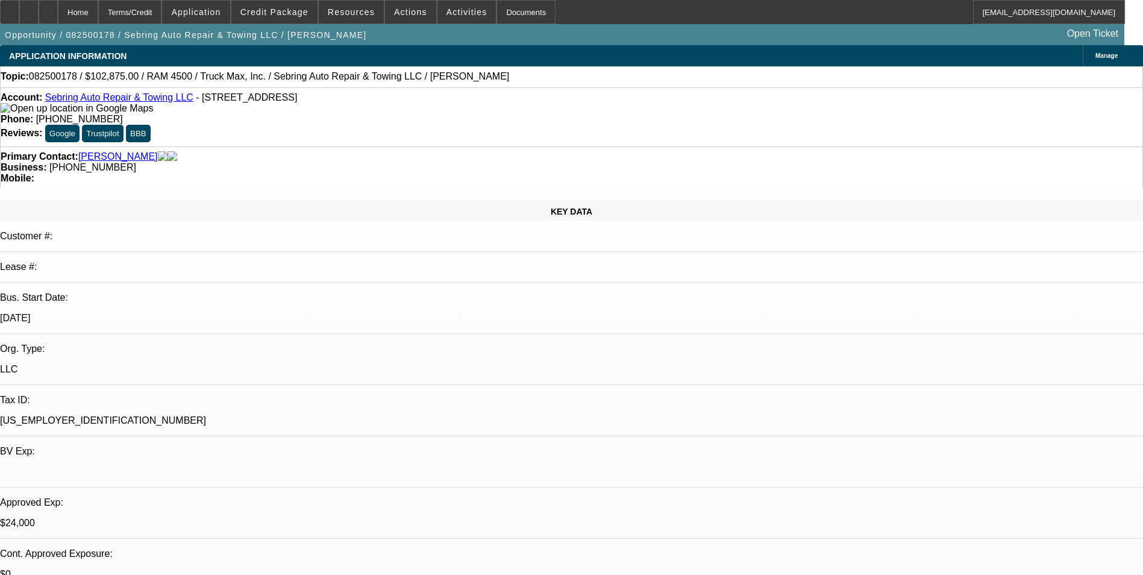
select select "2"
select select "0"
select select "6"
select select "0"
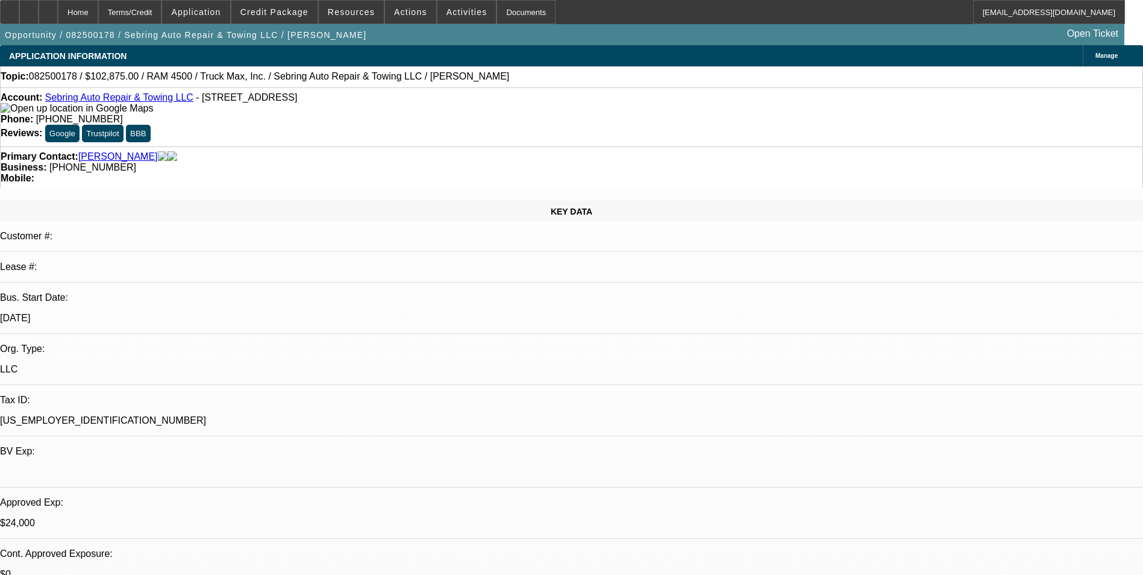
select select "2"
select select "0"
select select "6"
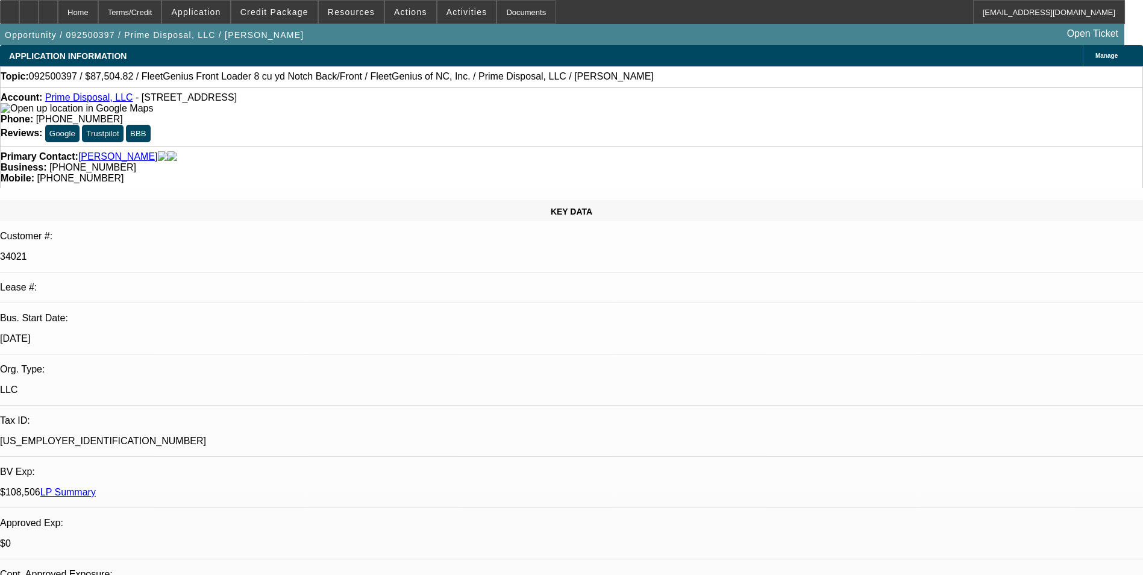
select select "0.2"
select select "0"
select select "0.2"
select select "0"
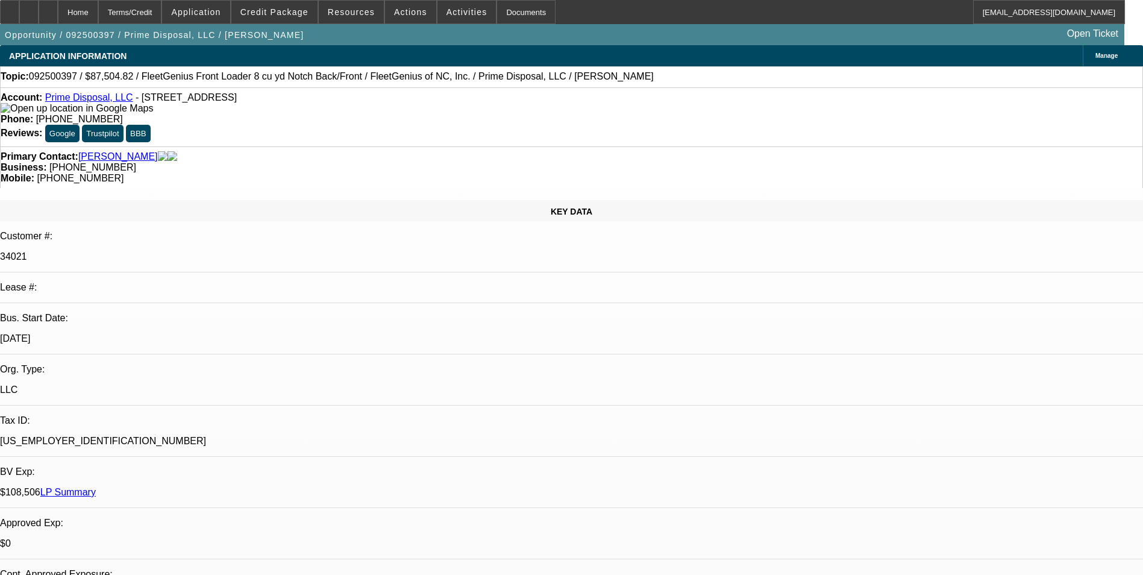
select select "0"
select select "0.2"
select select "0"
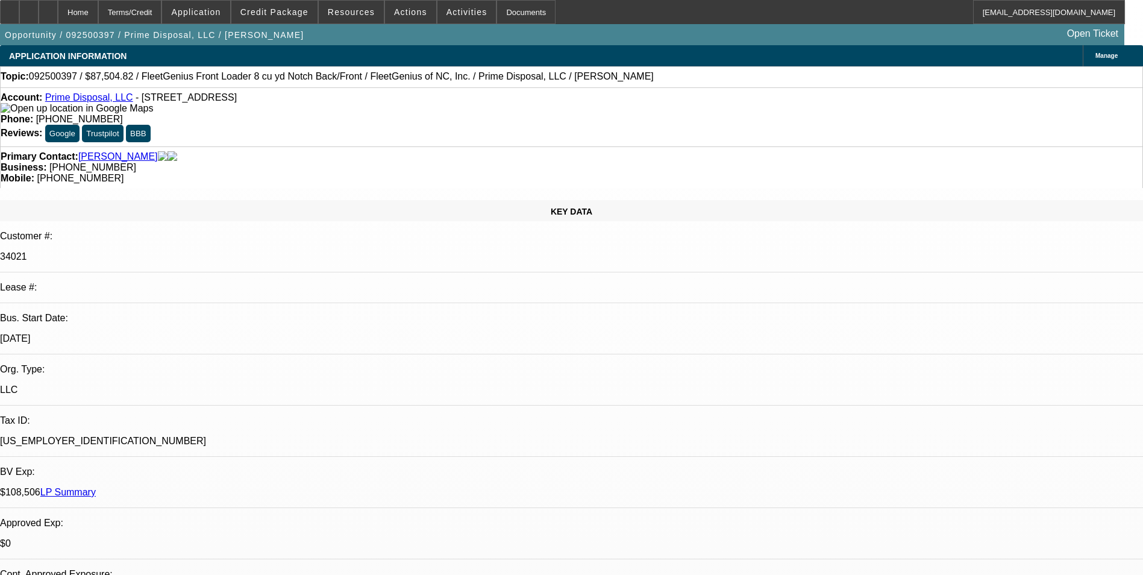
select select "0"
select select "1"
select select "6"
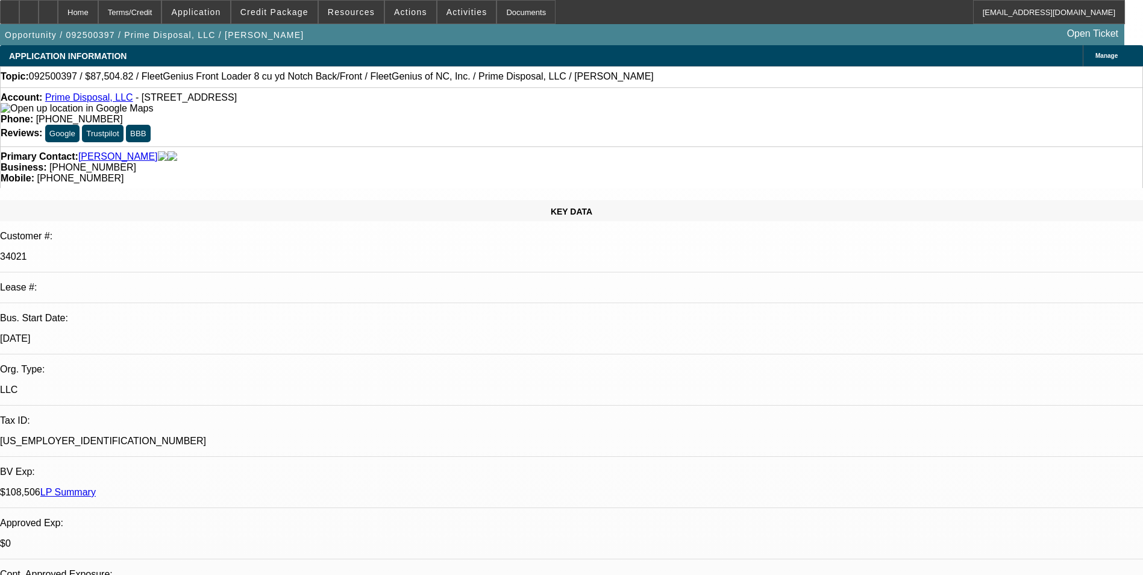
select select "1"
select select "6"
select select "1"
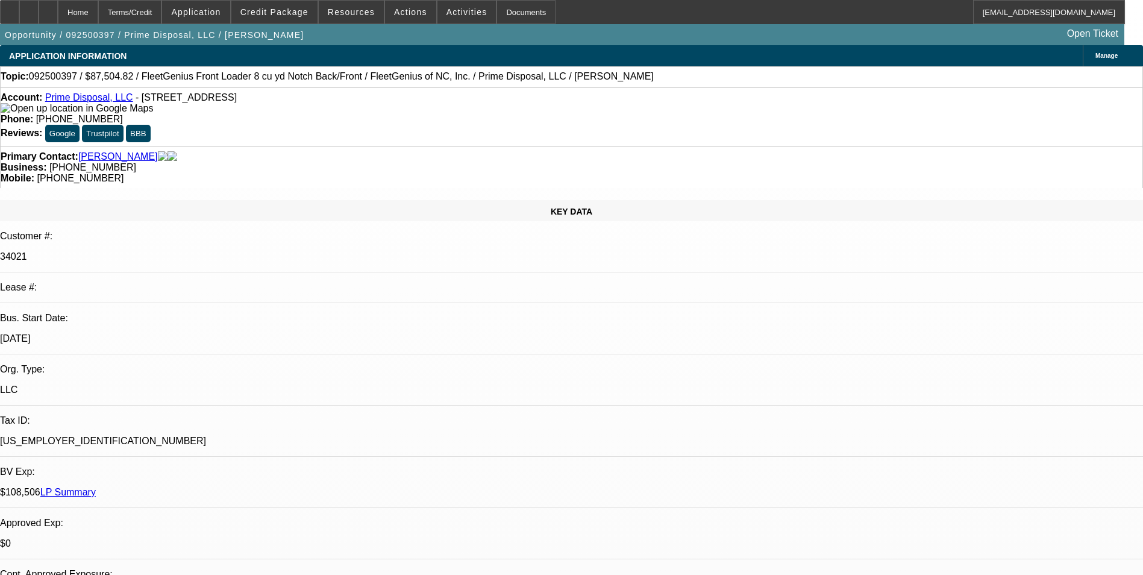
select select "6"
select select "1"
select select "6"
click at [161, 11] on div "Terms/Credit" at bounding box center [130, 12] width 64 height 24
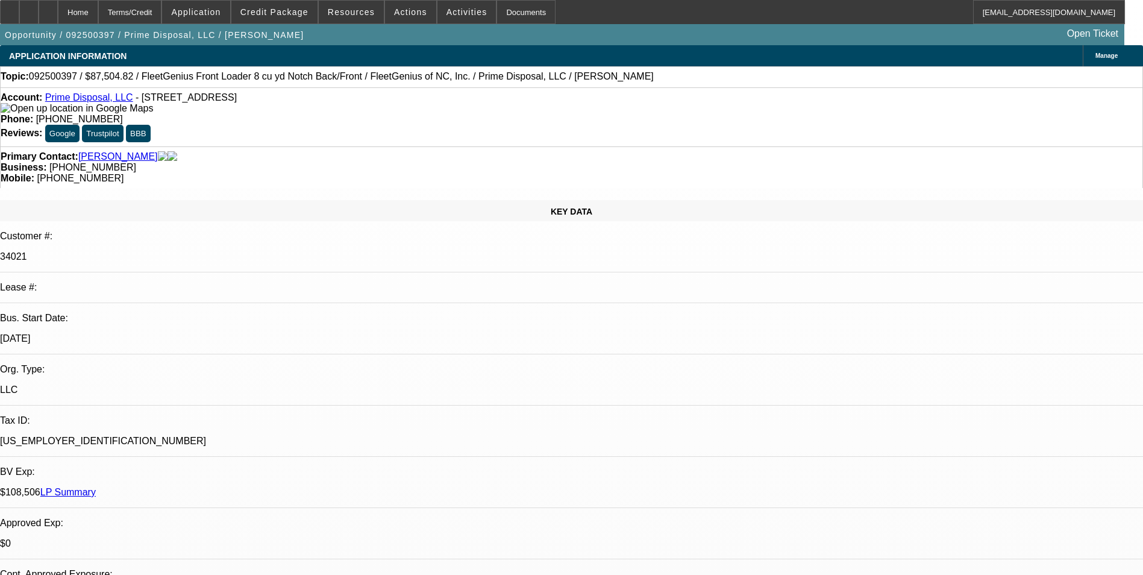
click at [87, 102] on link "Prime Disposal, LLC" at bounding box center [89, 97] width 88 height 10
click at [154, 16] on div "Terms/Credit" at bounding box center [130, 12] width 64 height 24
click at [751, 82] on div "Topic: 092500397 / $87,504.82 / FleetGenius Front Loader 8 cu yd Notch Back/Fro…" at bounding box center [572, 76] width 1142 height 11
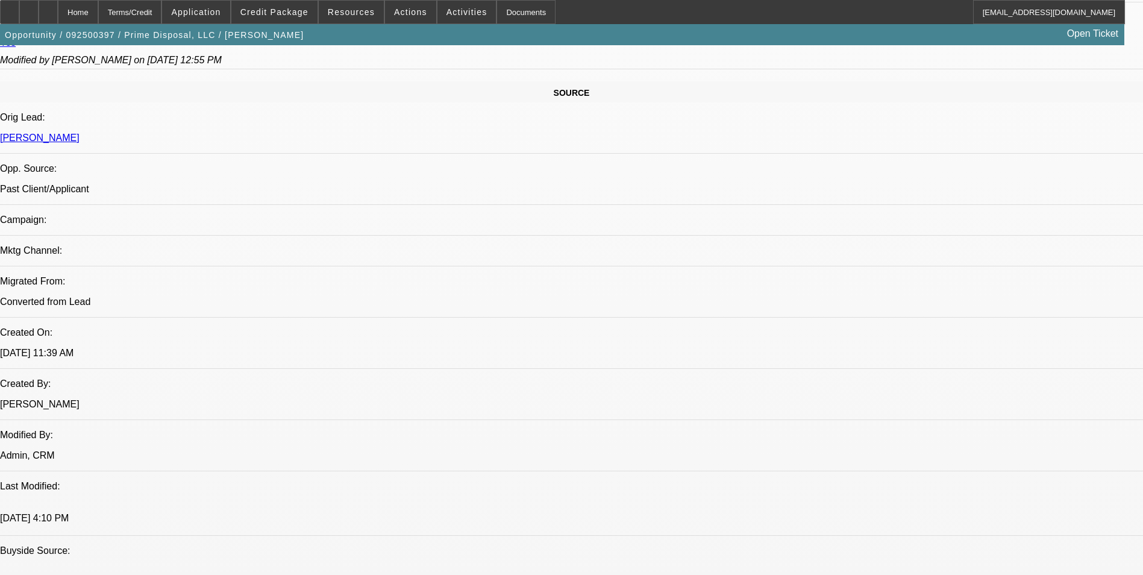
scroll to position [723, 0]
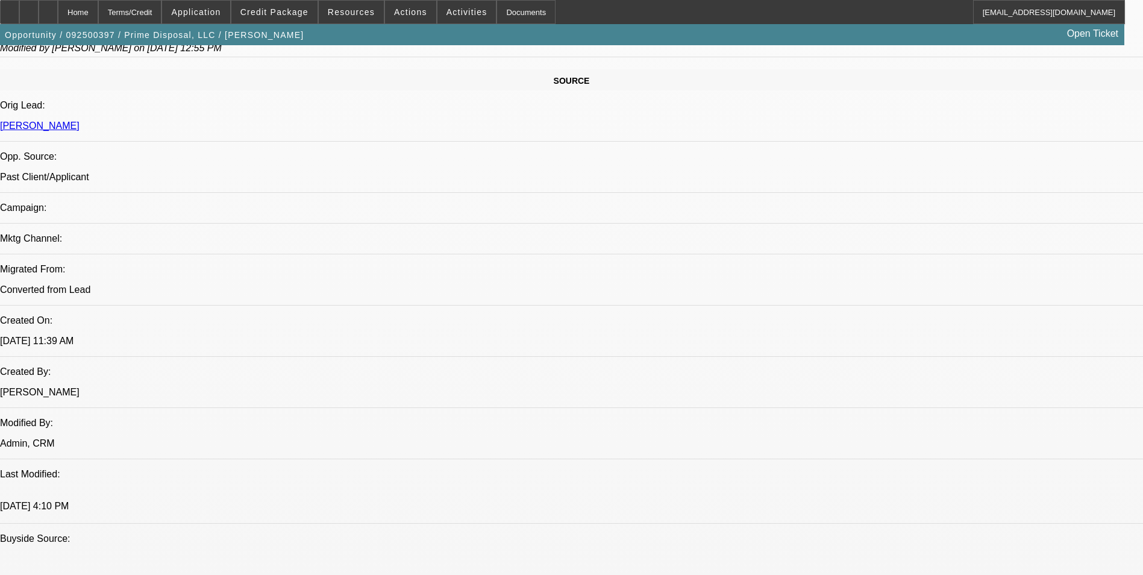
click at [58, 7] on div at bounding box center [48, 12] width 19 height 24
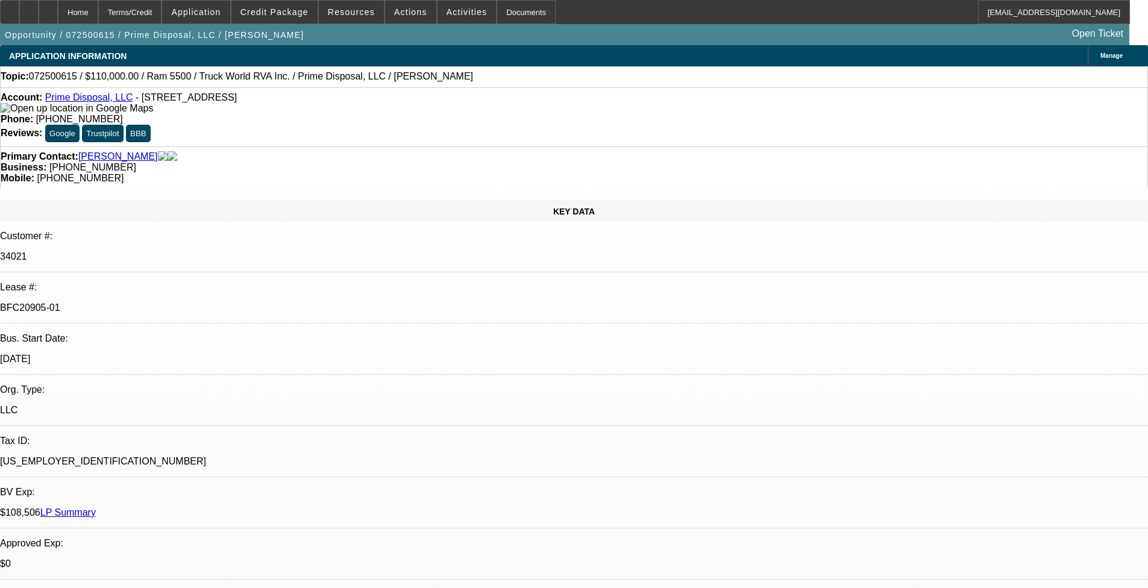
select select "0"
select select "2"
select select "0"
select select "2"
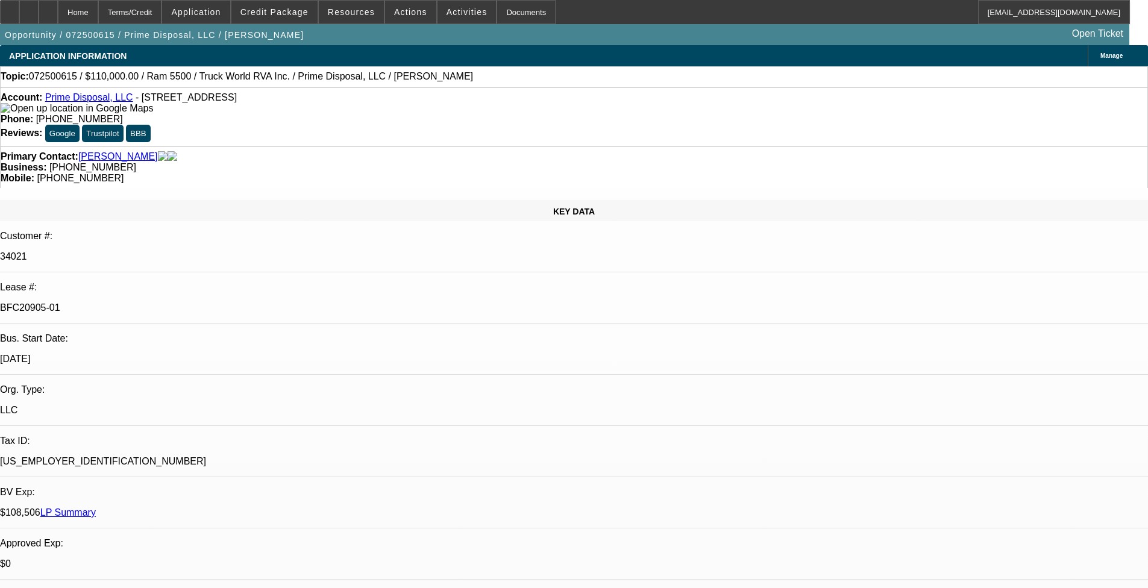
select select "0"
select select "2"
select select "0"
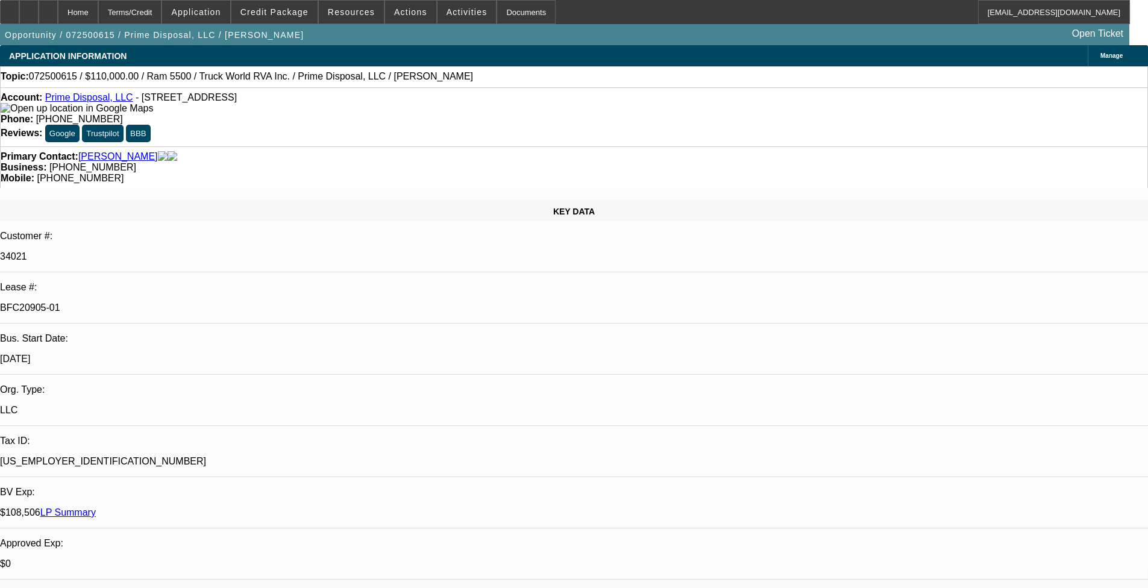
select select "2"
select select "0"
select select "1"
select select "2"
select select "6"
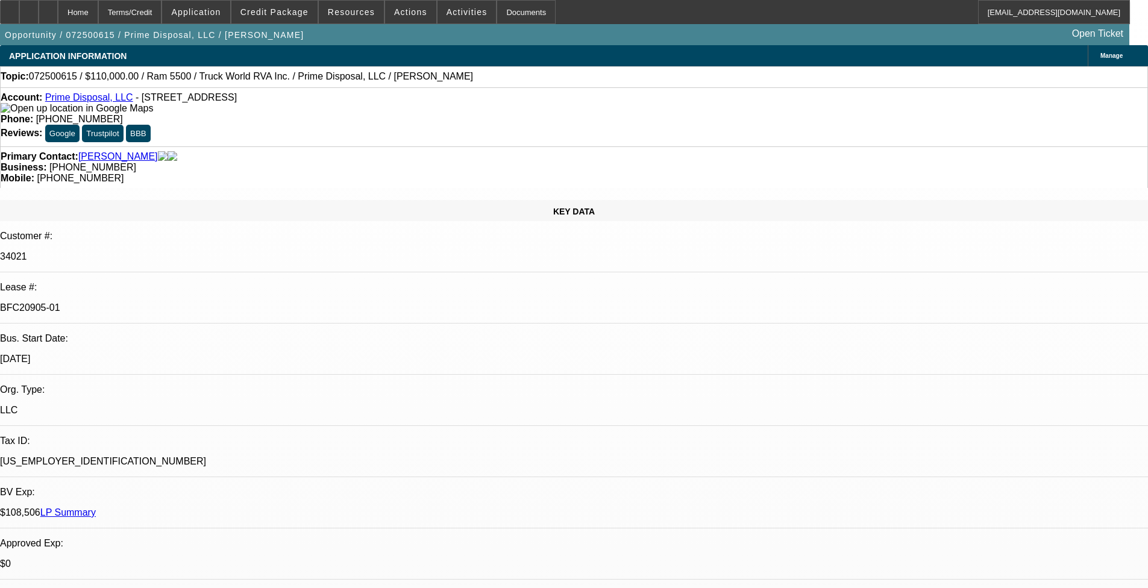
select select "1"
select select "2"
select select "6"
select select "1"
select select "2"
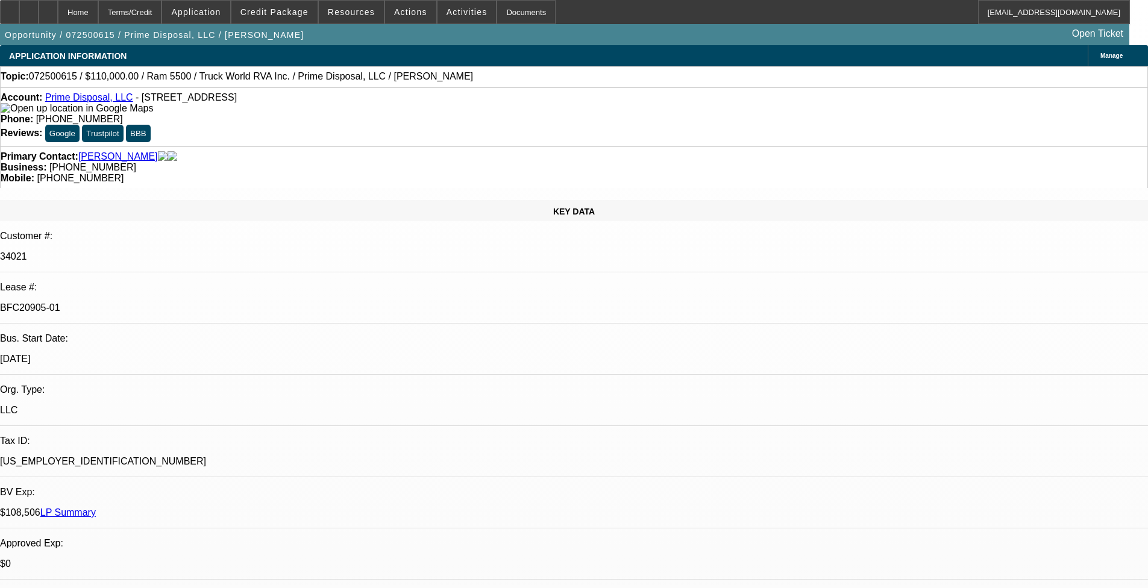
select select "6"
select select "1"
select select "2"
select select "6"
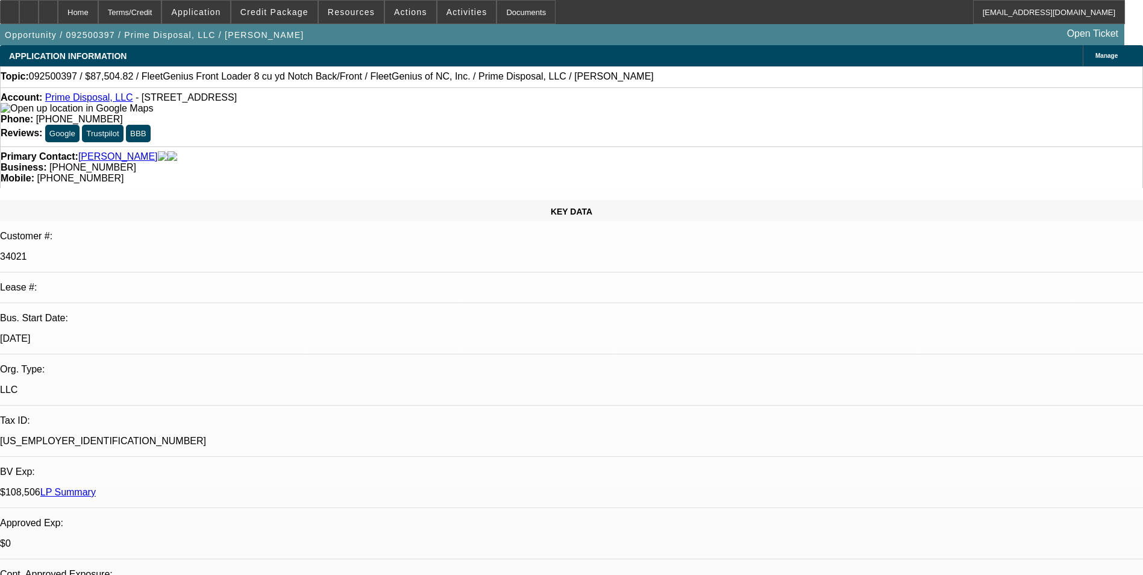
select select "0.2"
select select "0"
select select "0.2"
select select "0"
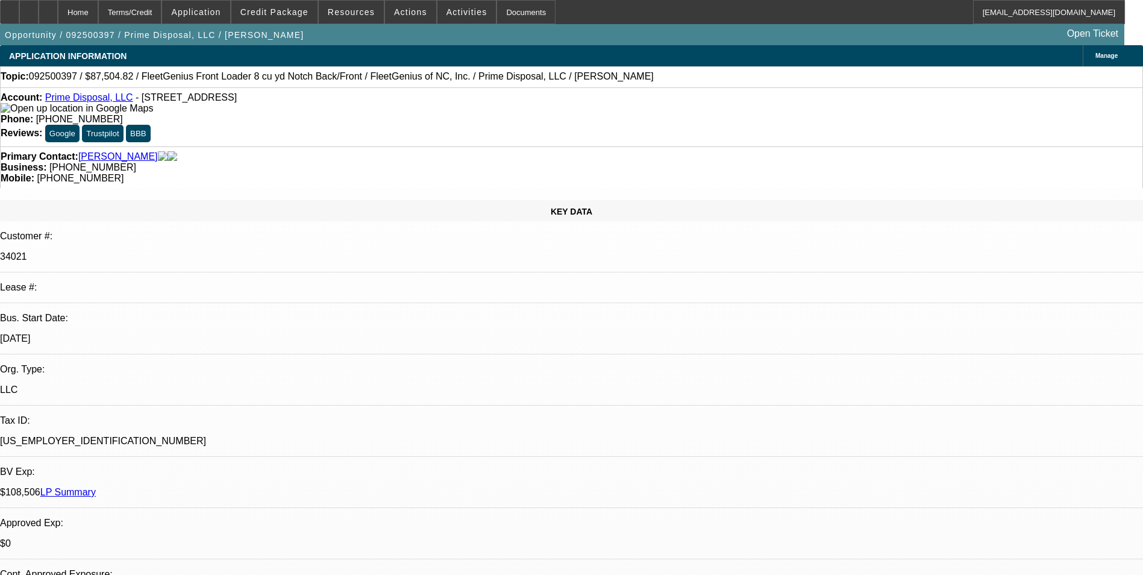
select select "0"
select select "0.2"
select select "0"
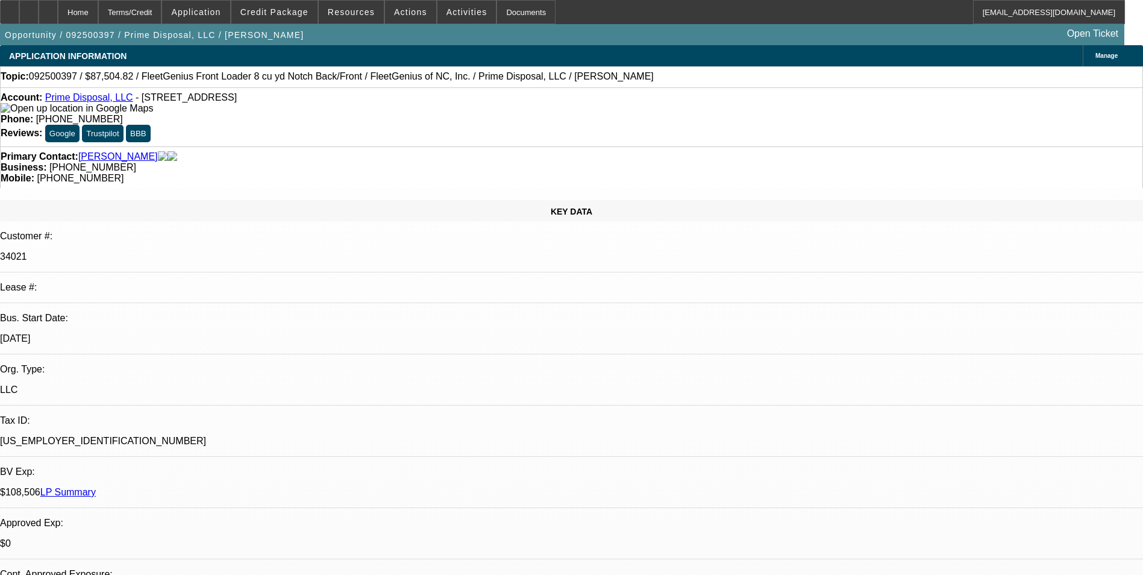
select select "0"
select select "1"
select select "6"
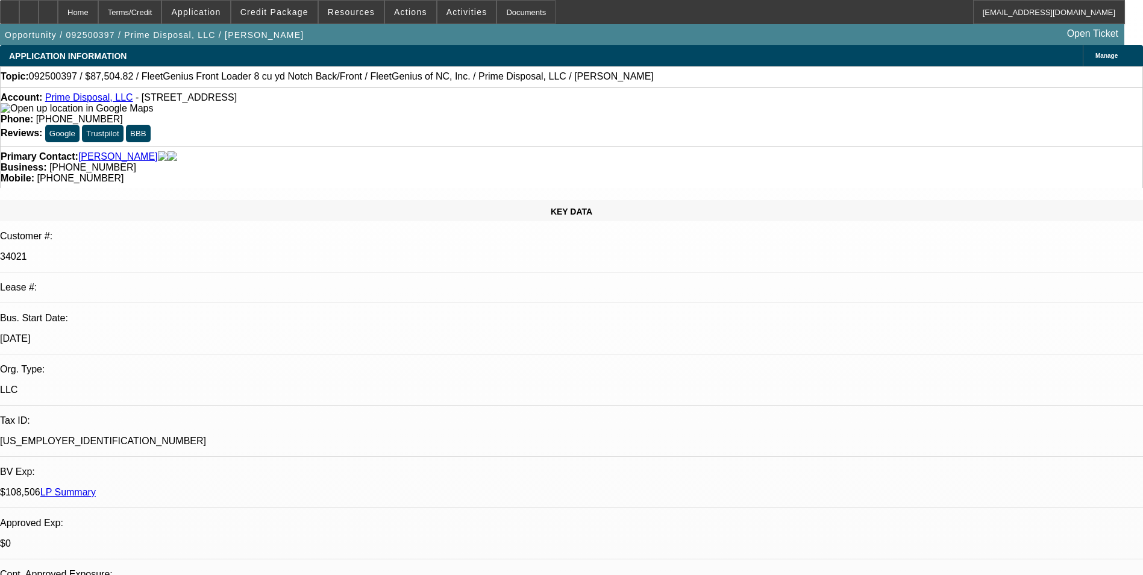
select select "1"
select select "6"
select select "1"
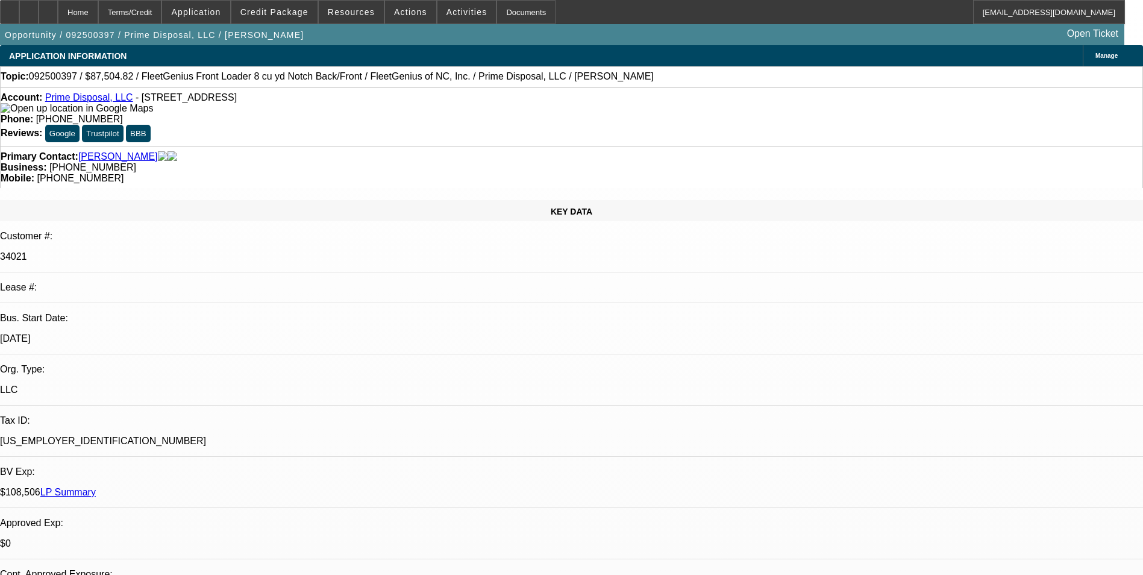
select select "6"
select select "1"
select select "6"
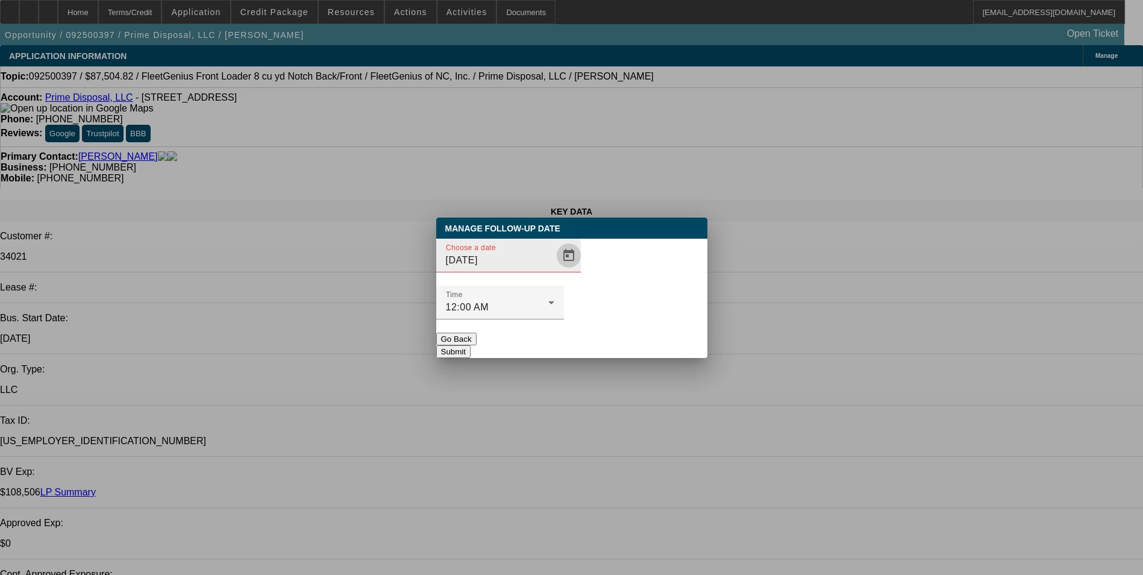
click at [554, 270] on span "Open calendar" at bounding box center [568, 255] width 29 height 29
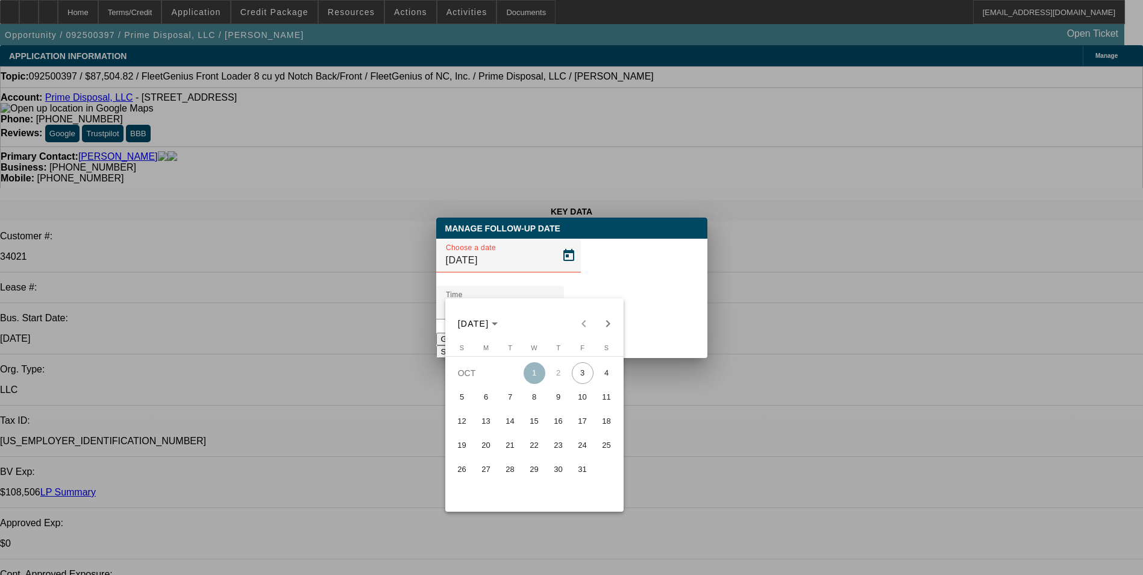
click at [513, 404] on span "7" at bounding box center [511, 397] width 22 height 22
type input "10/7/2025"
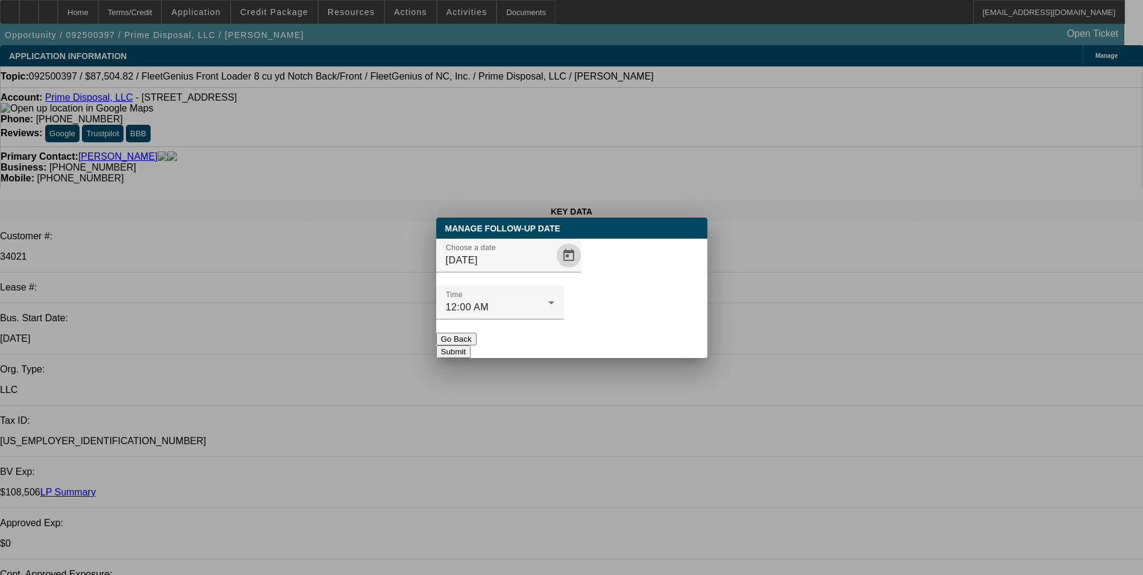
click at [471, 345] on button "Submit" at bounding box center [453, 351] width 34 height 13
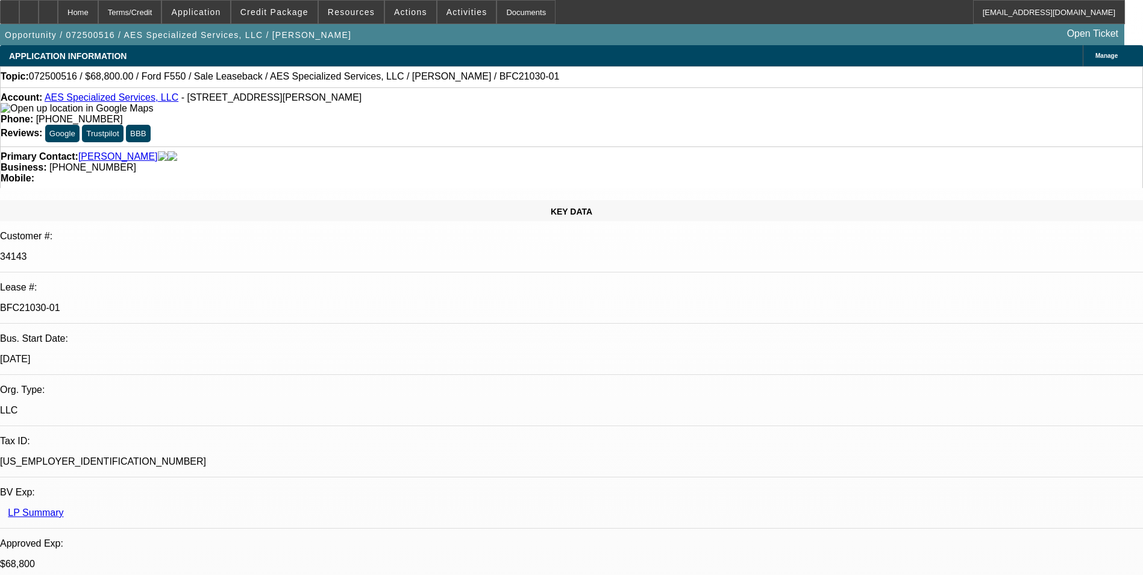
select select "0"
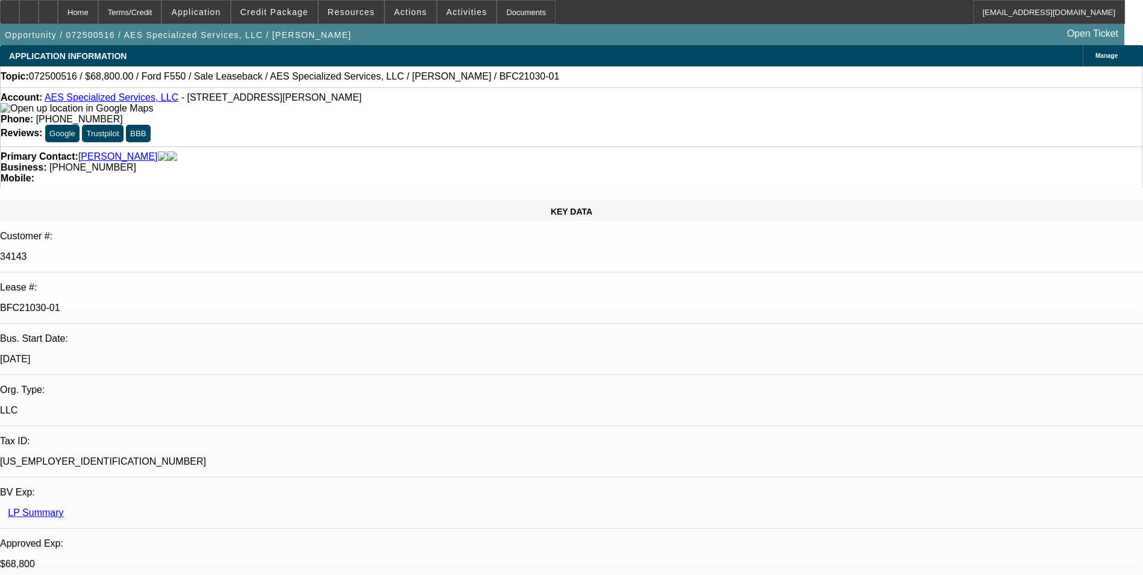
select select "0"
select select "0.2"
select select "0"
select select "0.1"
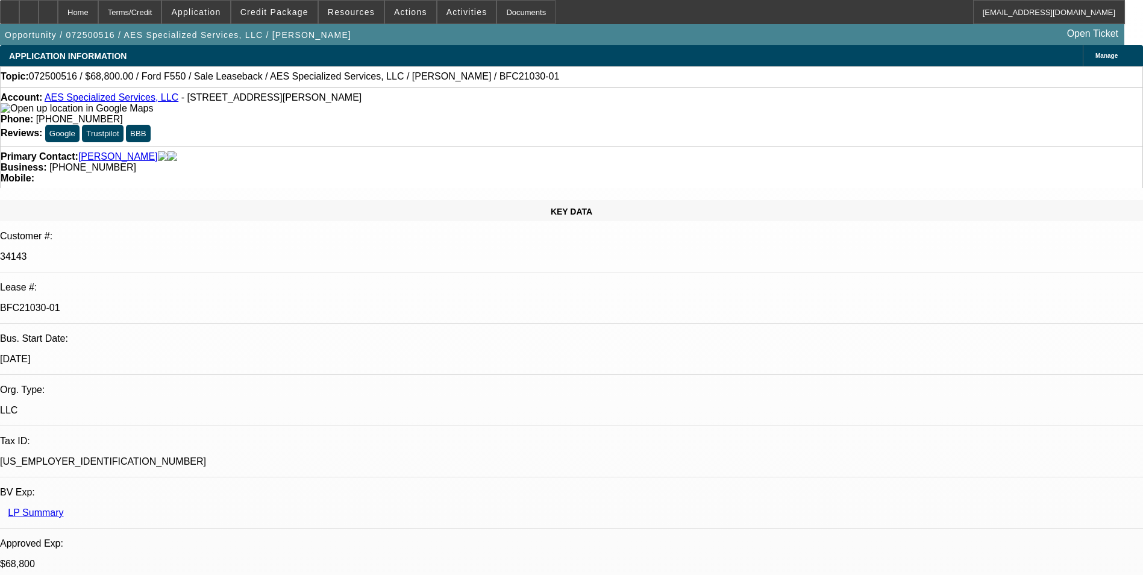
select select "0"
select select "1"
select select "6"
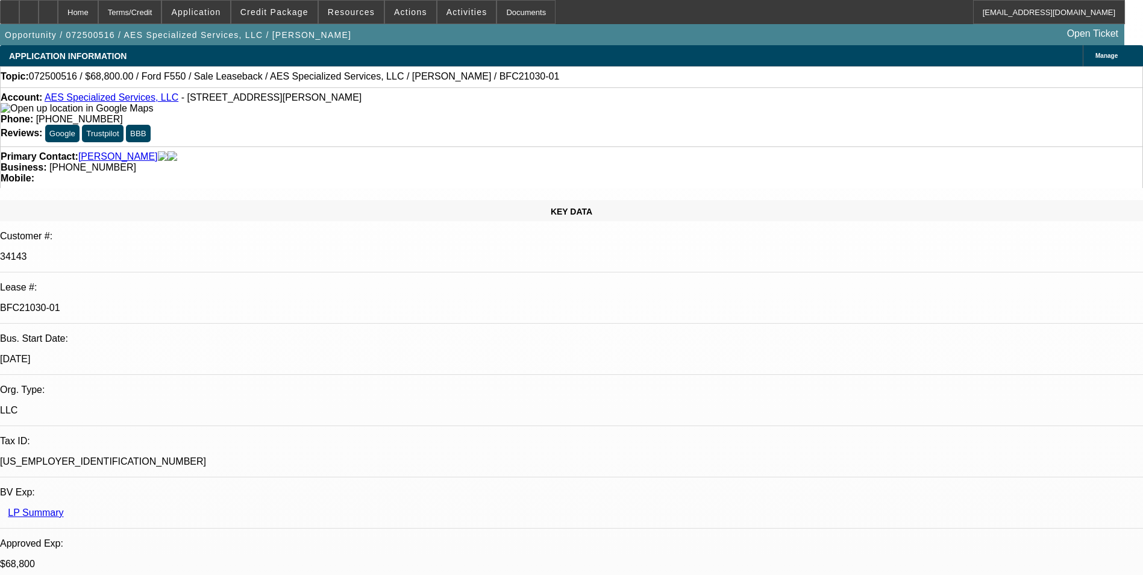
select select "1"
select select "6"
select select "1"
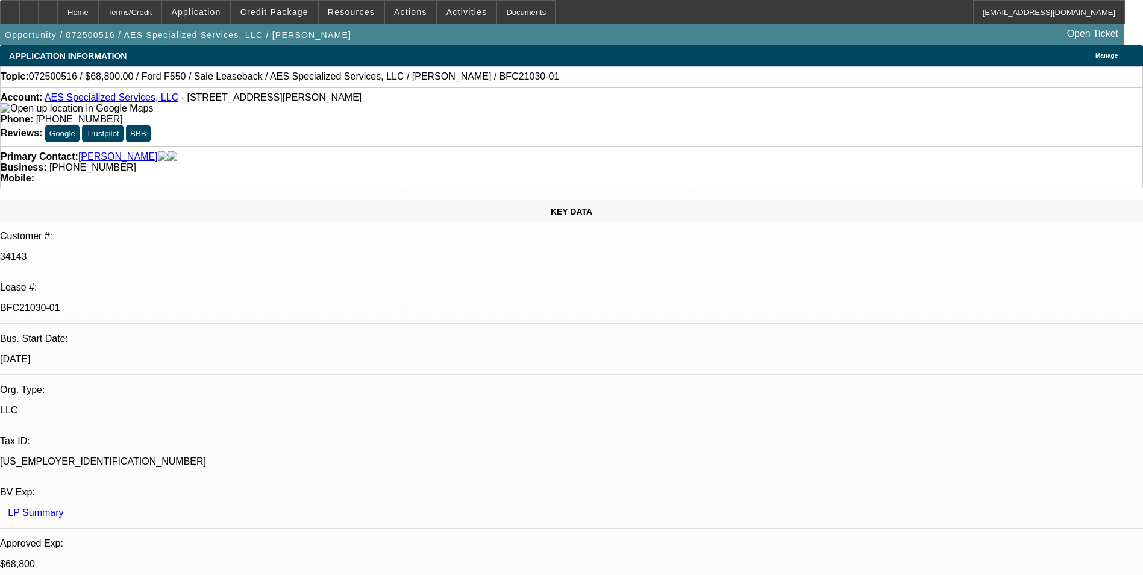
select select "6"
select select "1"
select select "6"
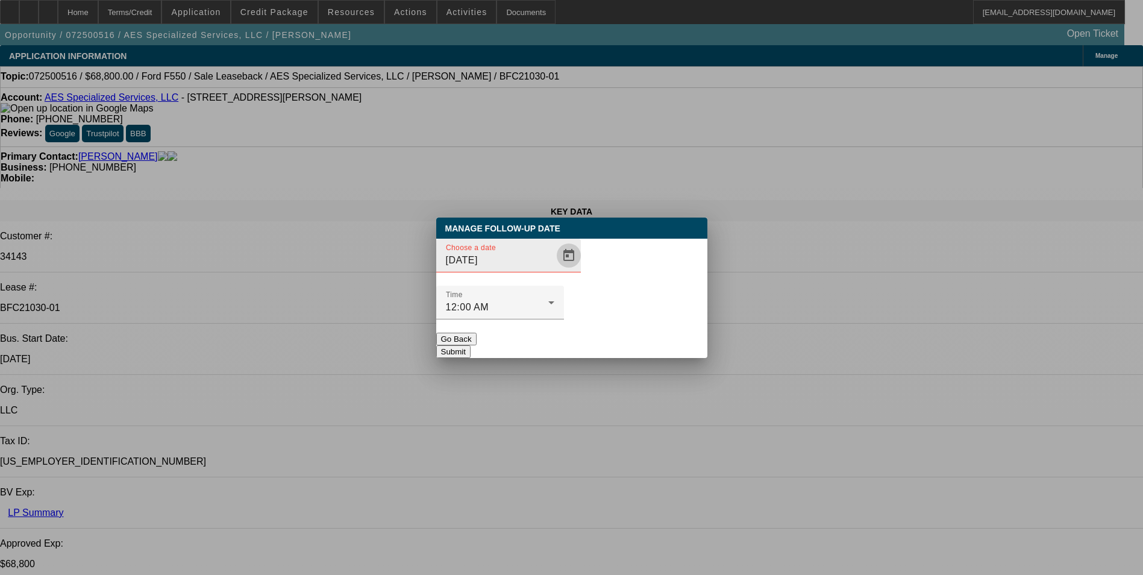
click at [554, 270] on span "Open calendar" at bounding box center [568, 255] width 29 height 29
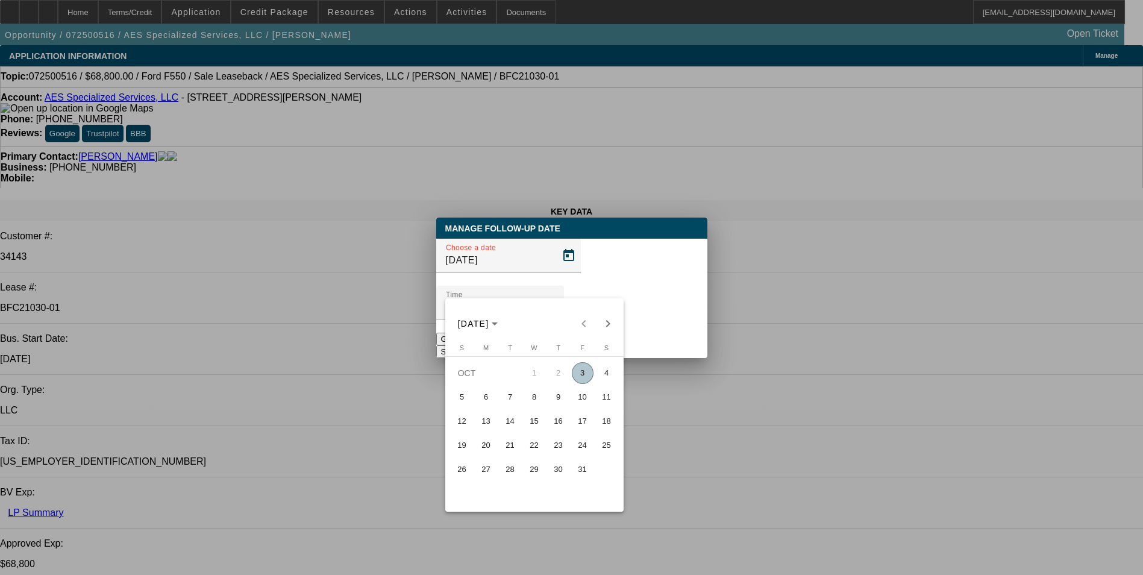
click at [582, 400] on span "10" at bounding box center [583, 397] width 22 height 22
type input "[DATE]"
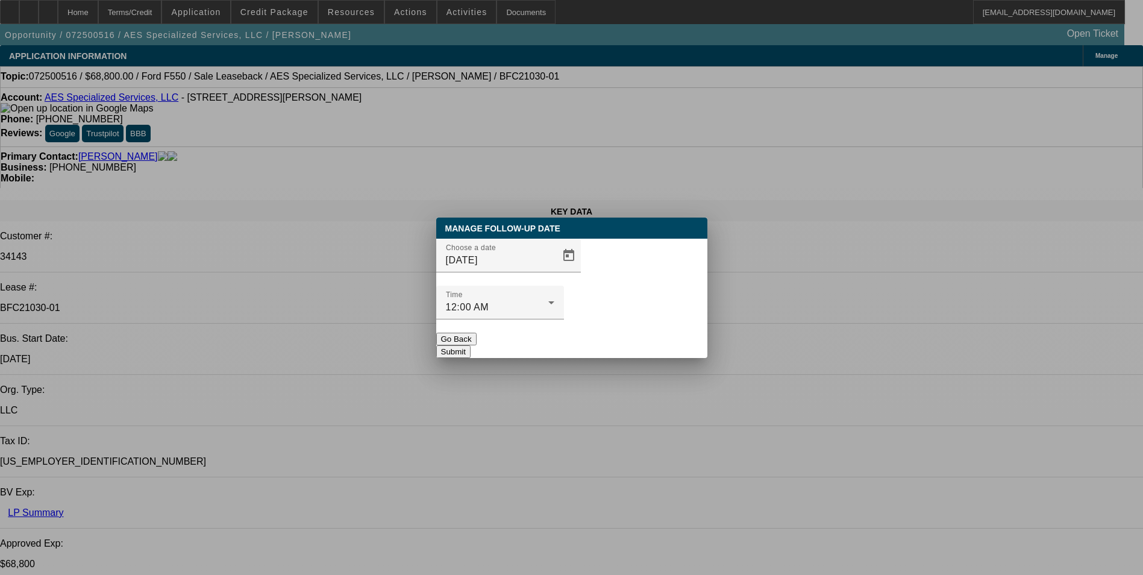
click at [471, 345] on button "Submit" at bounding box center [453, 351] width 34 height 13
